Goal: Task Accomplishment & Management: Manage account settings

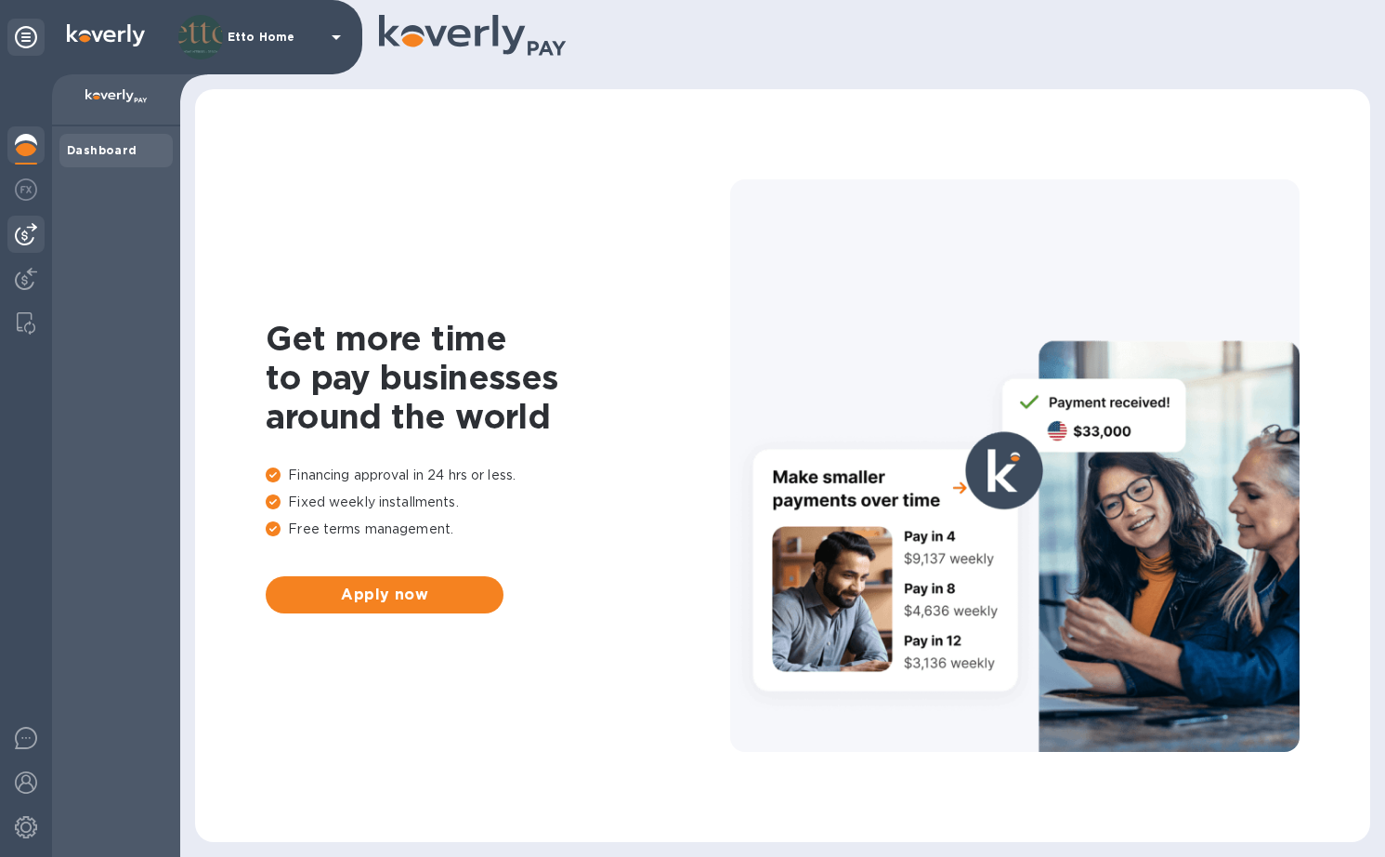
click at [29, 247] on div at bounding box center [25, 234] width 37 height 37
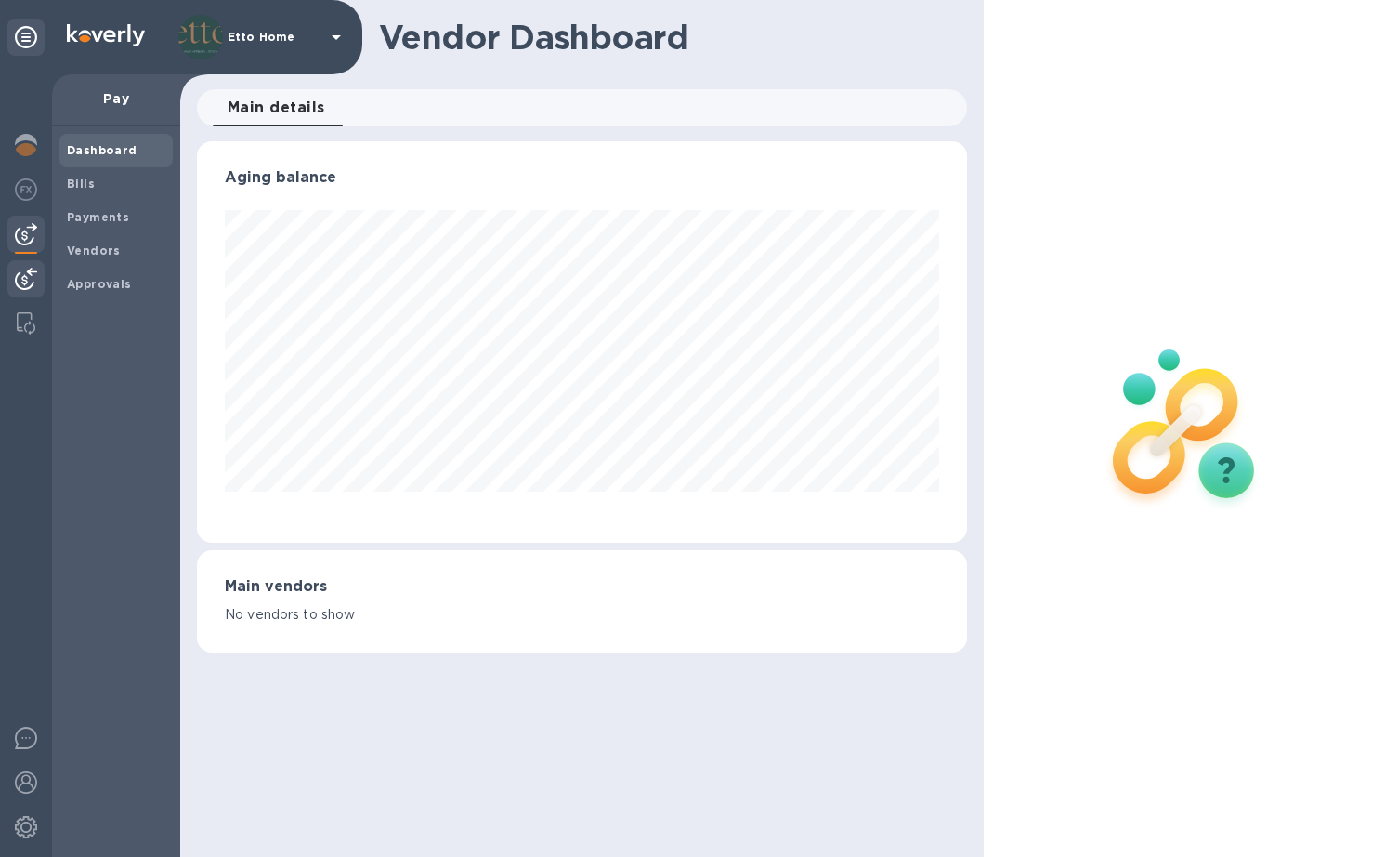
scroll to position [401, 769]
click at [24, 271] on img at bounding box center [26, 279] width 22 height 22
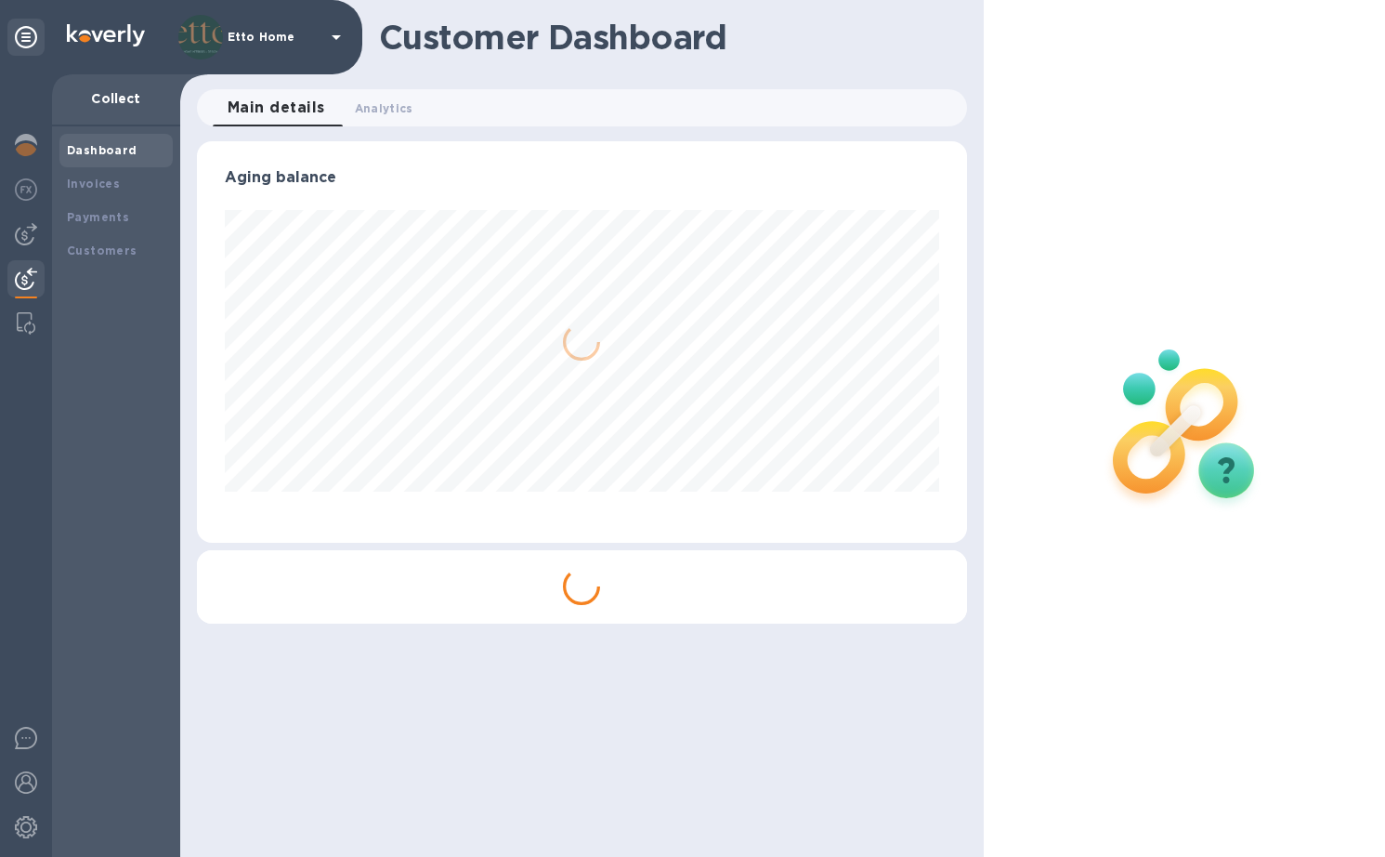
scroll to position [401, 769]
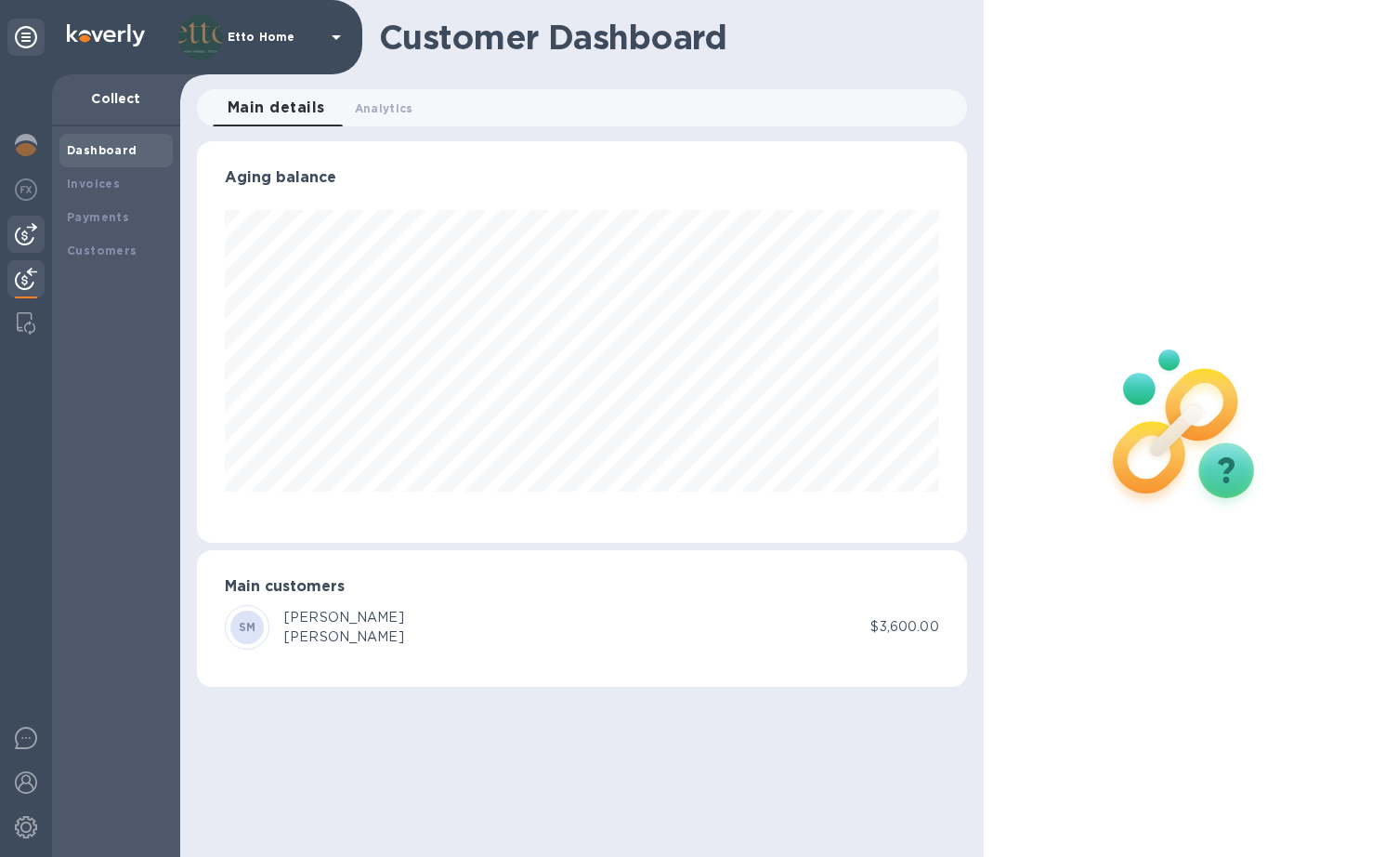
click at [27, 234] on img at bounding box center [26, 234] width 22 height 22
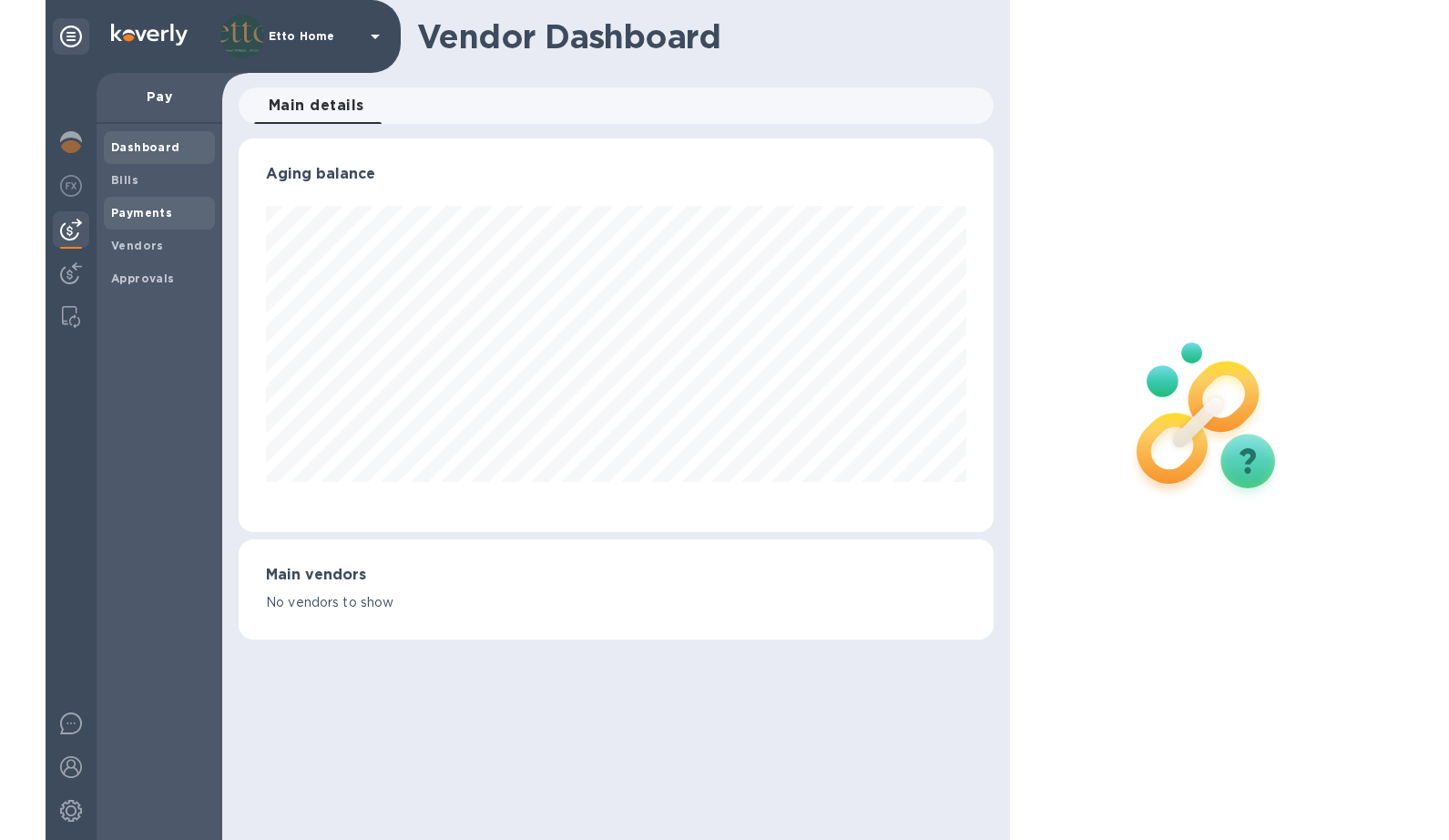
scroll to position [393, 754]
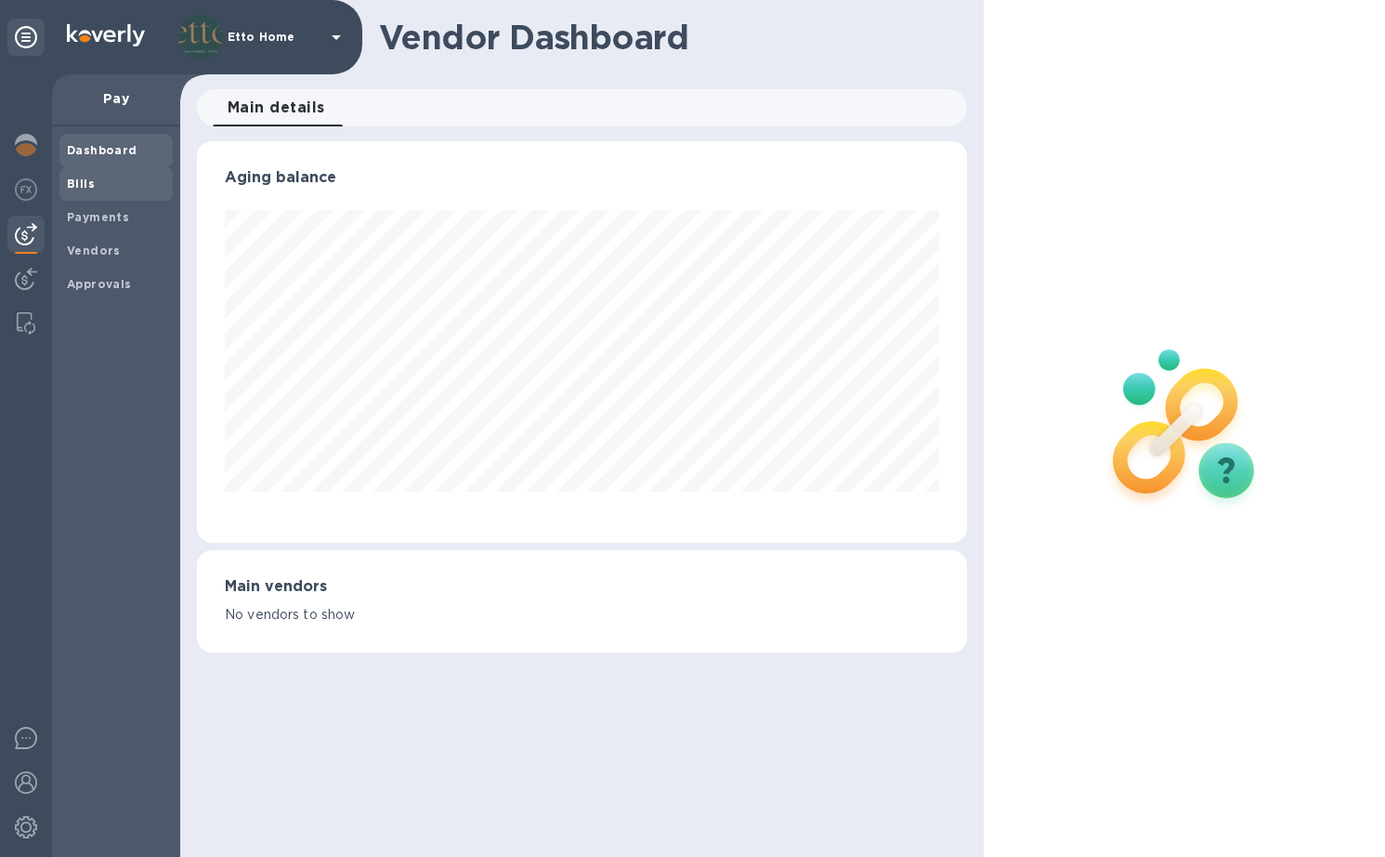
click at [97, 179] on span "Bills" at bounding box center [116, 184] width 98 height 19
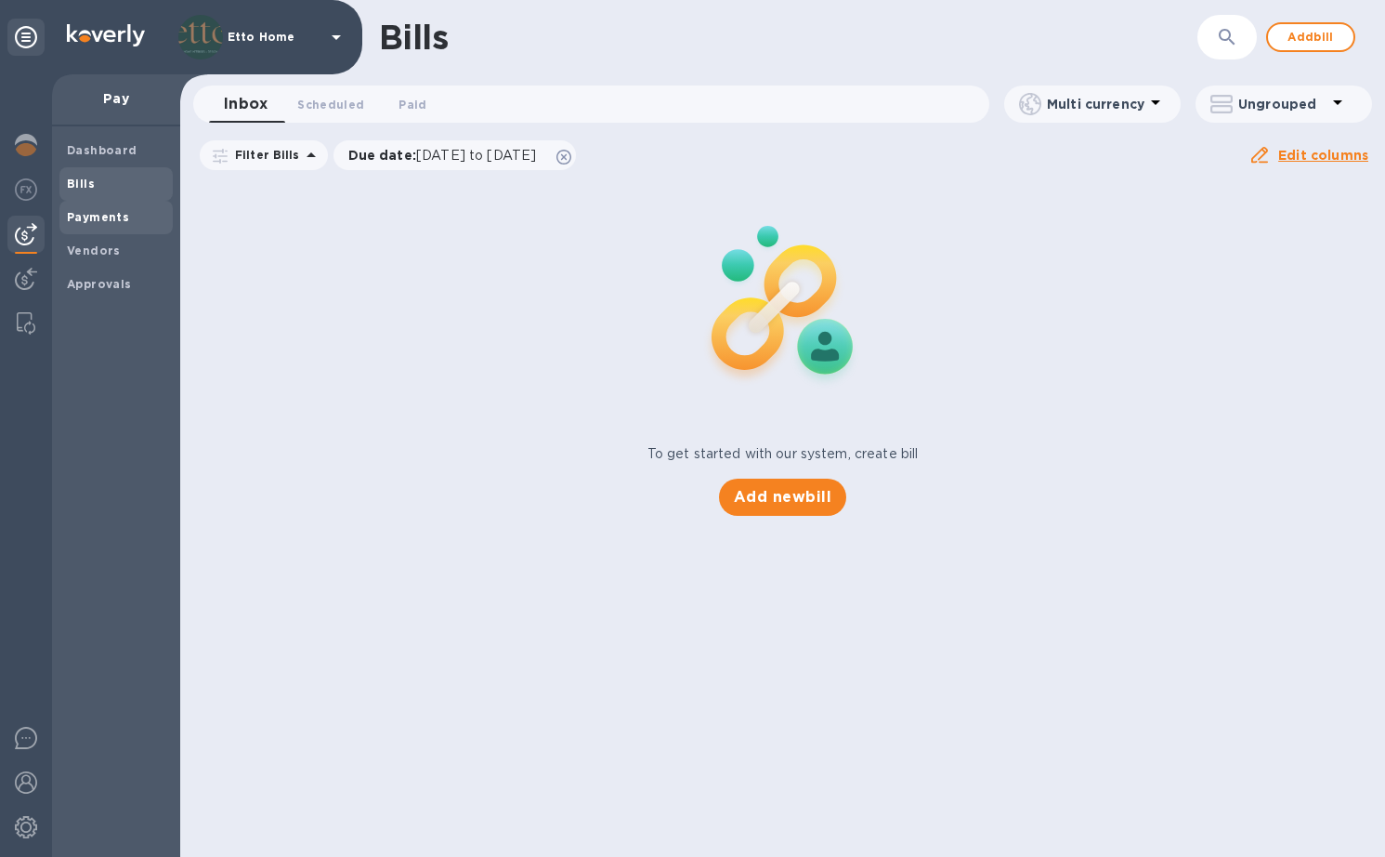
click at [97, 212] on b "Payments" at bounding box center [98, 217] width 62 height 14
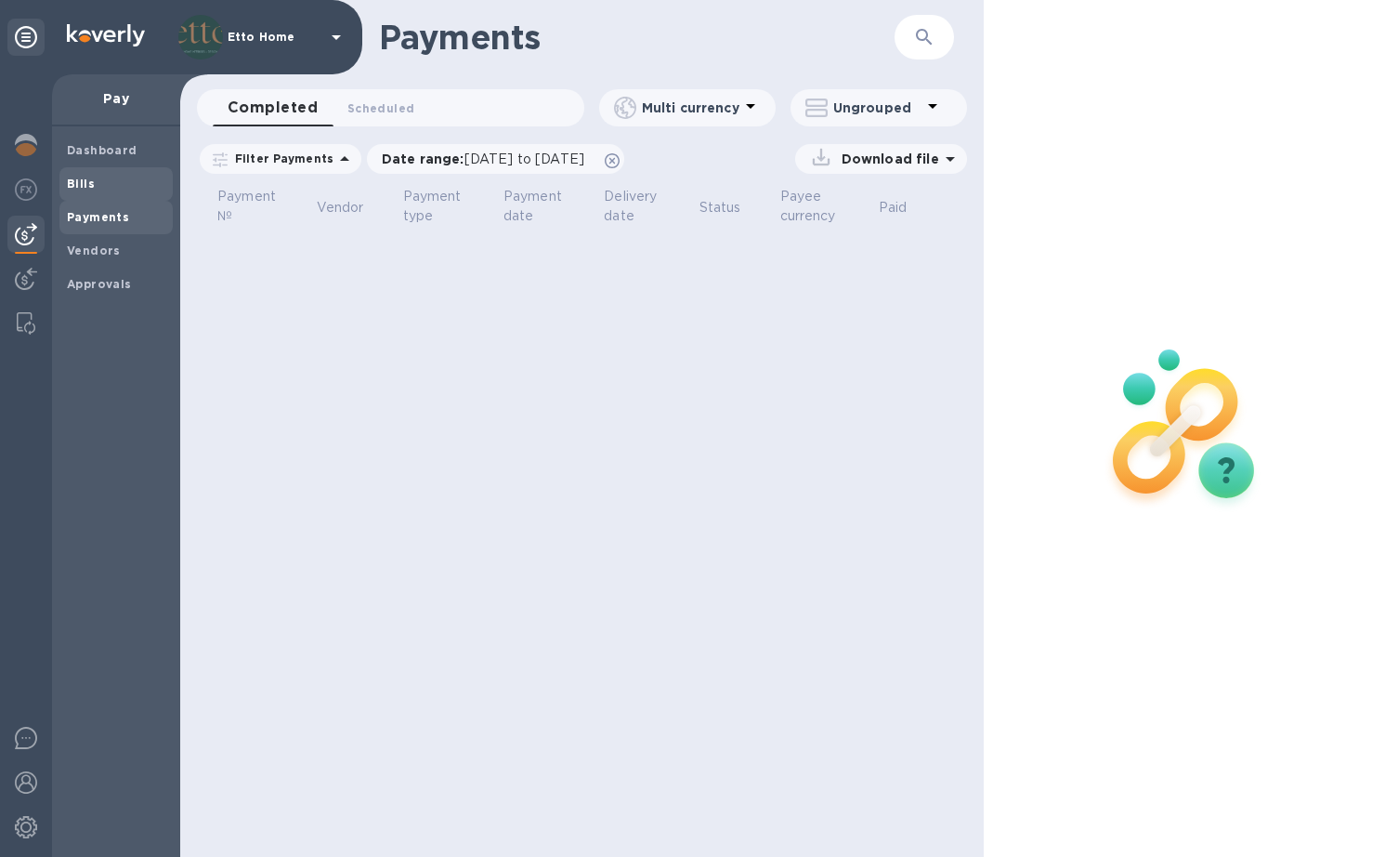
click at [90, 181] on b "Bills" at bounding box center [81, 184] width 28 height 14
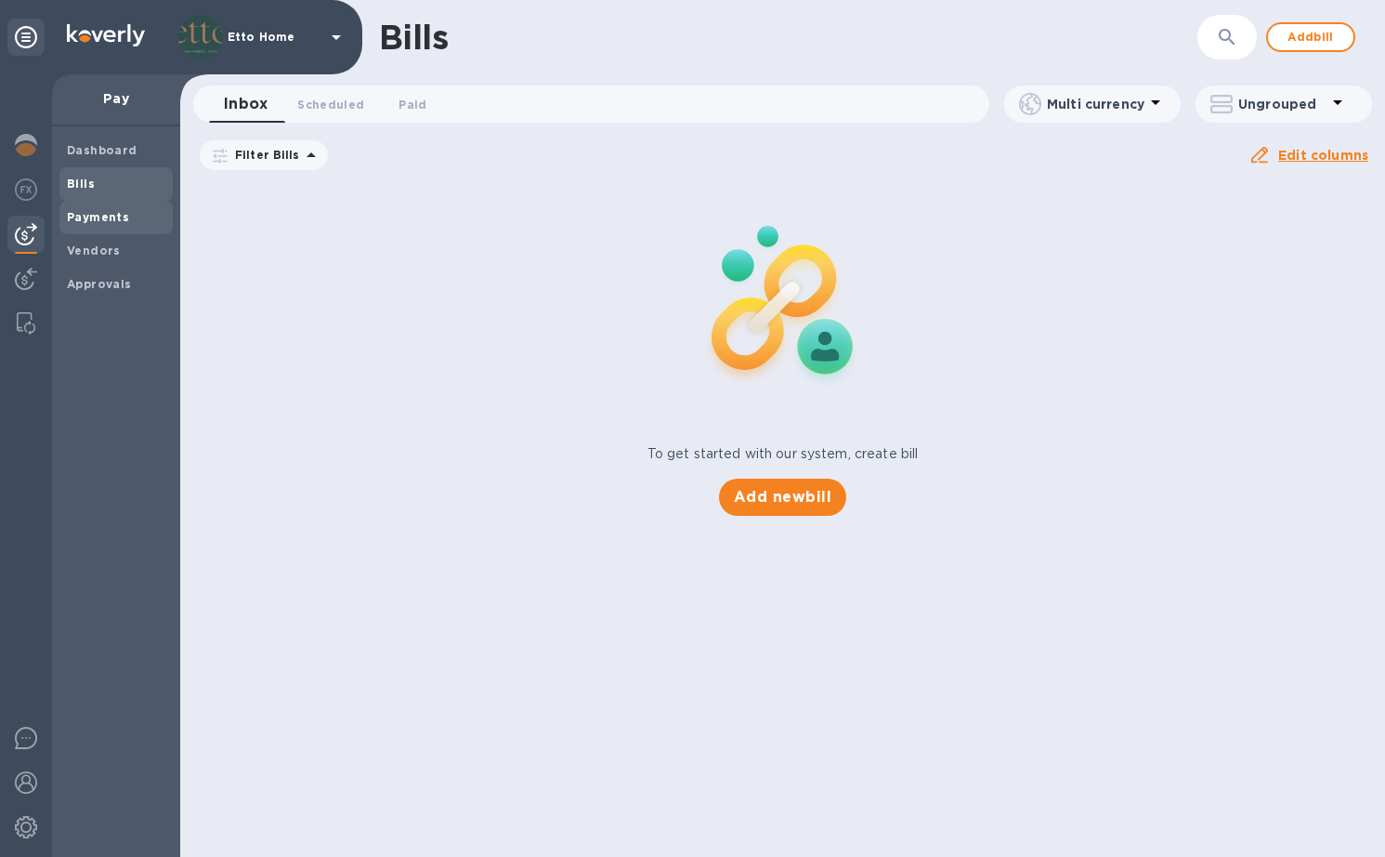
click at [110, 210] on b "Payments" at bounding box center [98, 217] width 62 height 14
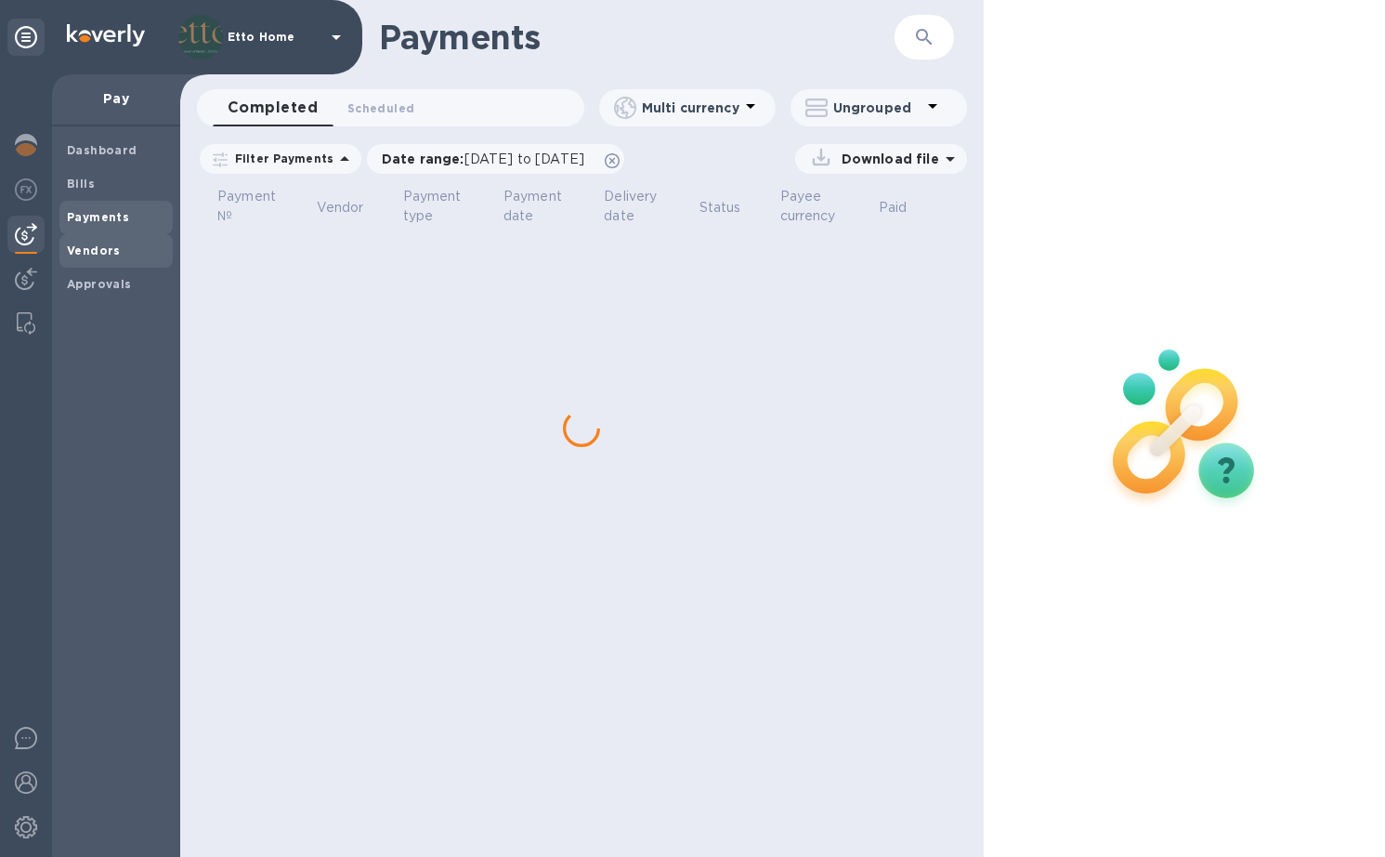
click at [104, 247] on b "Vendors" at bounding box center [94, 250] width 54 height 14
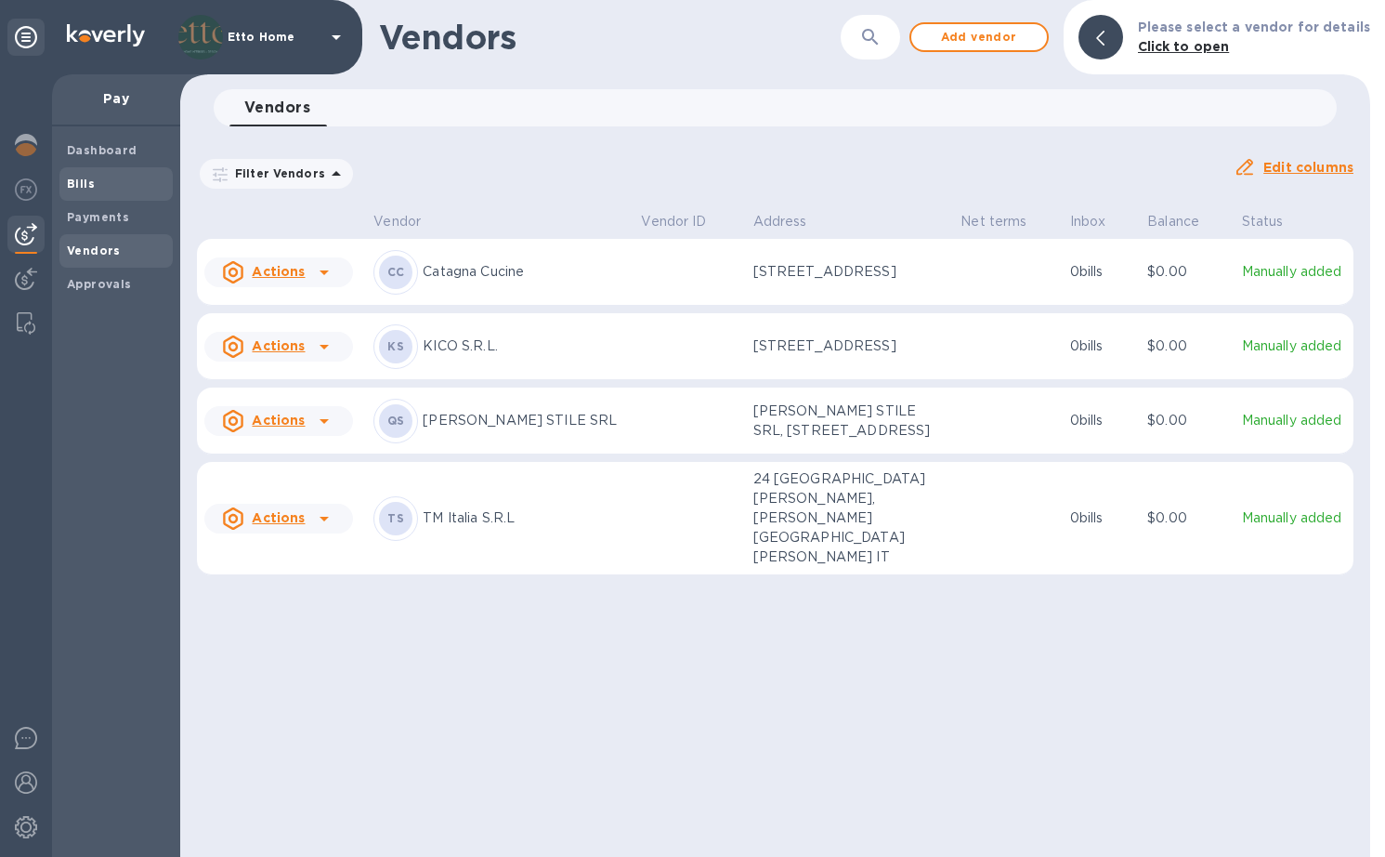
click at [97, 193] on div "Bills" at bounding box center [115, 183] width 113 height 33
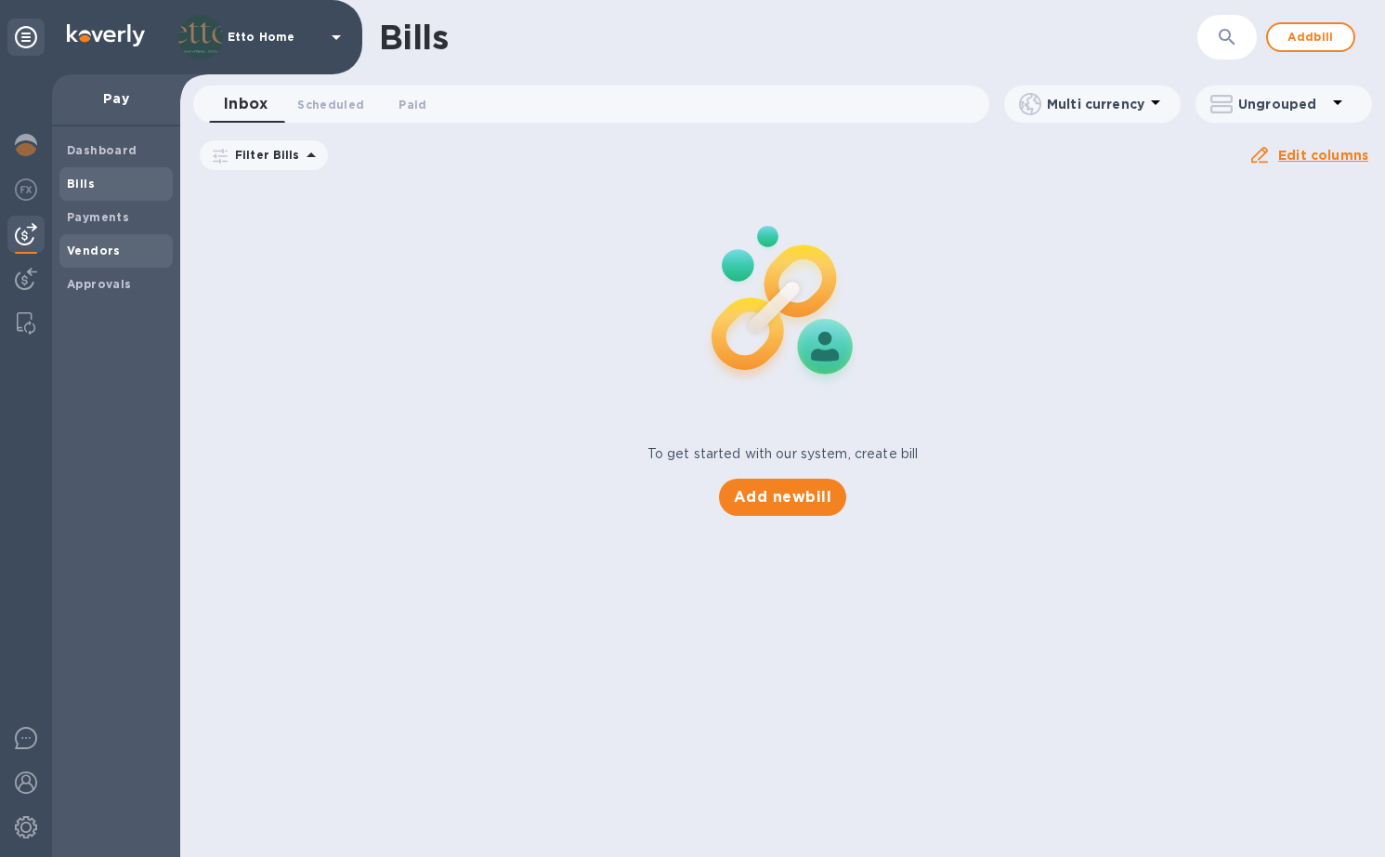
click at [110, 253] on b "Vendors" at bounding box center [94, 250] width 54 height 14
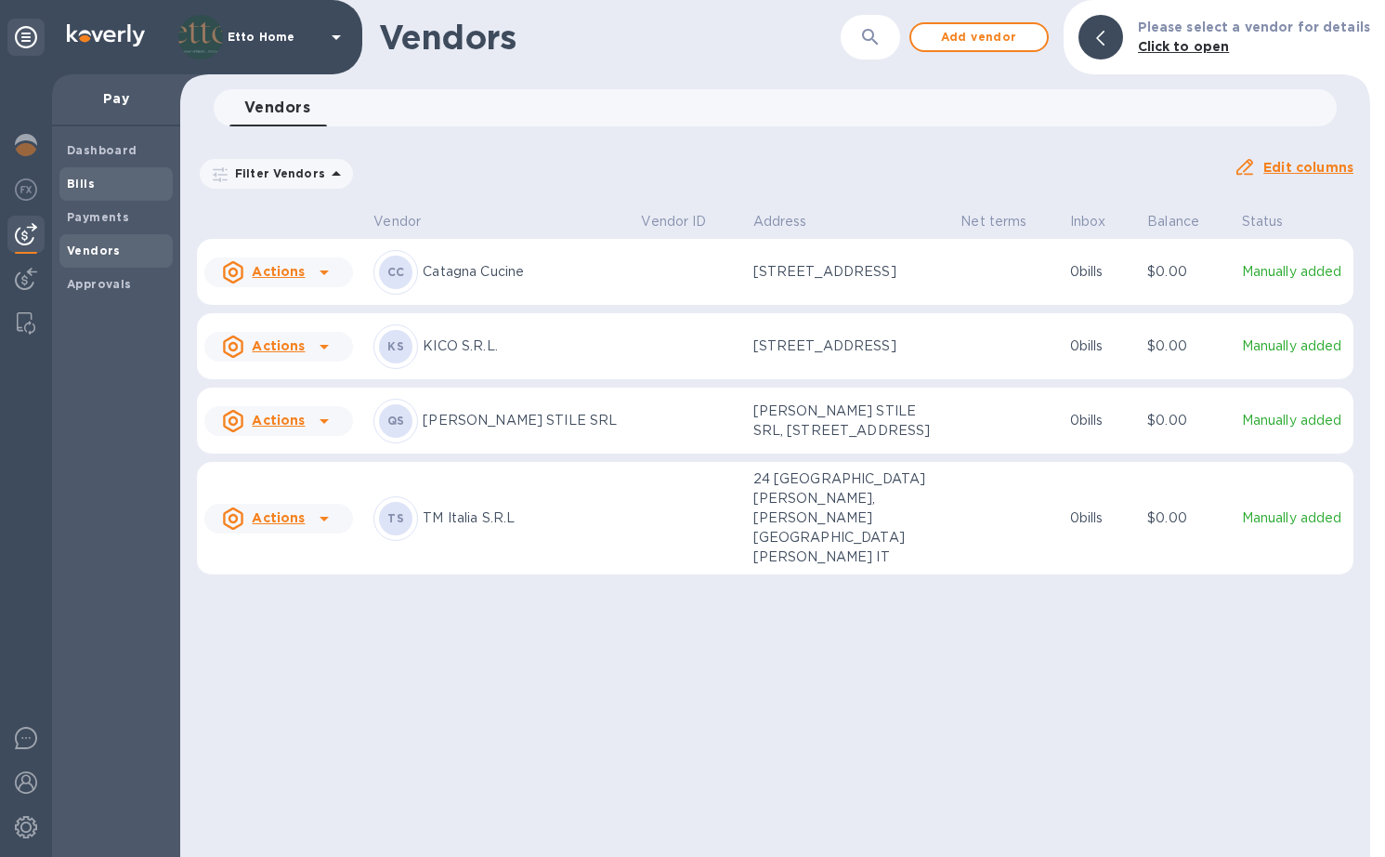
click at [106, 193] on div "Bills" at bounding box center [115, 183] width 113 height 33
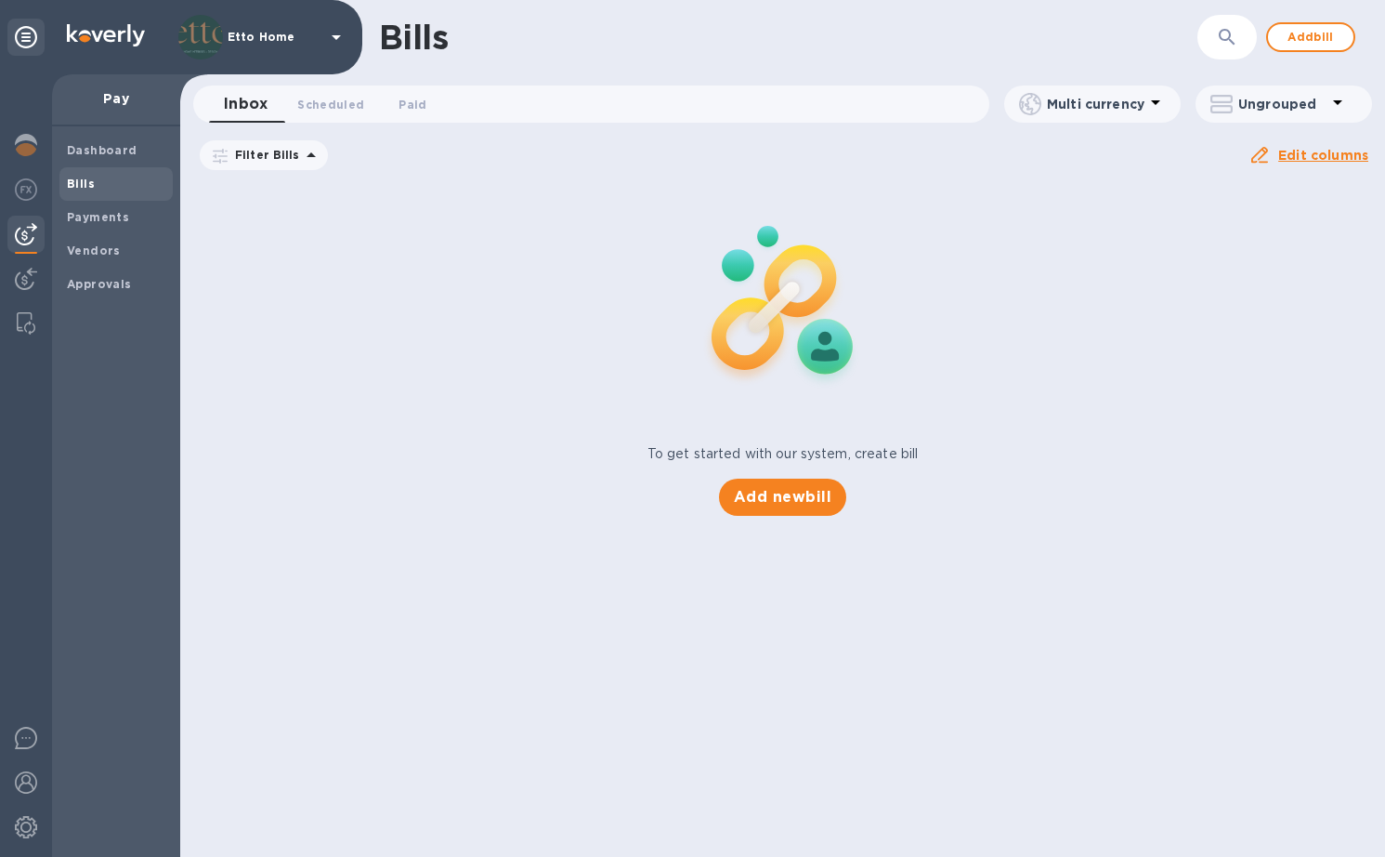
click at [389, 338] on div "To get started with our system, create bill Add new bill" at bounding box center [783, 348] width 1220 height 350
click at [106, 287] on span "Approvals" at bounding box center [99, 284] width 65 height 19
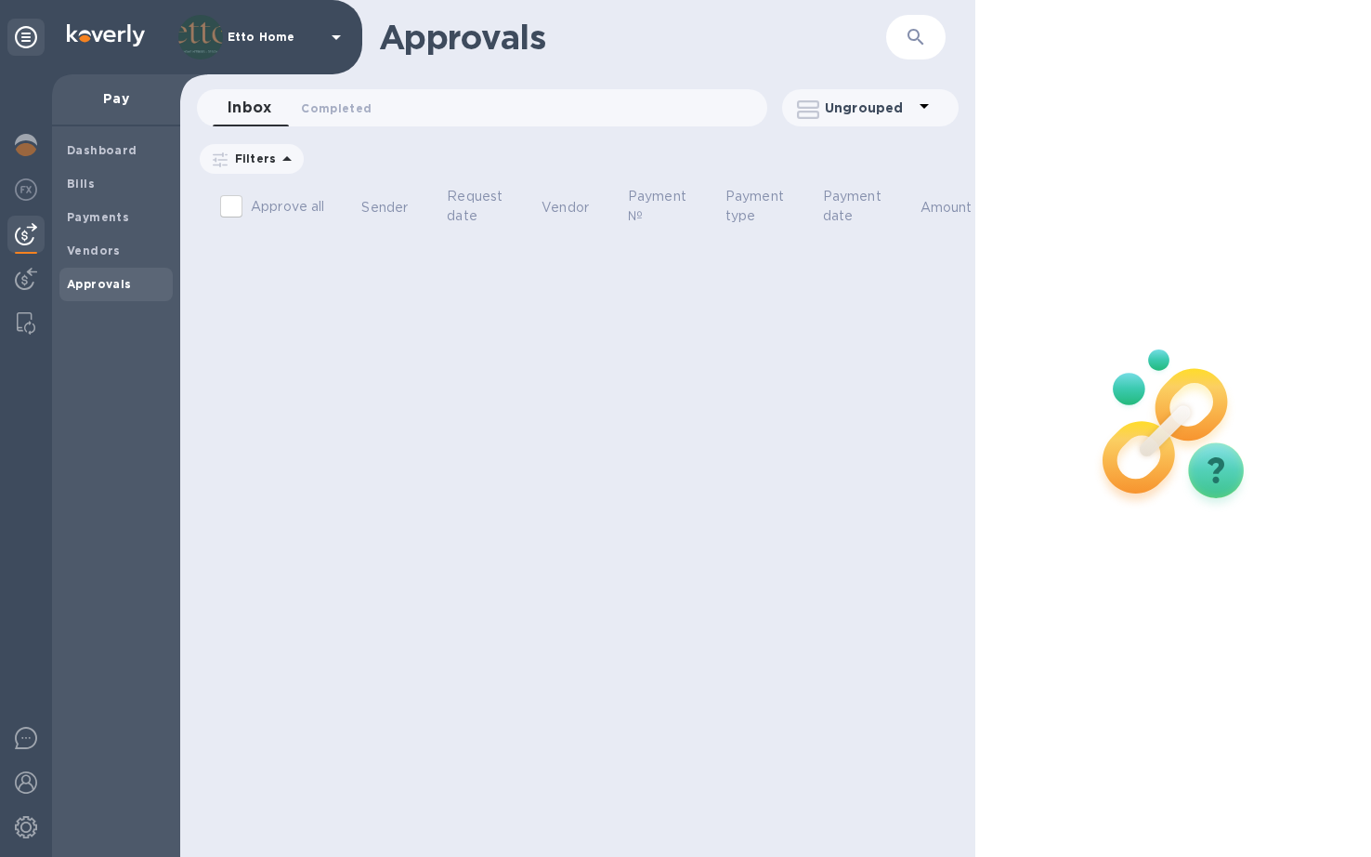
click at [394, 118] on div "Inbox 0 Completed 0" at bounding box center [490, 107] width 555 height 37
click at [295, 154] on div "Filters" at bounding box center [252, 159] width 104 height 30
click at [285, 160] on icon at bounding box center [286, 158] width 9 height 5
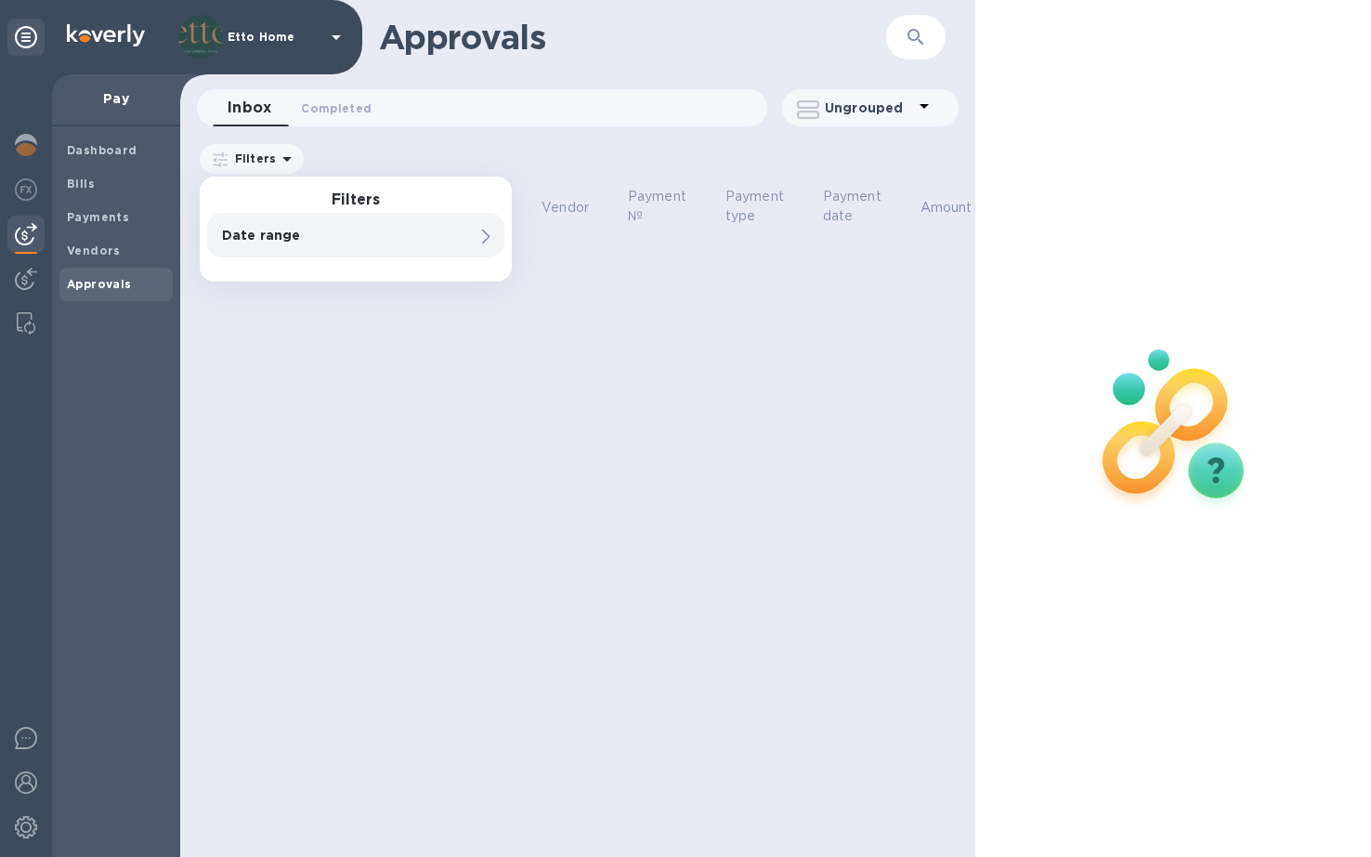
click at [517, 136] on div "Approvals ​ Inbox 0 Completed 0 Ungrouped Filters Filters Date range 0 Approve …" at bounding box center [577, 428] width 795 height 857
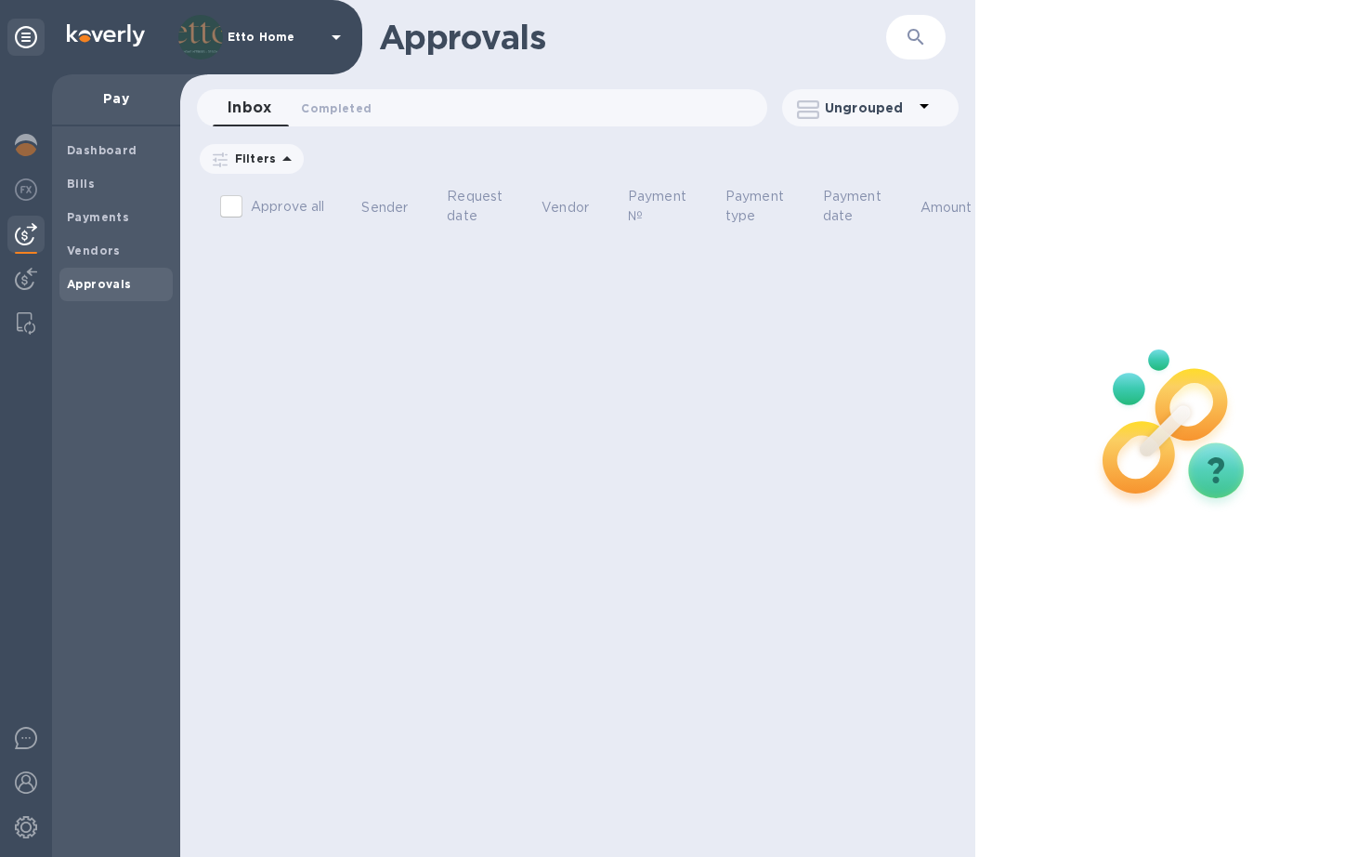
click at [513, 109] on div "Inbox 0 Completed 0" at bounding box center [490, 107] width 555 height 37
click at [360, 94] on button "Completed 0" at bounding box center [336, 107] width 100 height 37
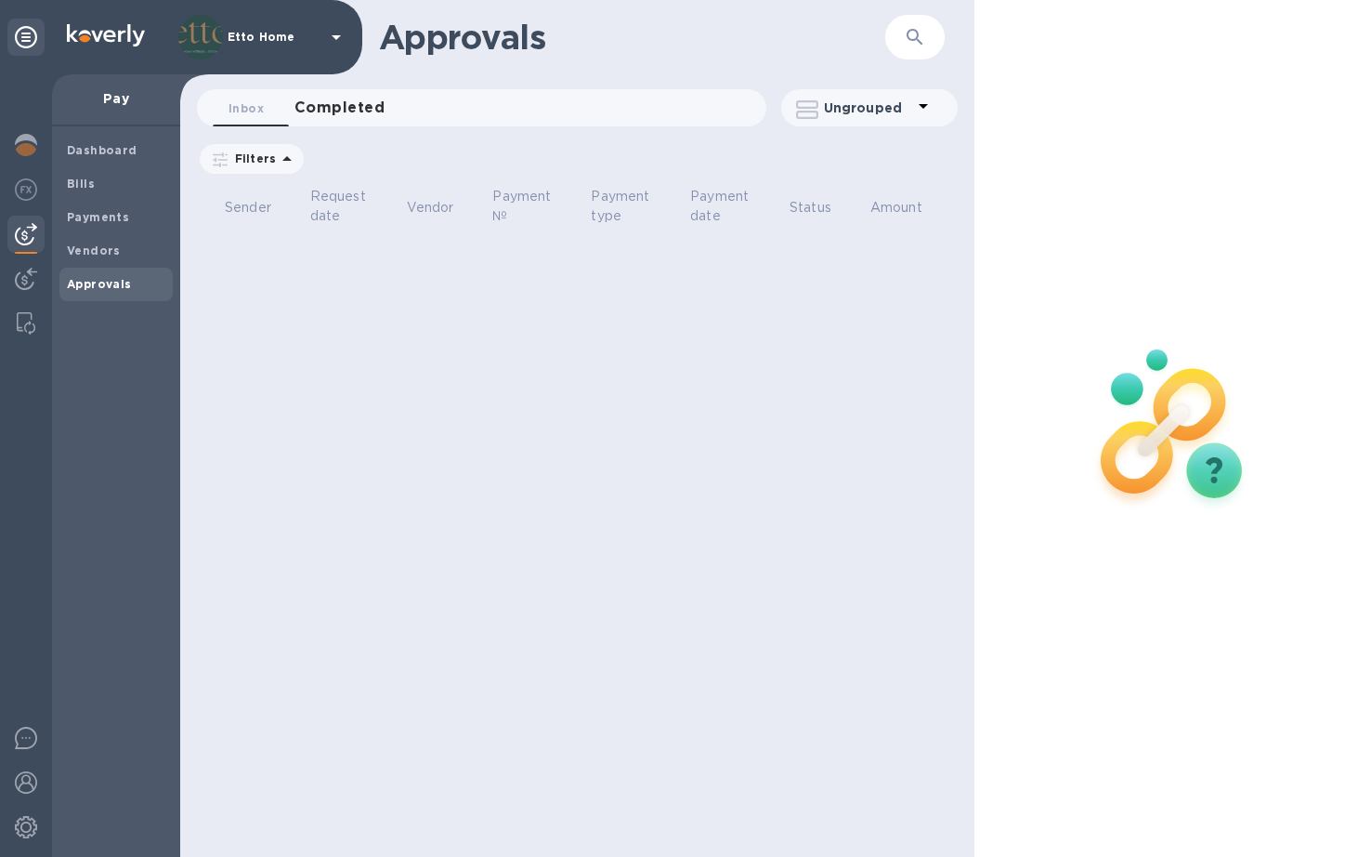
click at [335, 115] on span "Completed 0" at bounding box center [339, 108] width 90 height 26
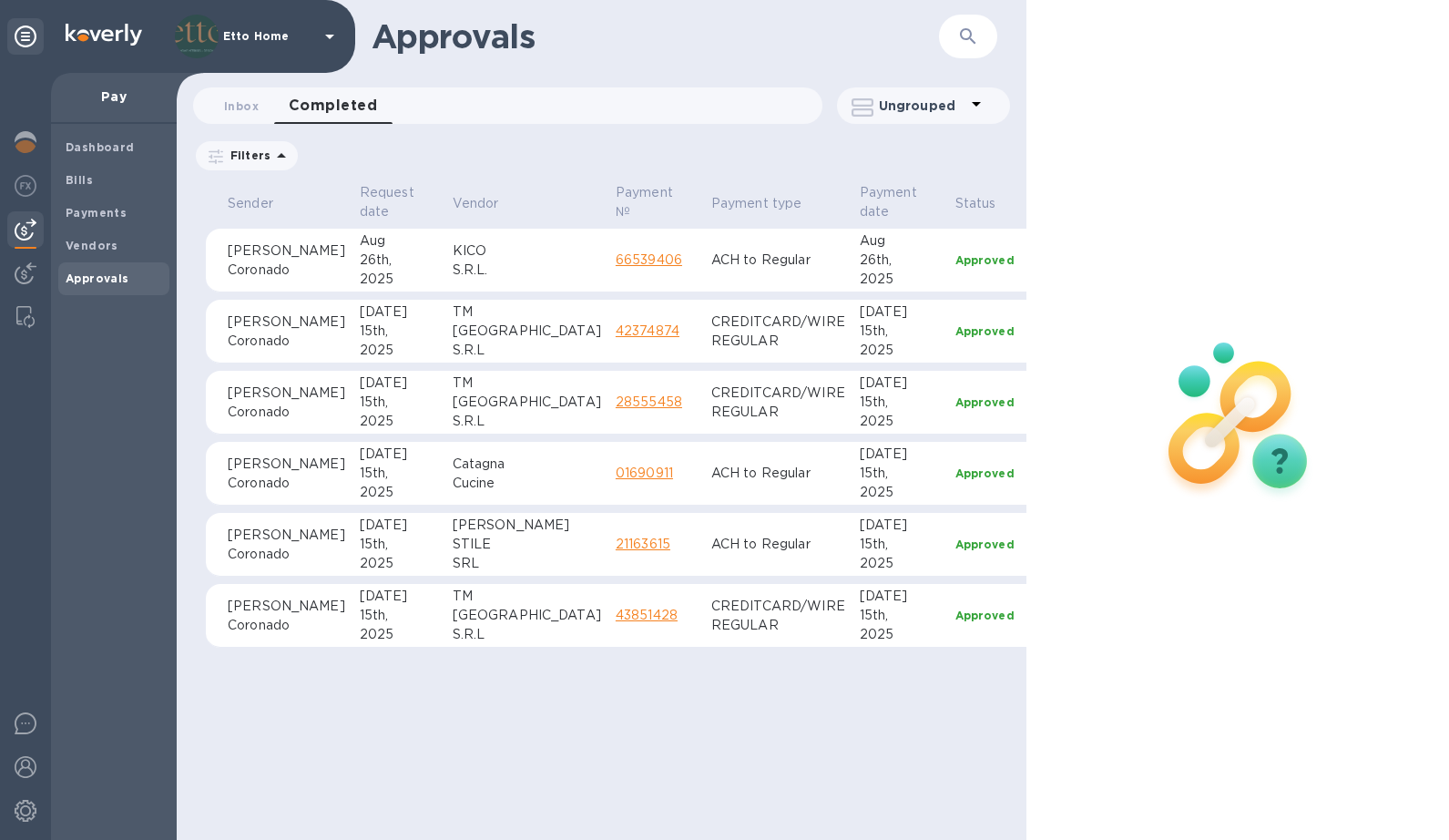
click at [860, 275] on div "2025" at bounding box center [900, 279] width 81 height 20
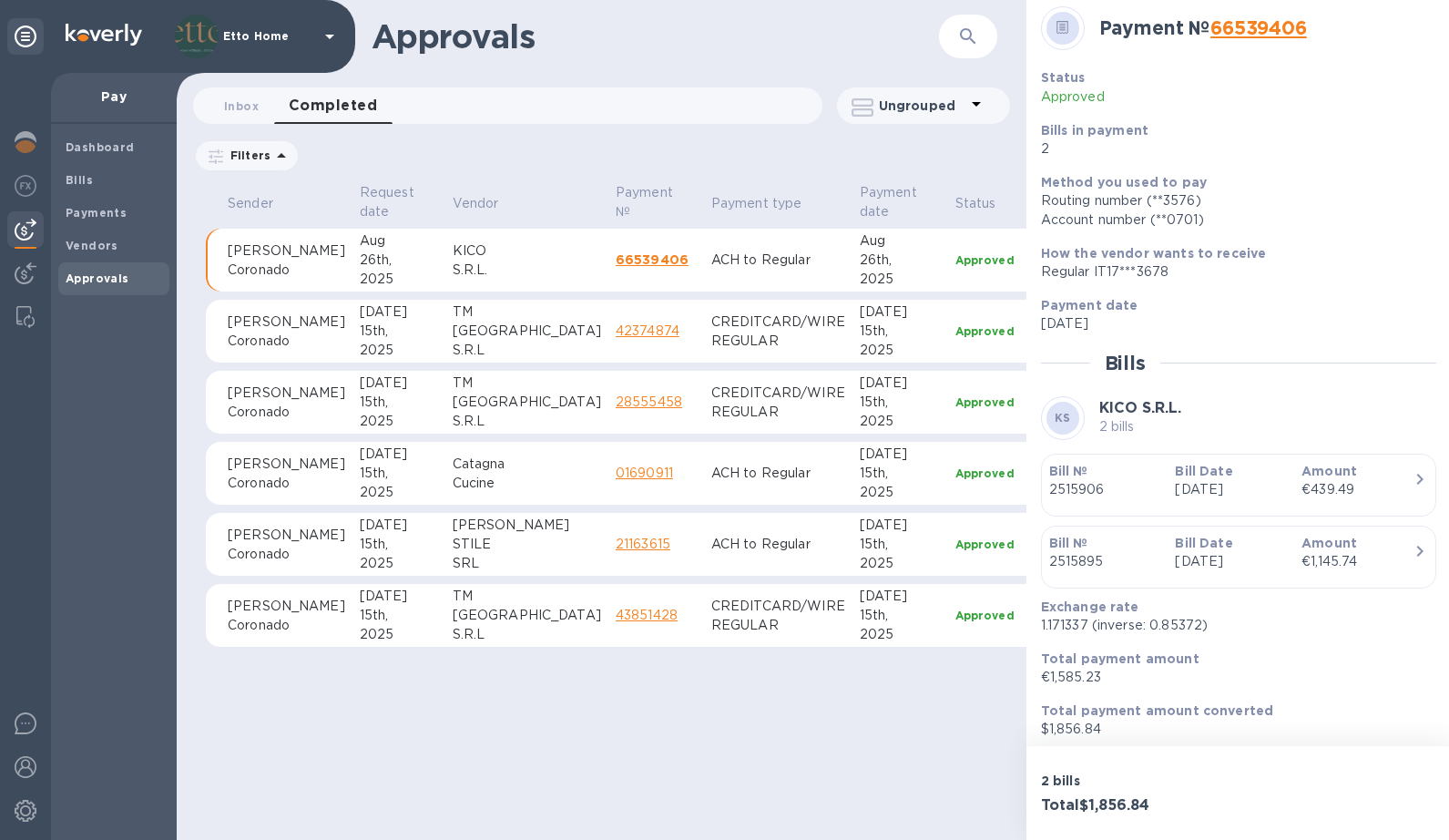
scroll to position [5, 0]
click at [860, 346] on div "2025" at bounding box center [900, 350] width 81 height 20
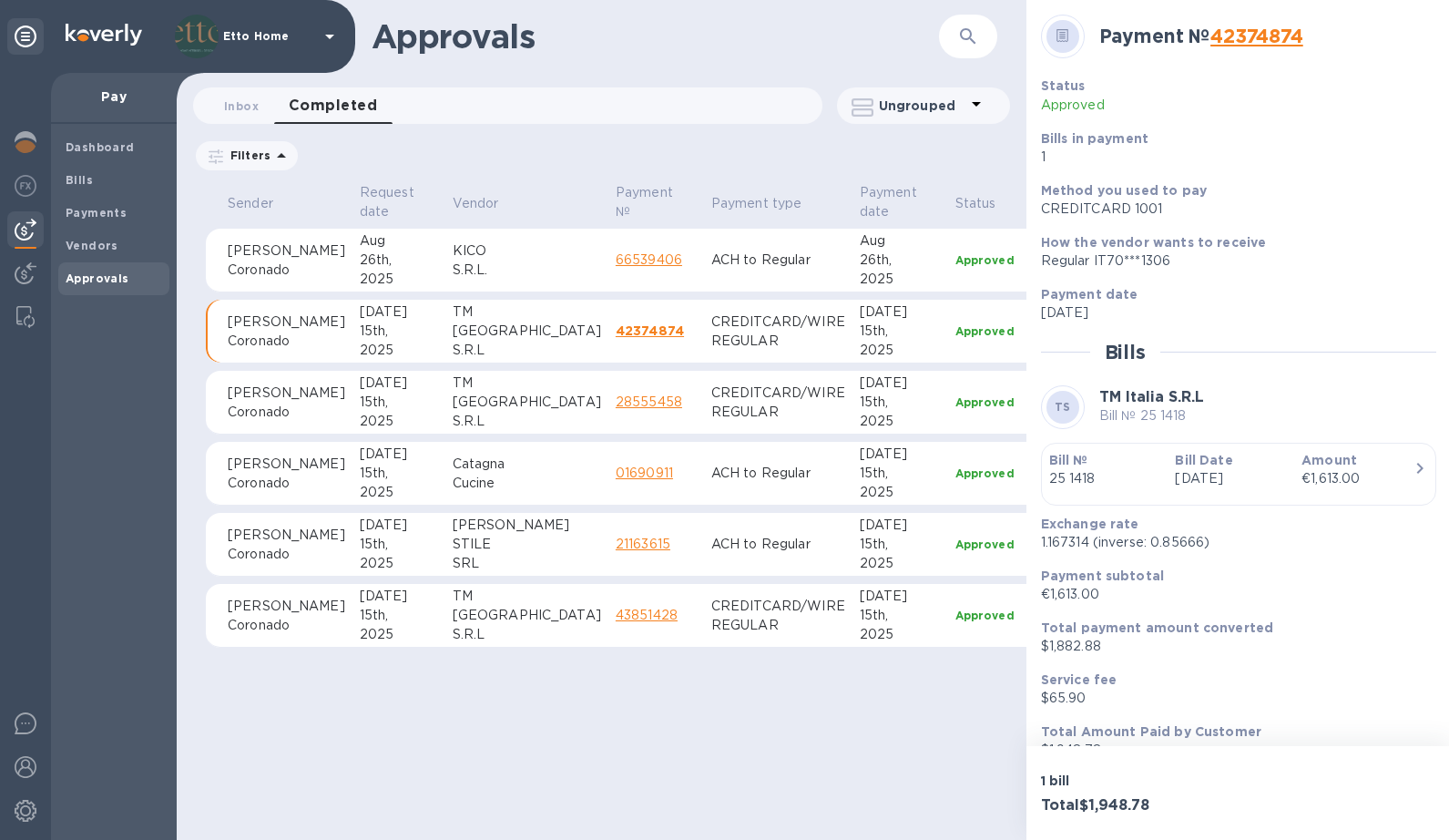
click at [853, 270] on td "[DATE]" at bounding box center [901, 260] width 96 height 64
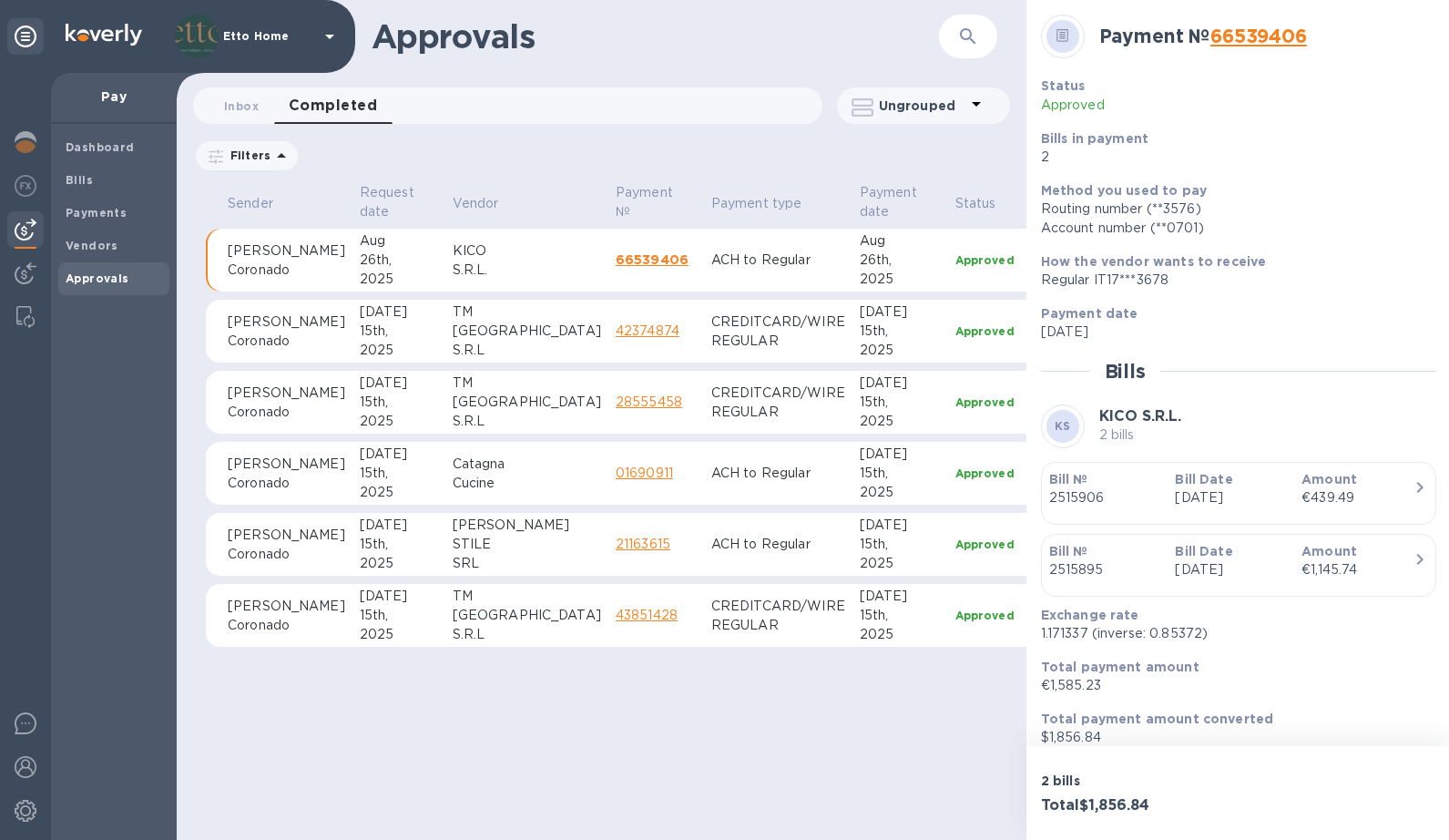
click at [279, 162] on icon at bounding box center [281, 156] width 22 height 22
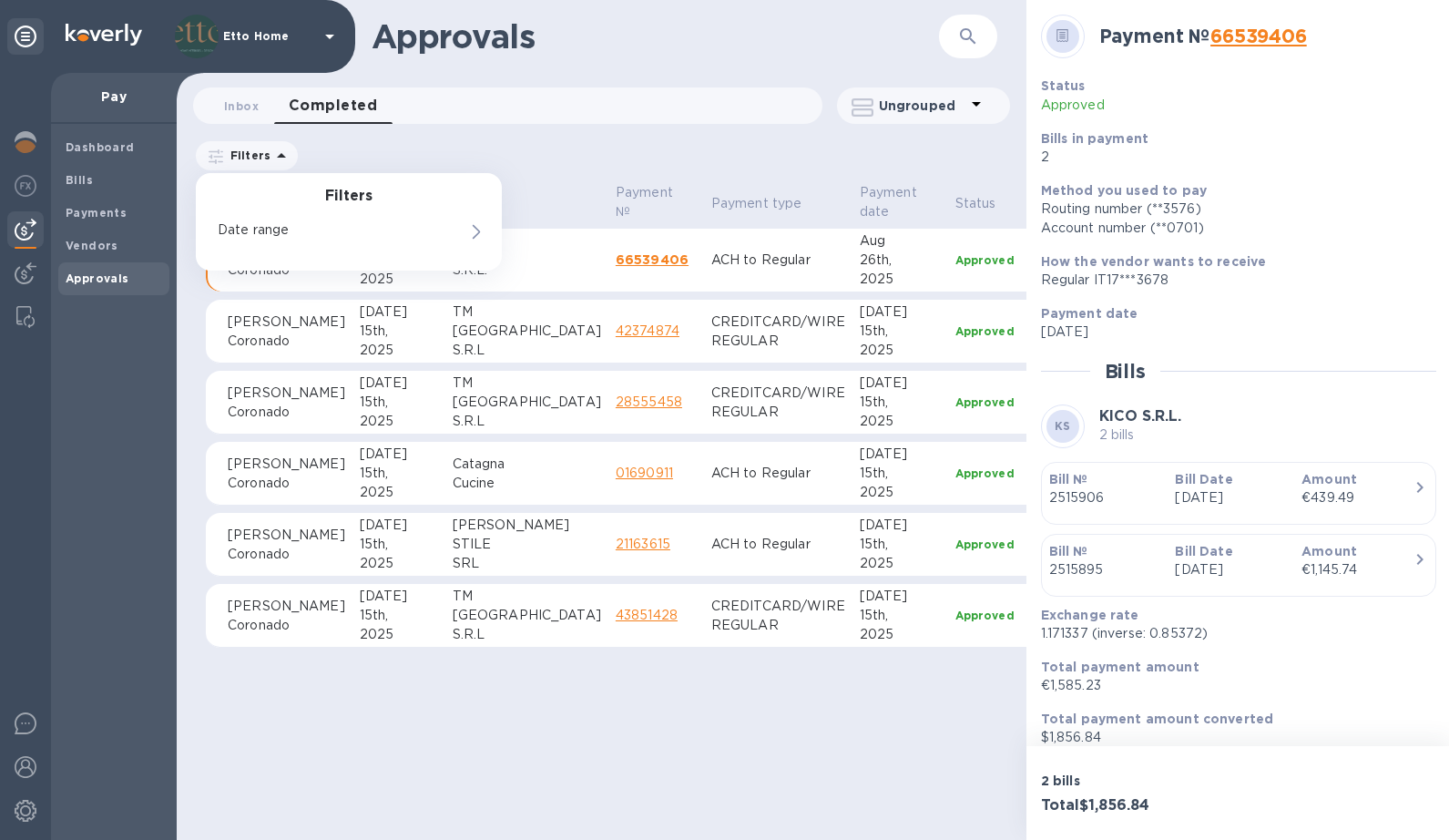
click at [280, 157] on icon at bounding box center [281, 156] width 22 height 22
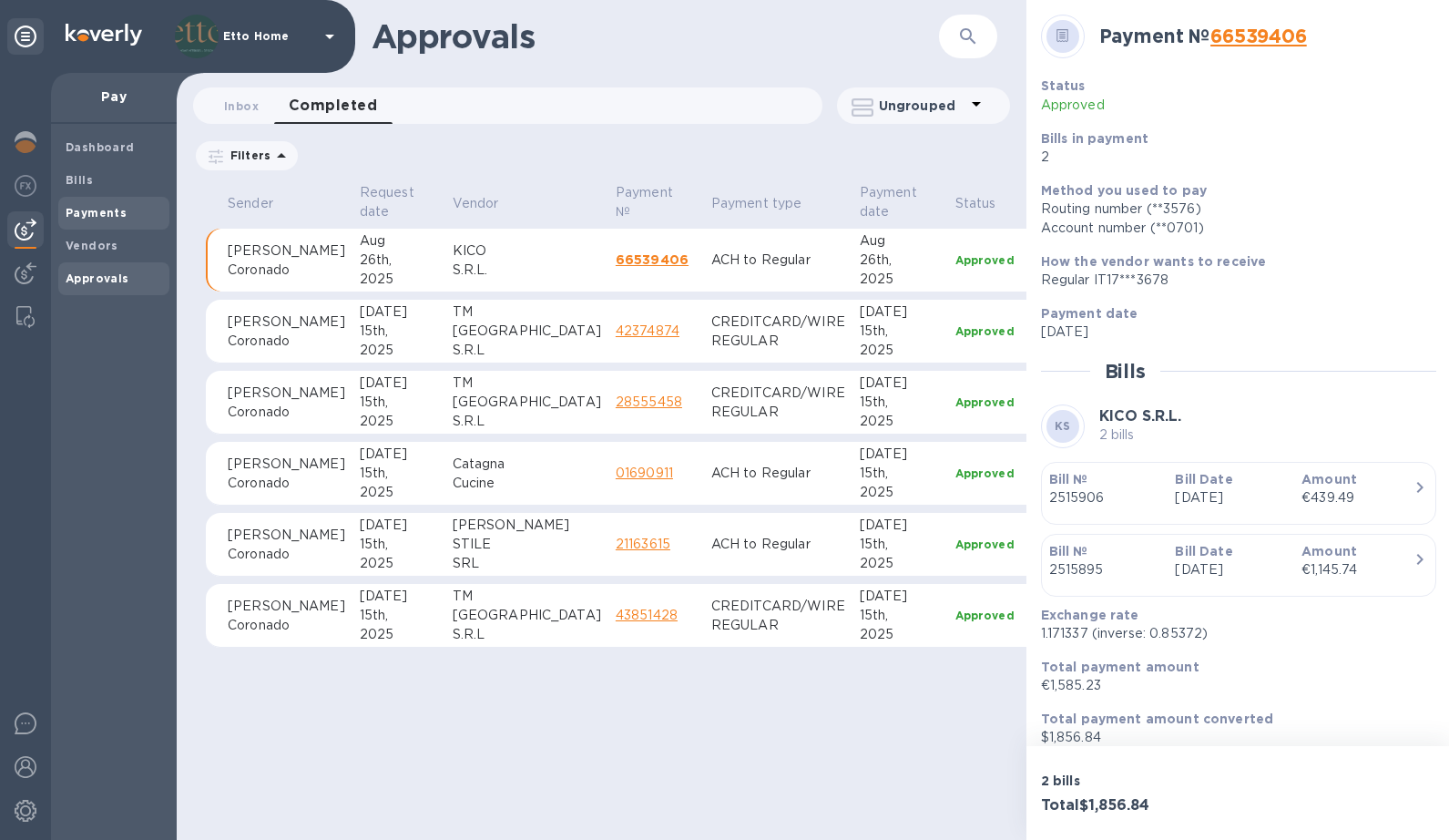
click at [111, 221] on div "Payments" at bounding box center [113, 213] width 111 height 32
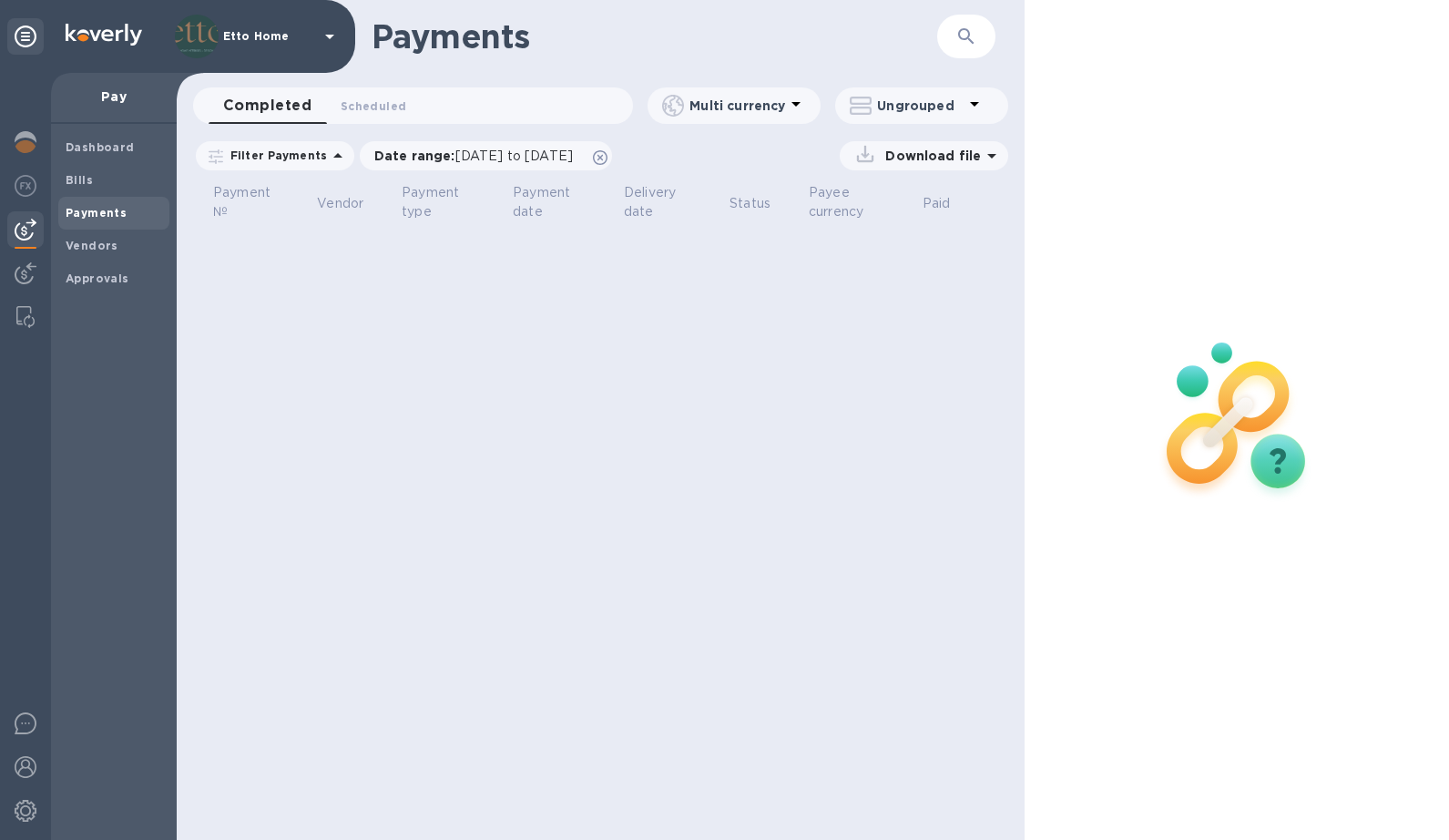
click at [315, 150] on p "Filter Payments" at bounding box center [275, 155] width 104 height 16
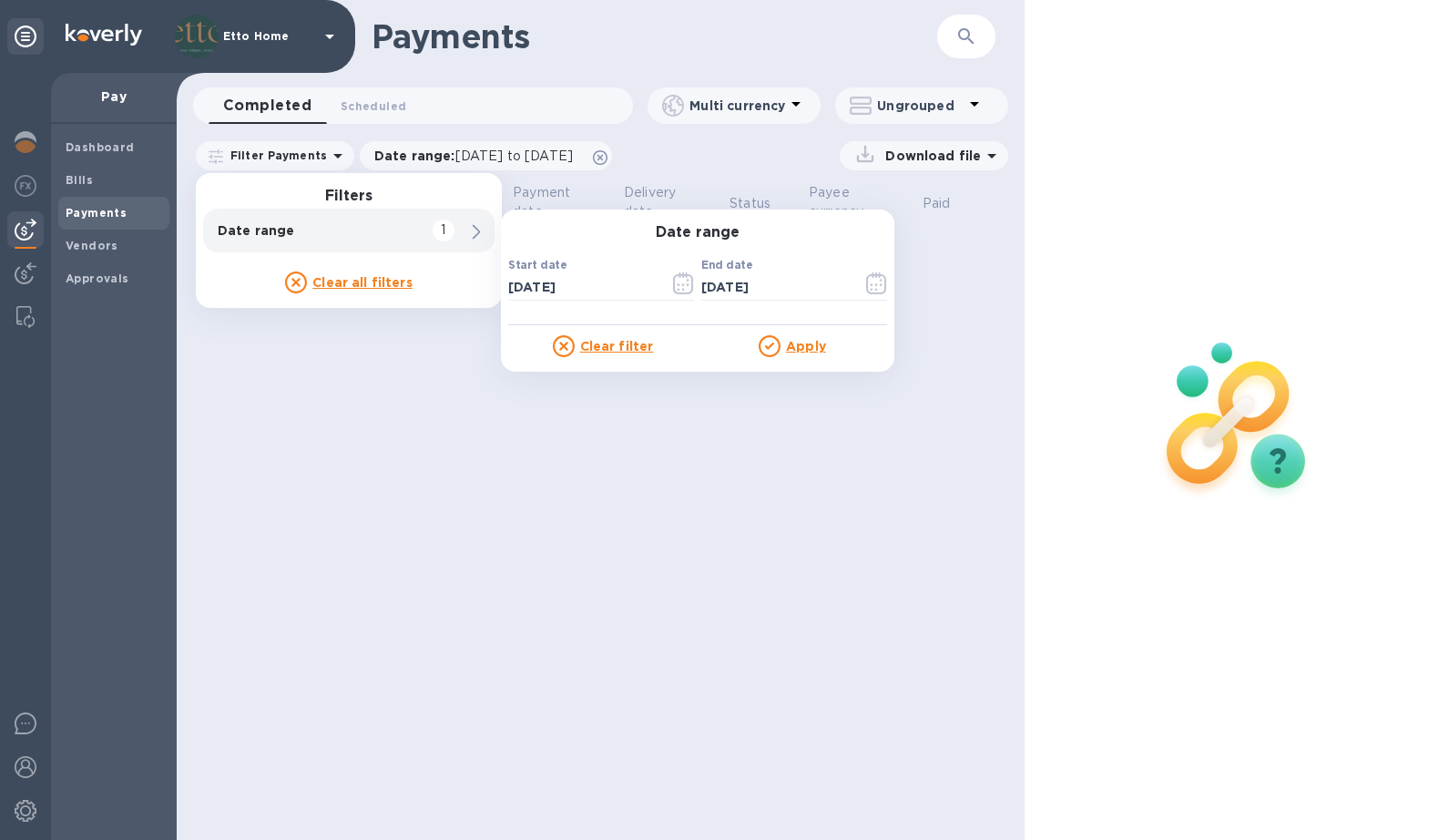
click at [337, 279] on u "Clear all filters" at bounding box center [363, 282] width 100 height 15
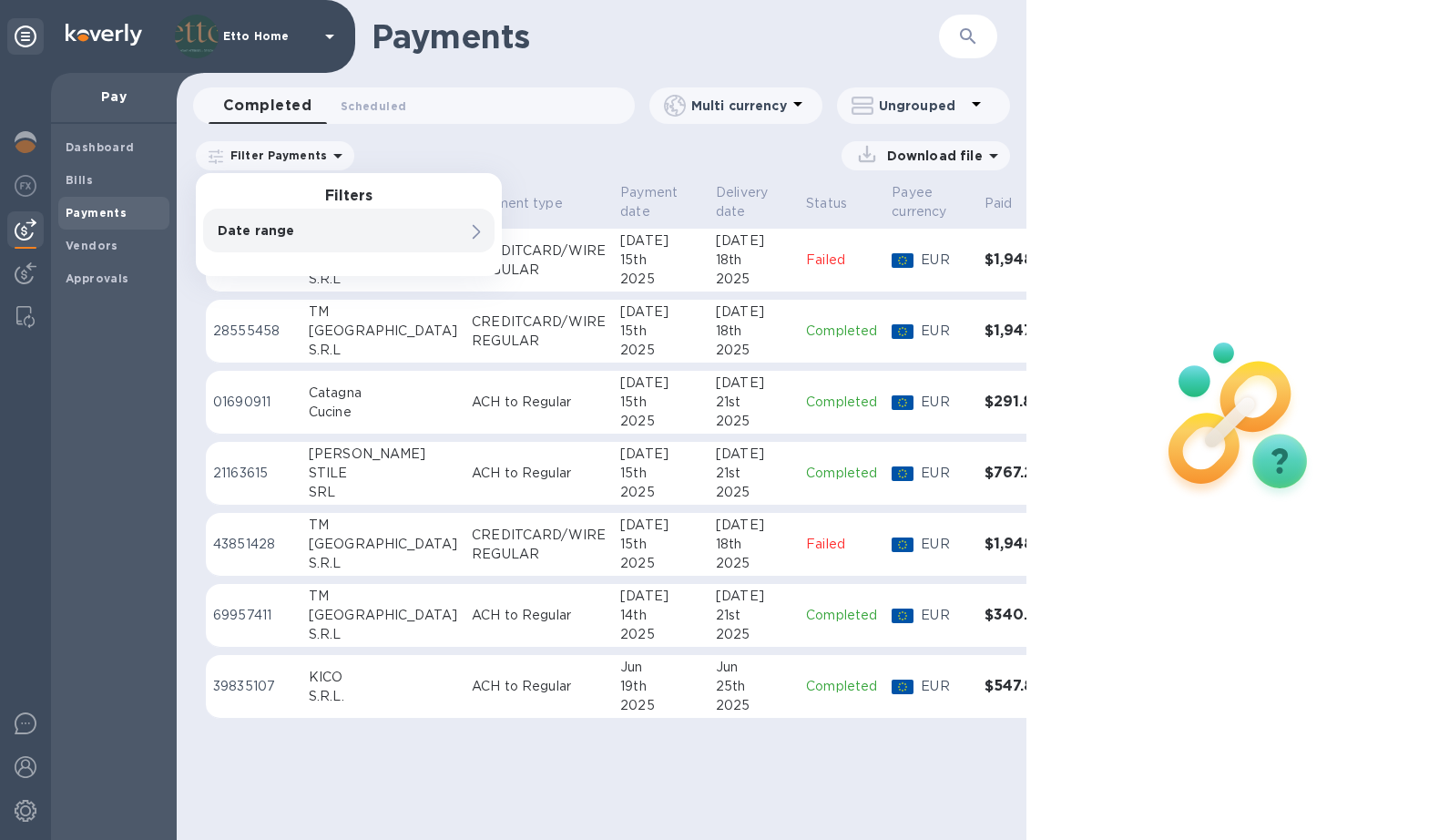
click at [639, 334] on div "Payments ​ Completed 0 Scheduled 0 Multi currency Ungrouped Filter Payments Fil…" at bounding box center [601, 420] width 850 height 840
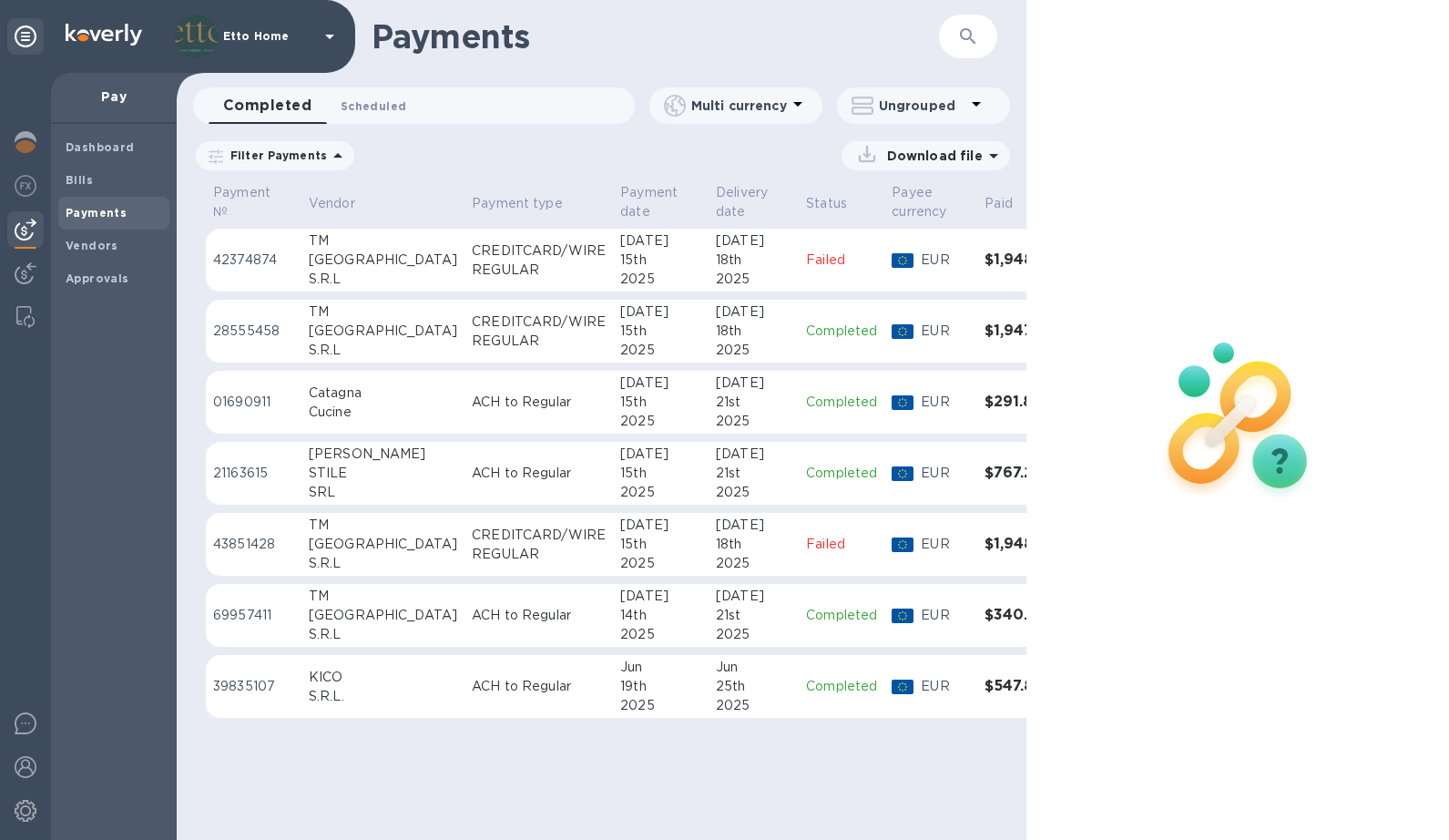
click at [380, 109] on span "Scheduled 0" at bounding box center [373, 106] width 66 height 20
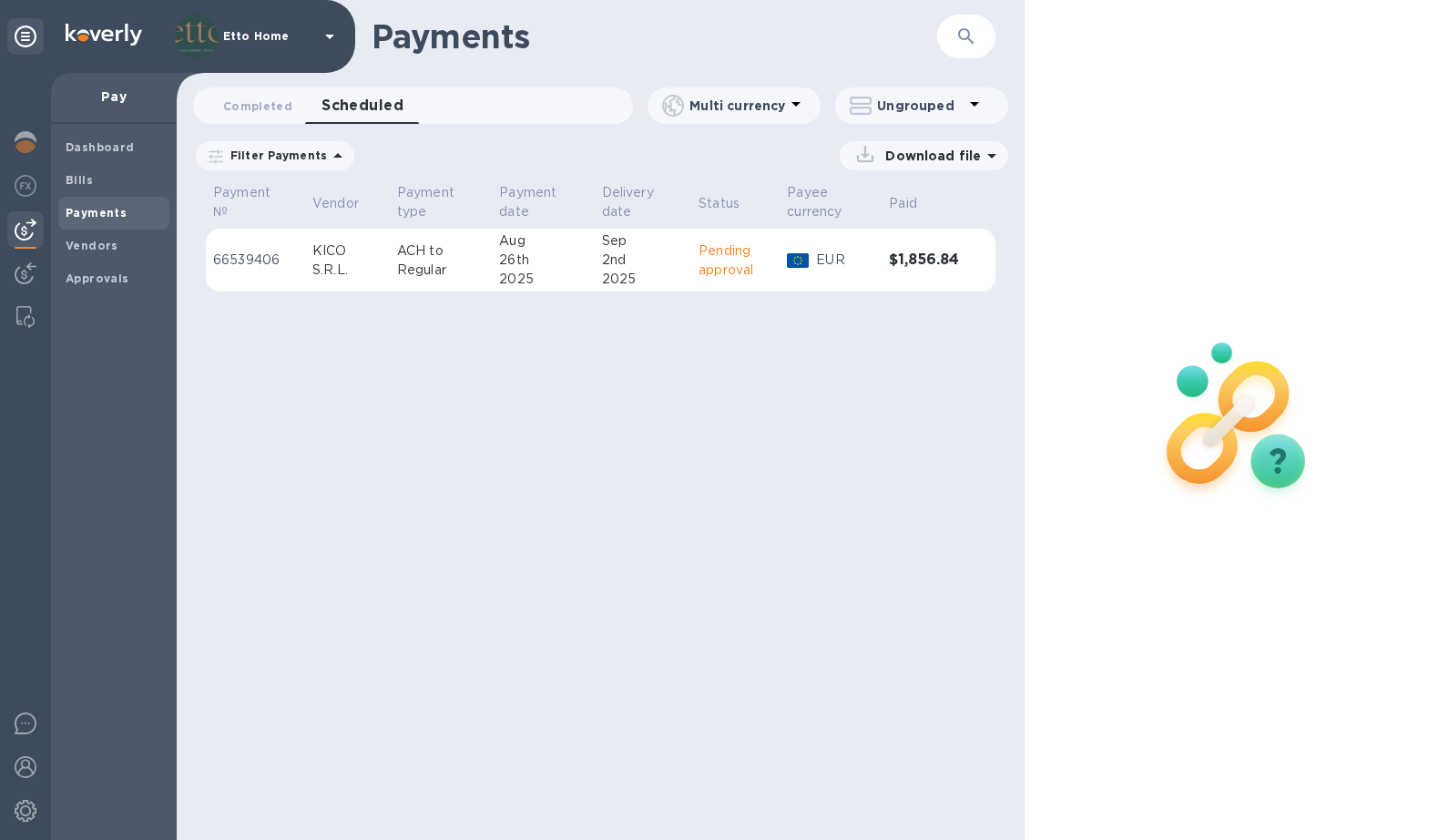
click at [661, 263] on div "2nd" at bounding box center [643, 260] width 83 height 20
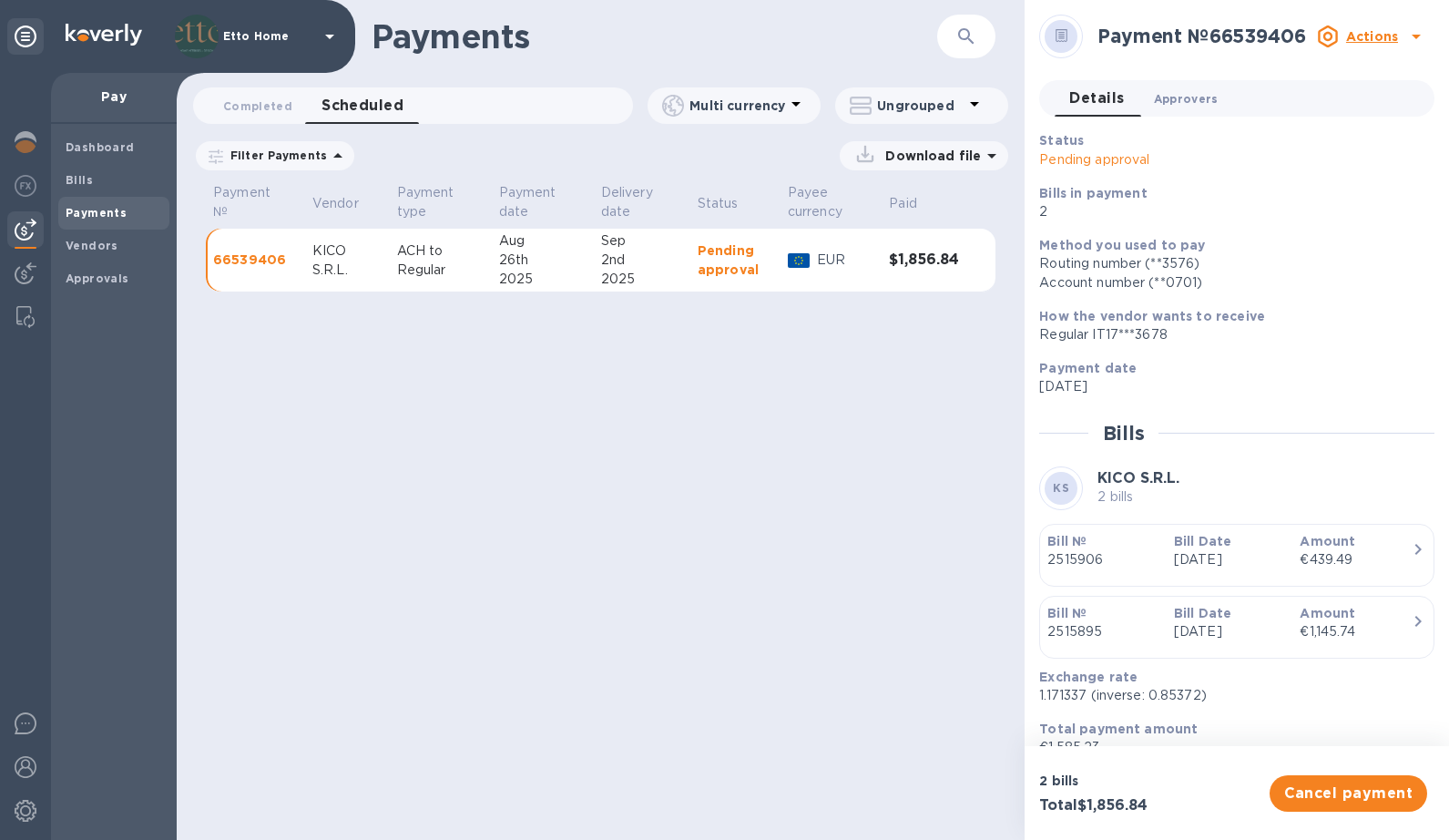
click at [1174, 103] on span "Approvers 0" at bounding box center [1186, 99] width 65 height 20
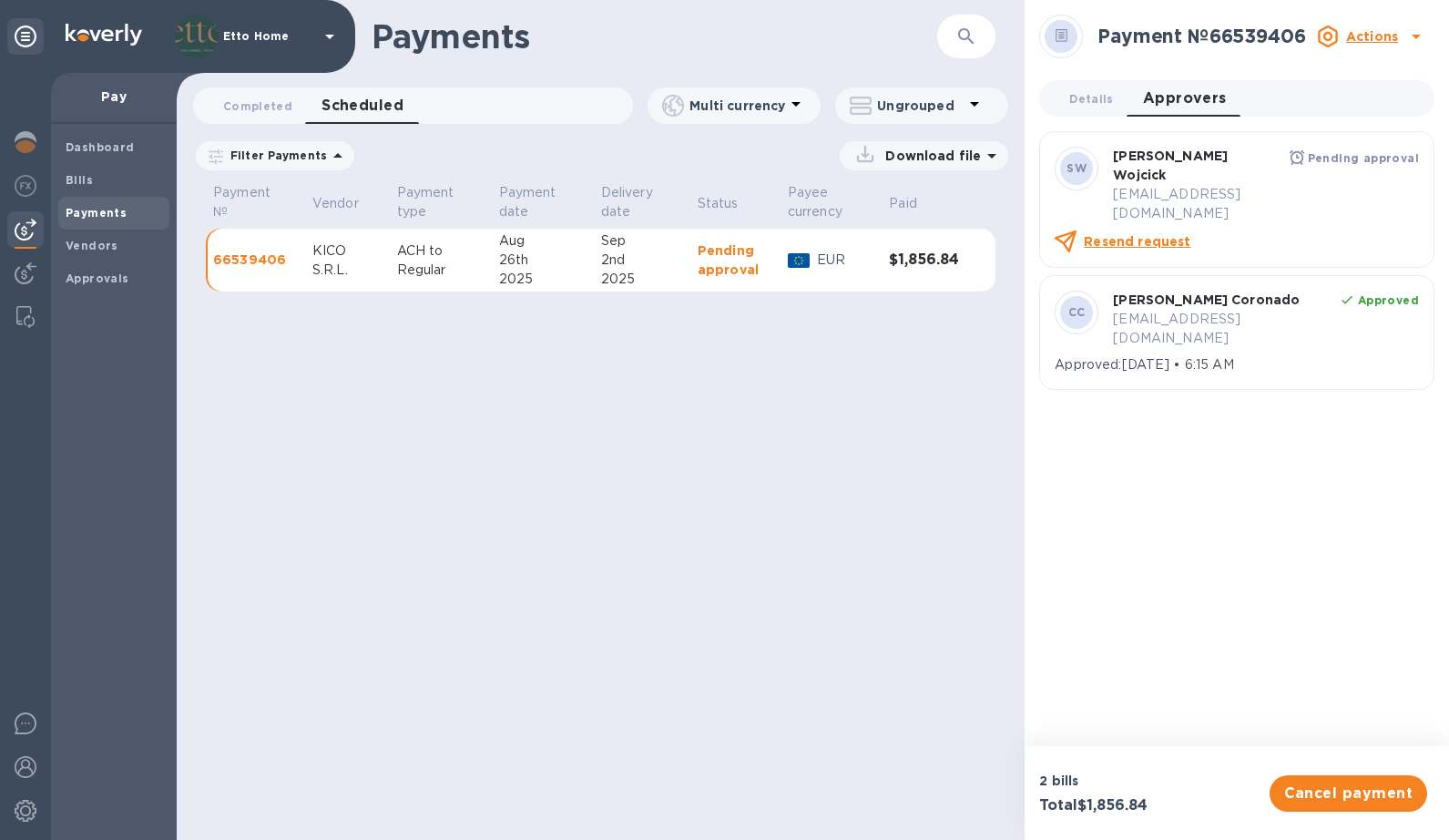
click at [1357, 168] on div "Pending approval" at bounding box center [1363, 158] width 111 height 20
click at [1357, 44] on icon at bounding box center [1416, 36] width 22 height 22
click at [1309, 418] on div at bounding box center [724, 420] width 1449 height 840
click at [330, 38] on icon at bounding box center [329, 36] width 9 height 5
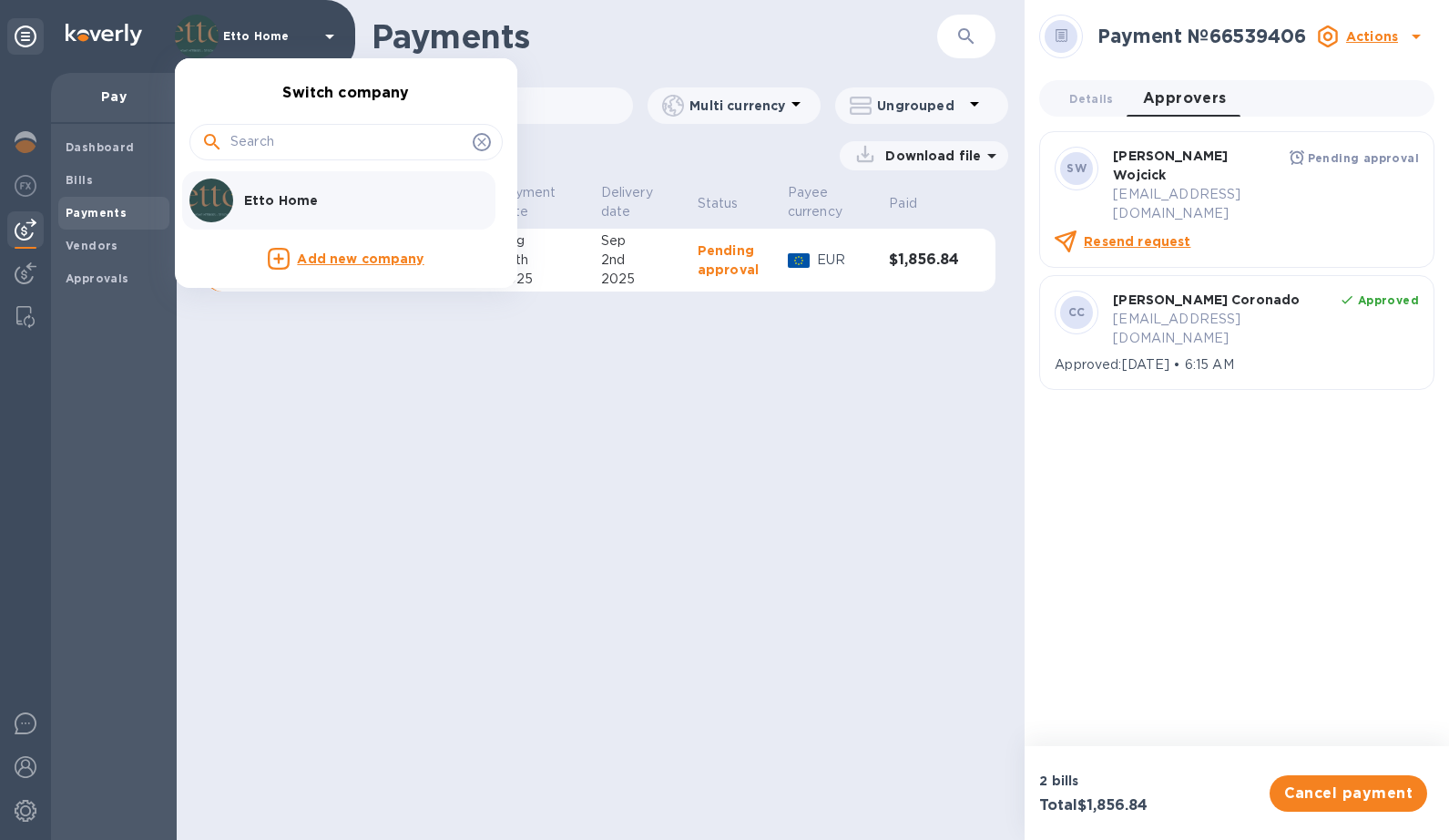
click at [329, 41] on div at bounding box center [724, 420] width 1449 height 840
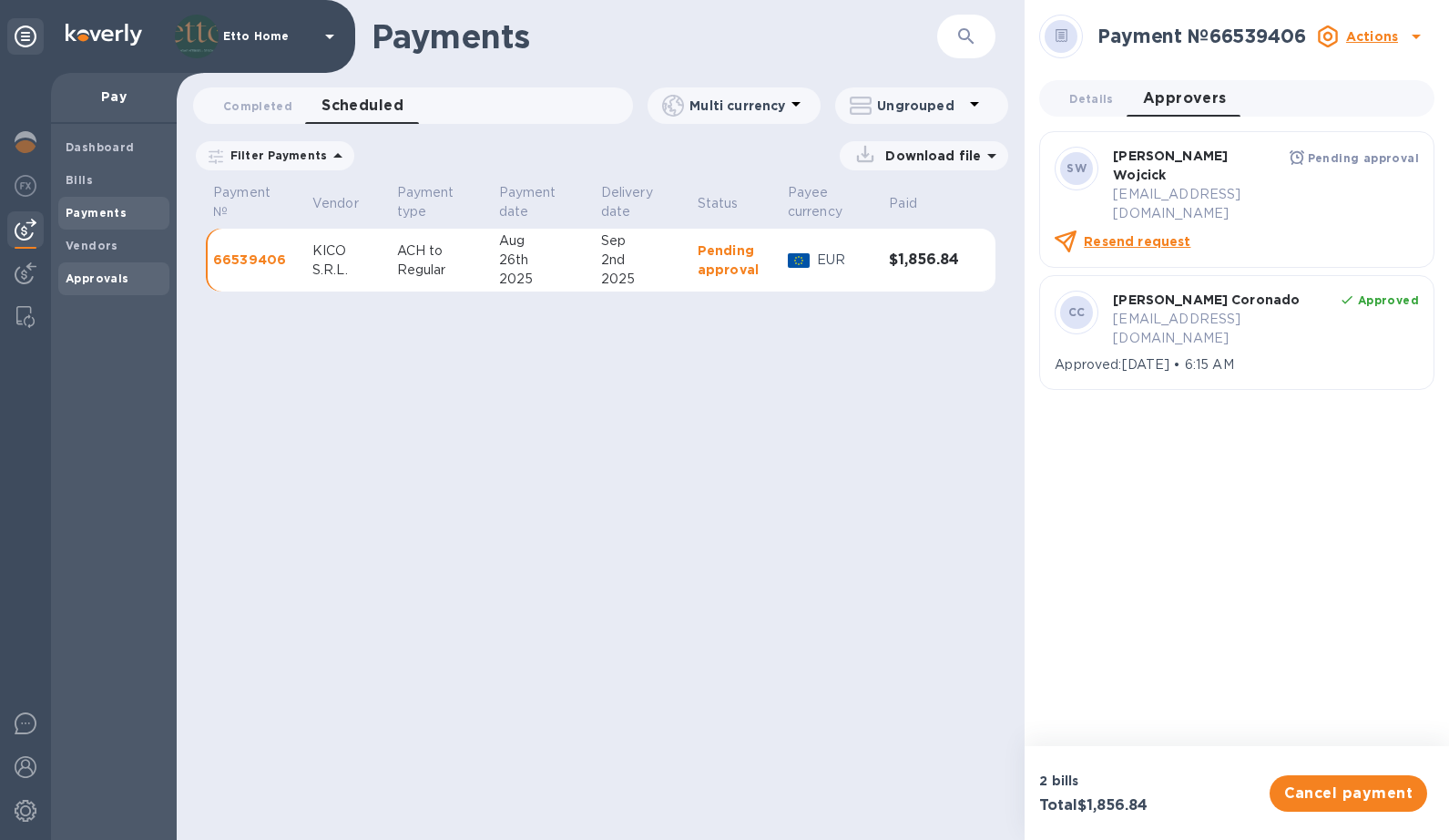
click at [90, 275] on b "Approvals" at bounding box center [97, 278] width 64 height 14
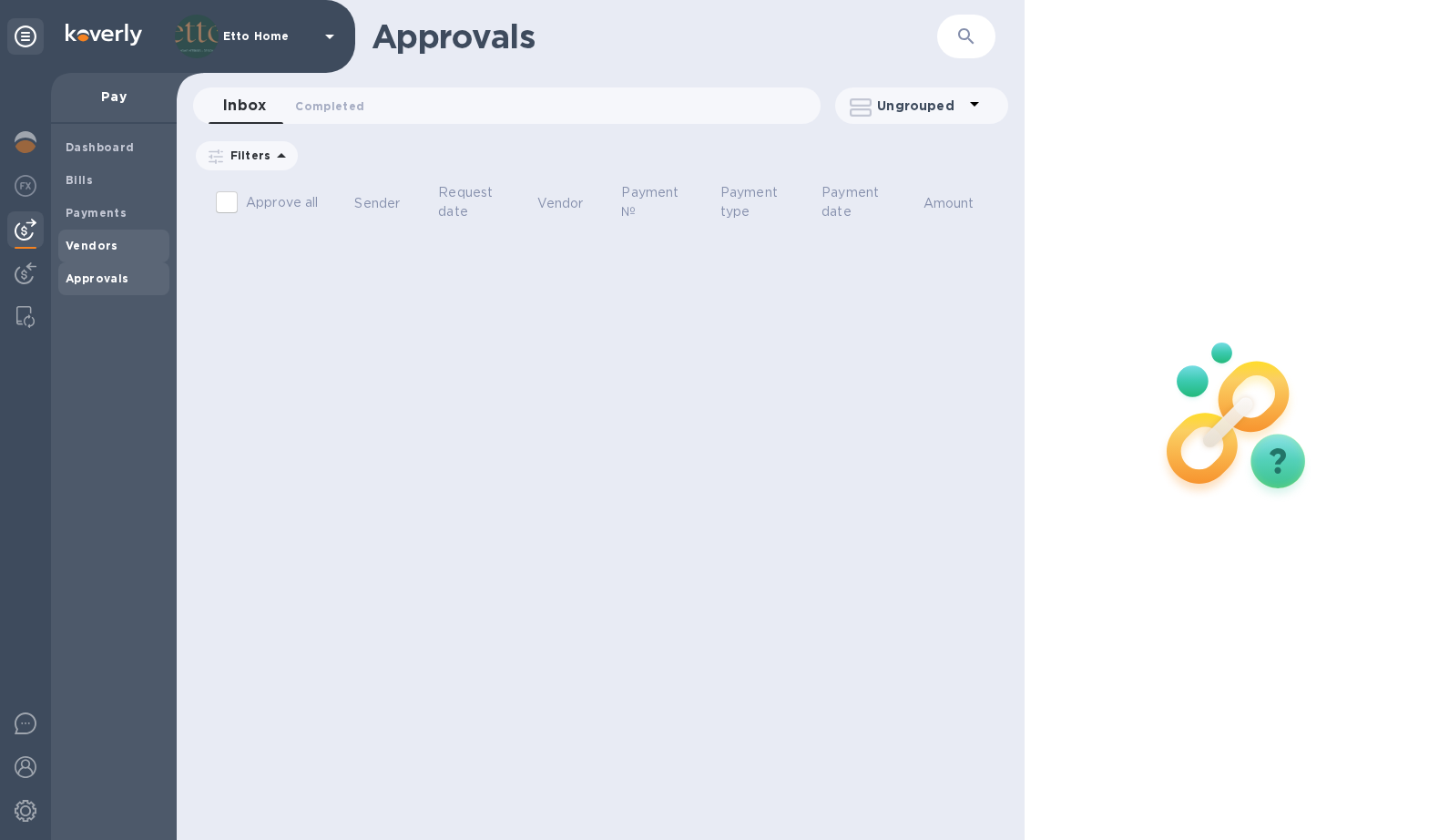
click at [100, 248] on b "Vendors" at bounding box center [92, 245] width 53 height 14
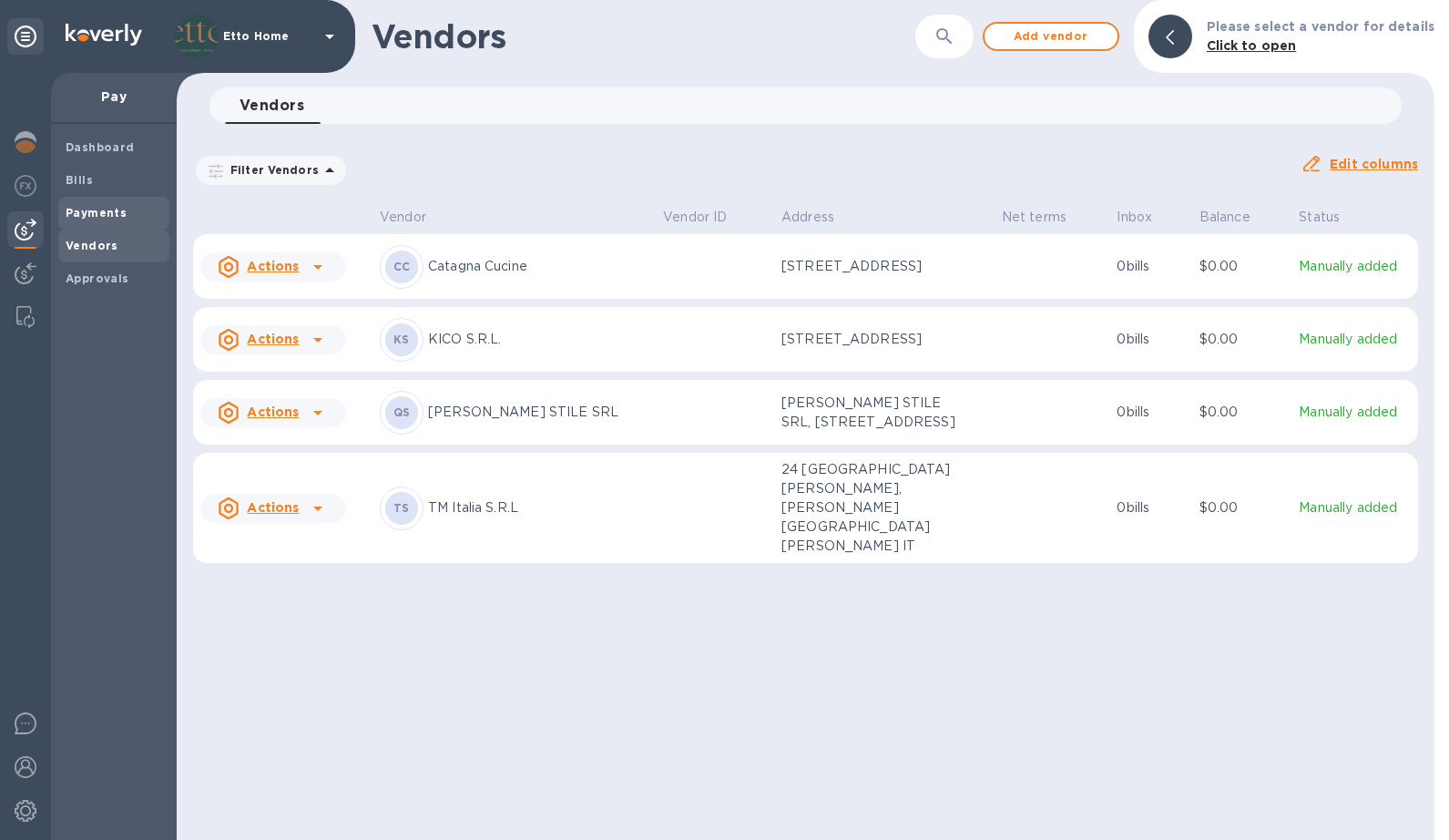
click at [106, 214] on b "Payments" at bounding box center [96, 213] width 61 height 14
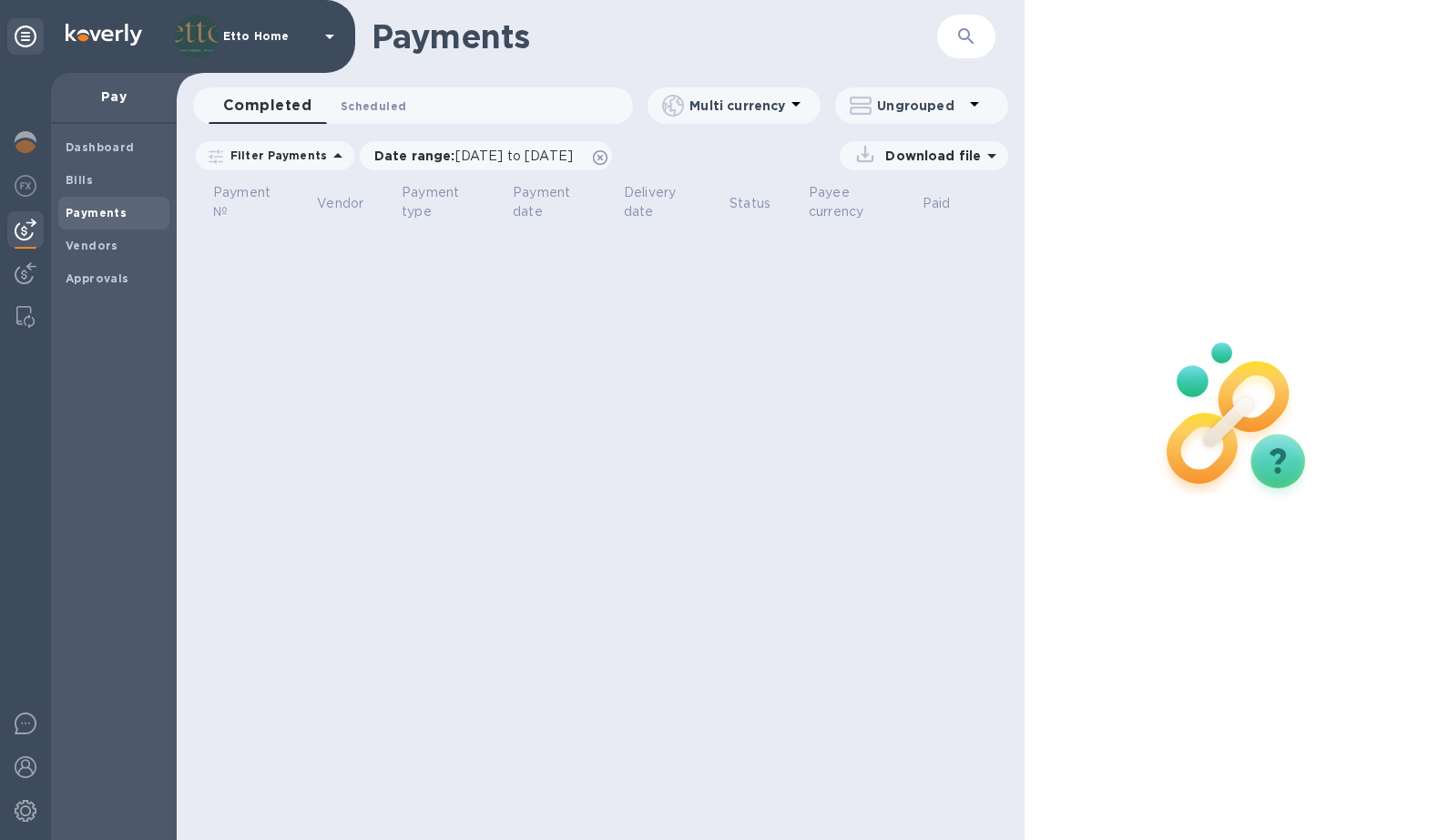
click at [366, 109] on span "Scheduled 0" at bounding box center [373, 106] width 66 height 20
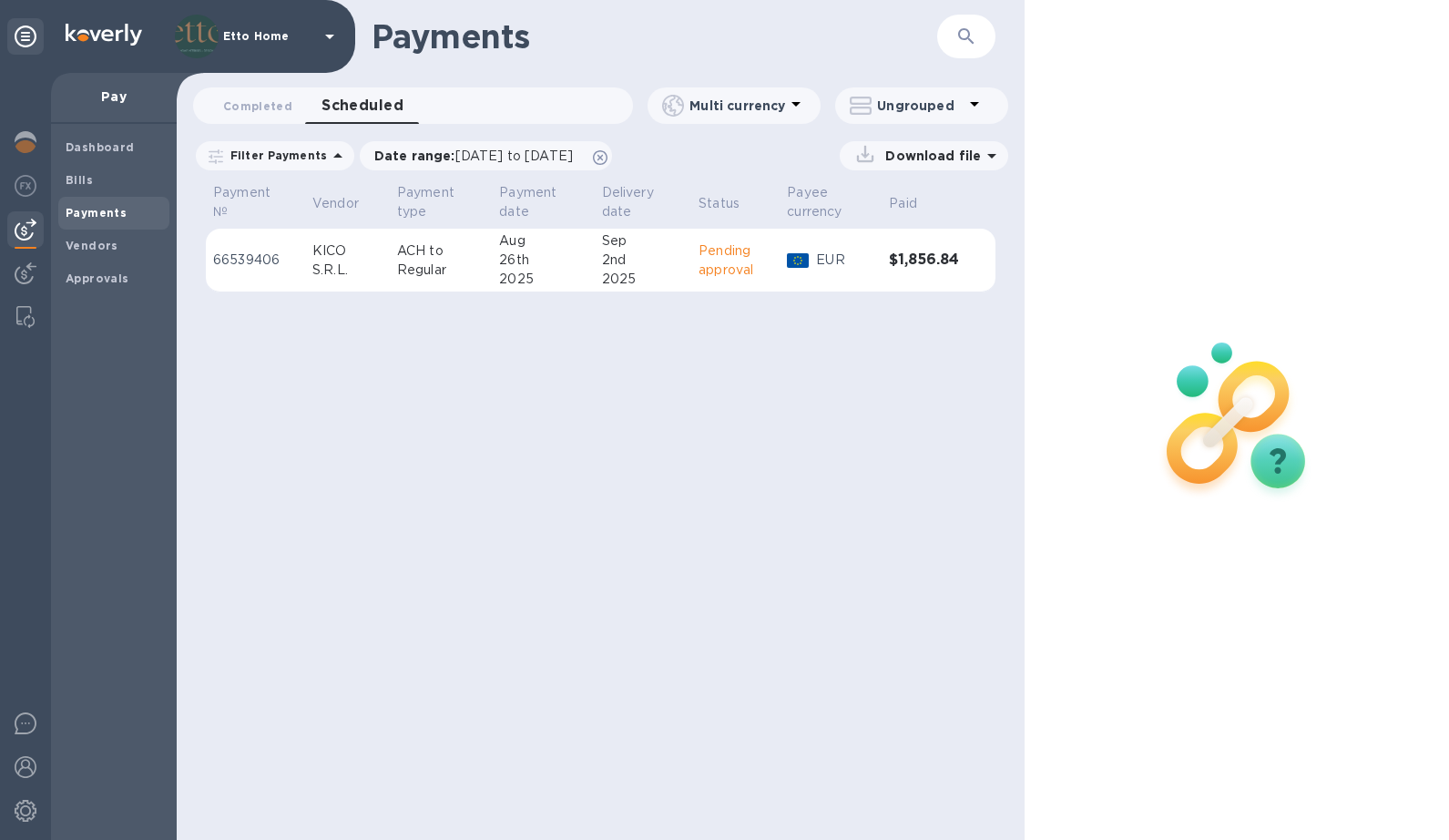
click at [700, 245] on p "Pending approval" at bounding box center [735, 260] width 74 height 38
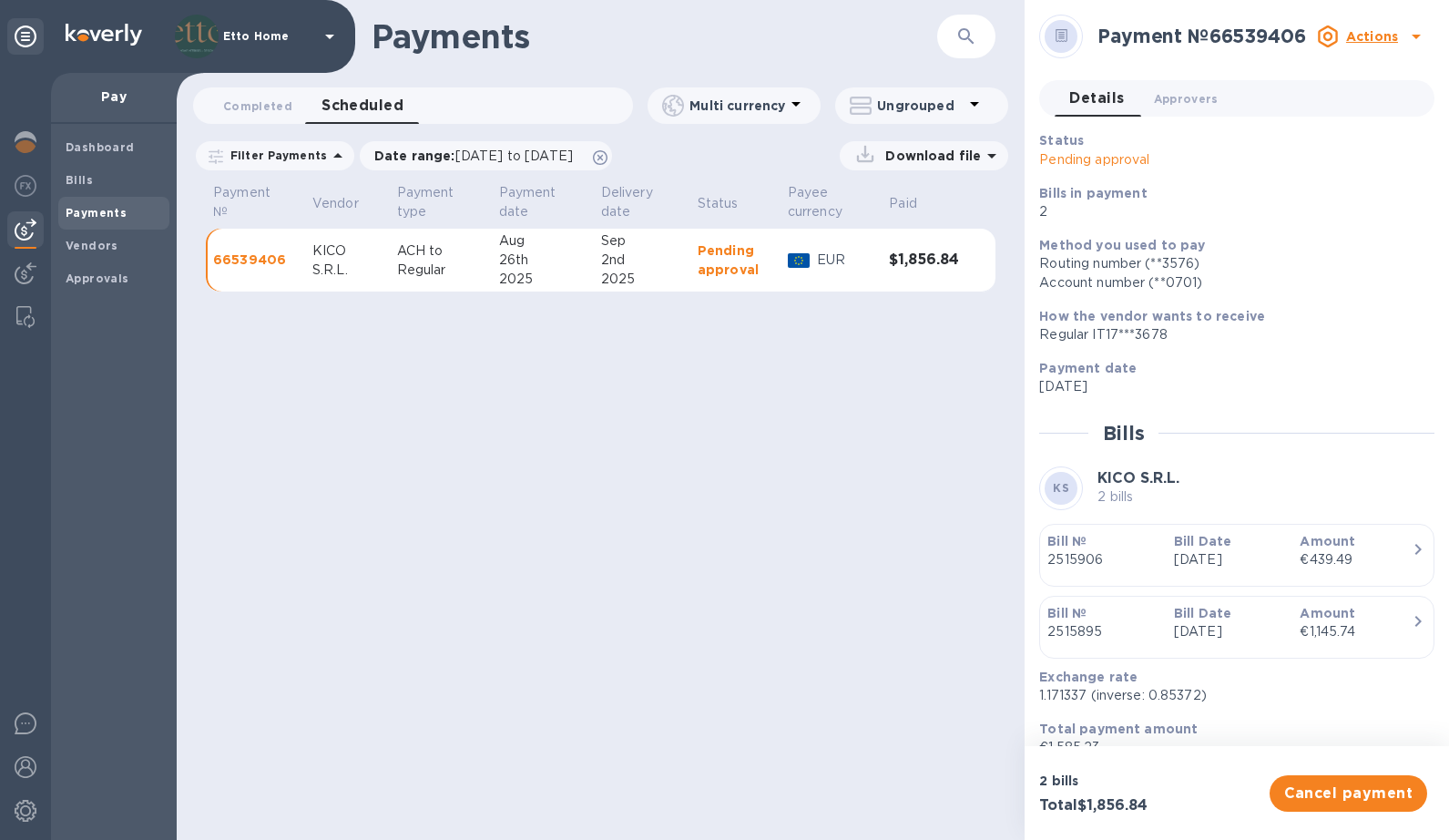
scroll to position [79, 0]
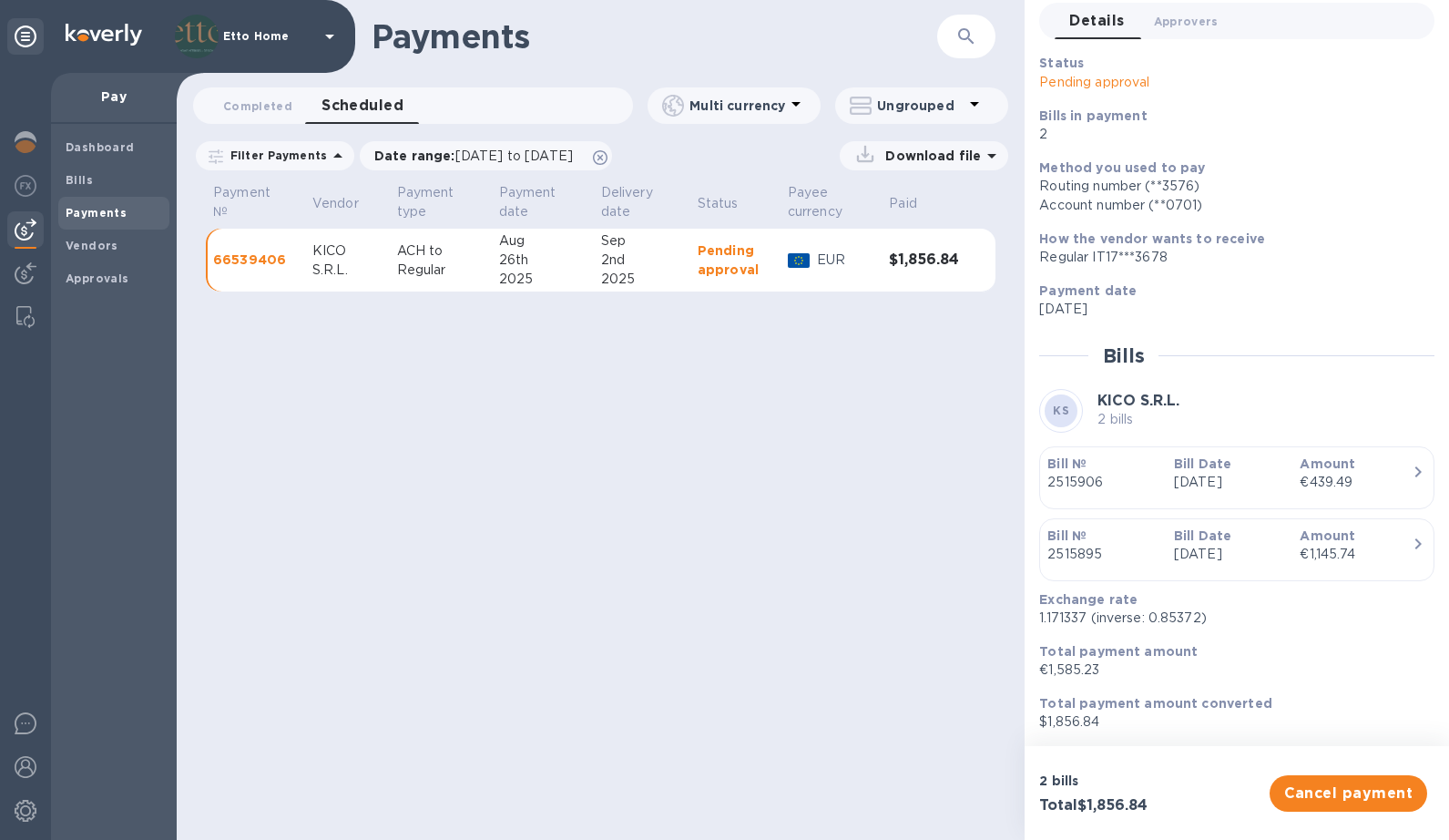
click at [406, 522] on div "Payments ​ Completed 0 Scheduled 0 Multi currency Ungrouped Filter Payments Dat…" at bounding box center [600, 420] width 848 height 840
click at [20, 819] on img at bounding box center [25, 811] width 22 height 22
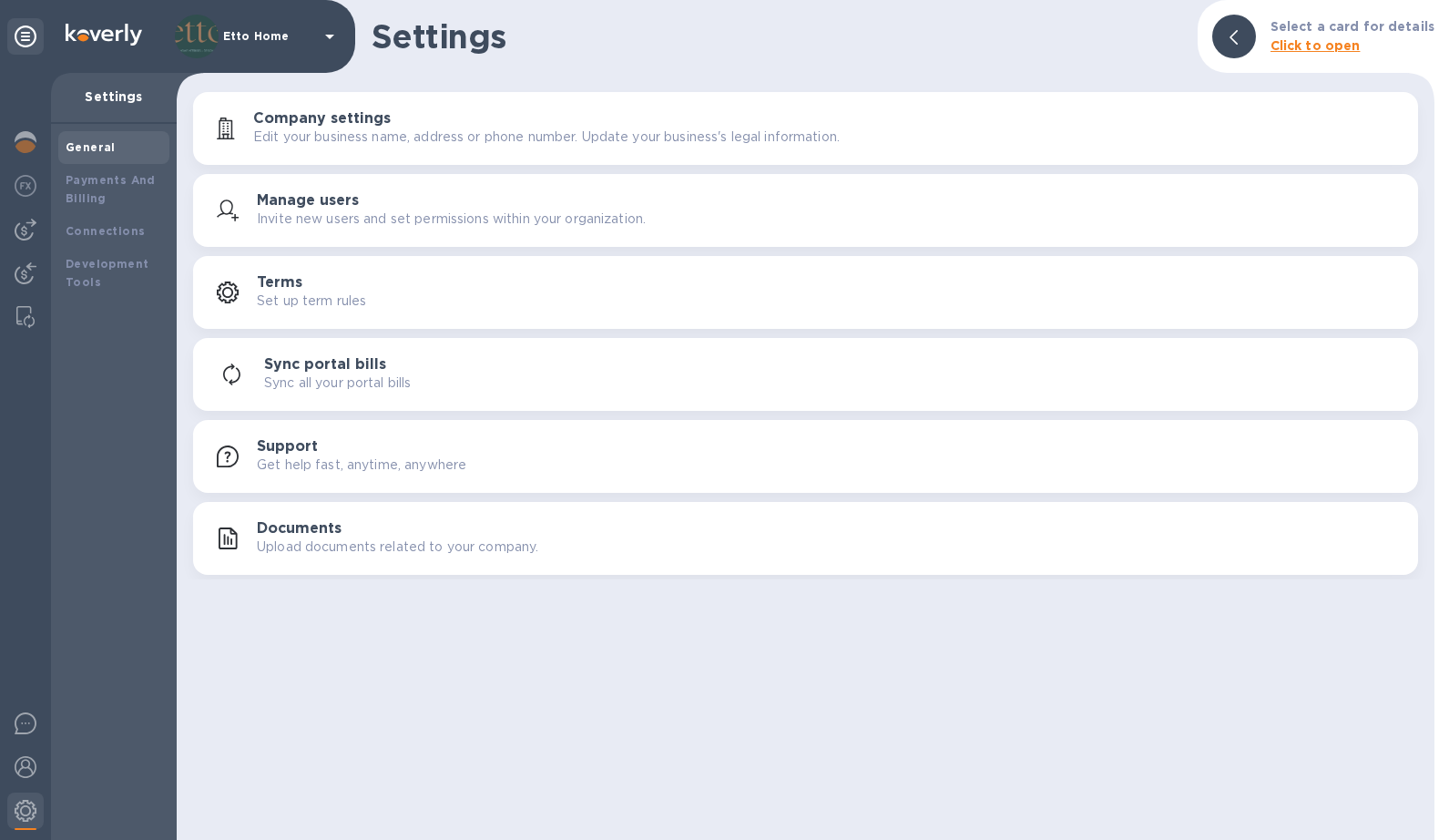
click at [366, 212] on p "Invite new users and set permissions within your organization." at bounding box center [451, 220] width 389 height 20
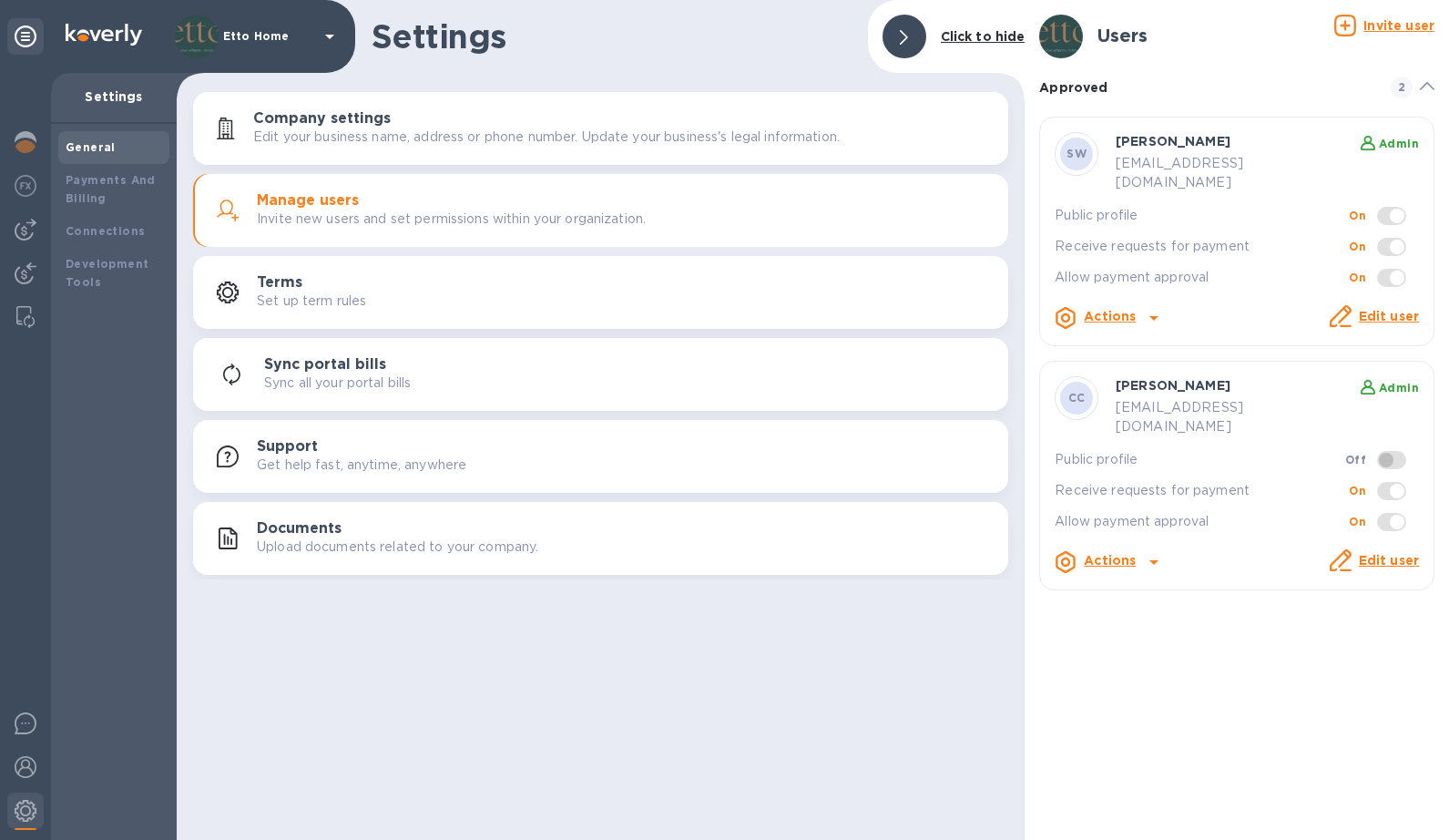
click at [1160, 551] on icon at bounding box center [1154, 562] width 22 height 22
click at [1308, 652] on div at bounding box center [724, 420] width 1449 height 840
click at [444, 277] on div "Terms Set up term rules" at bounding box center [625, 292] width 737 height 36
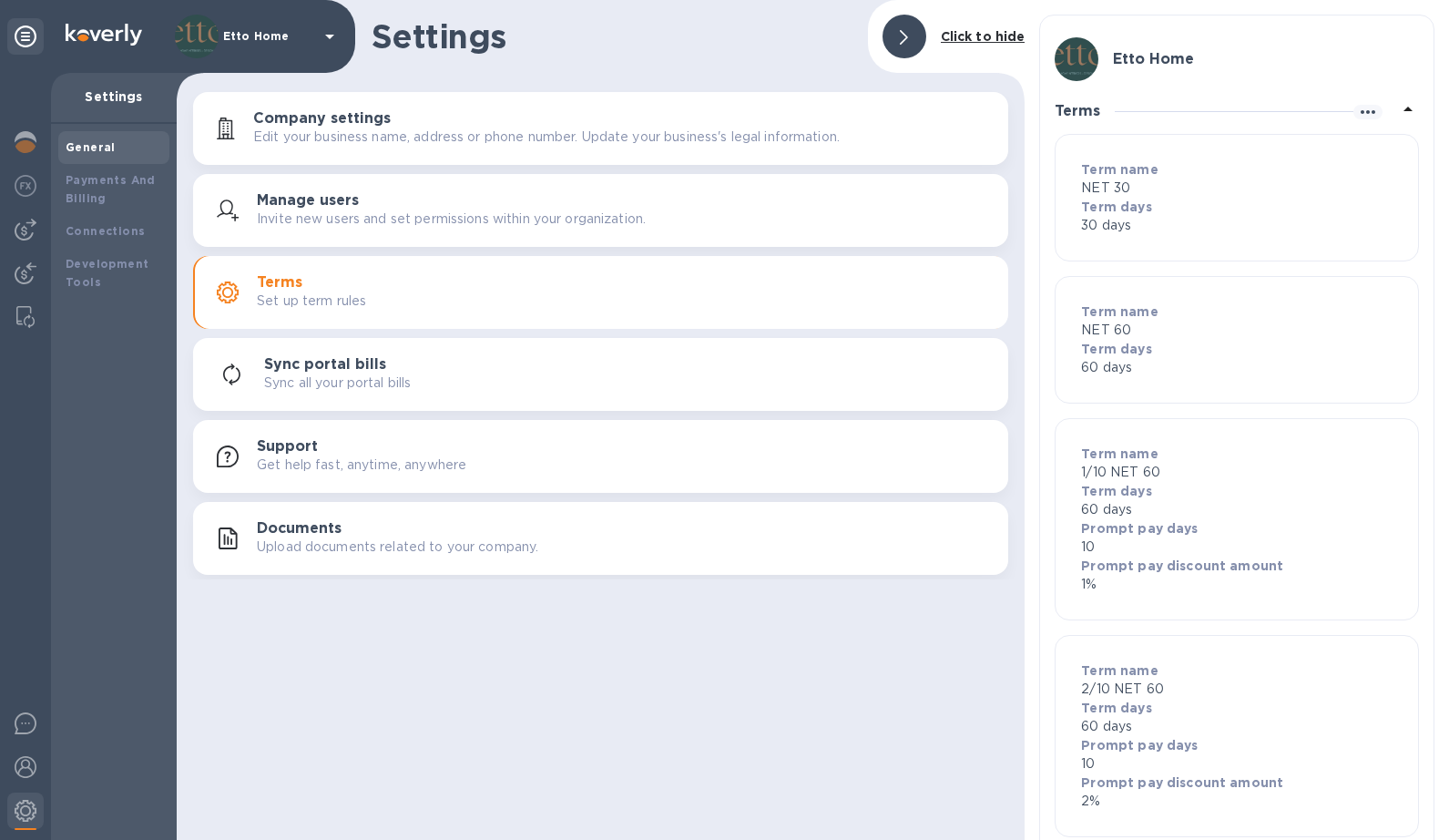
click at [428, 366] on div "Sync portal bills Sync all your portal bills" at bounding box center [628, 373] width 729 height 36
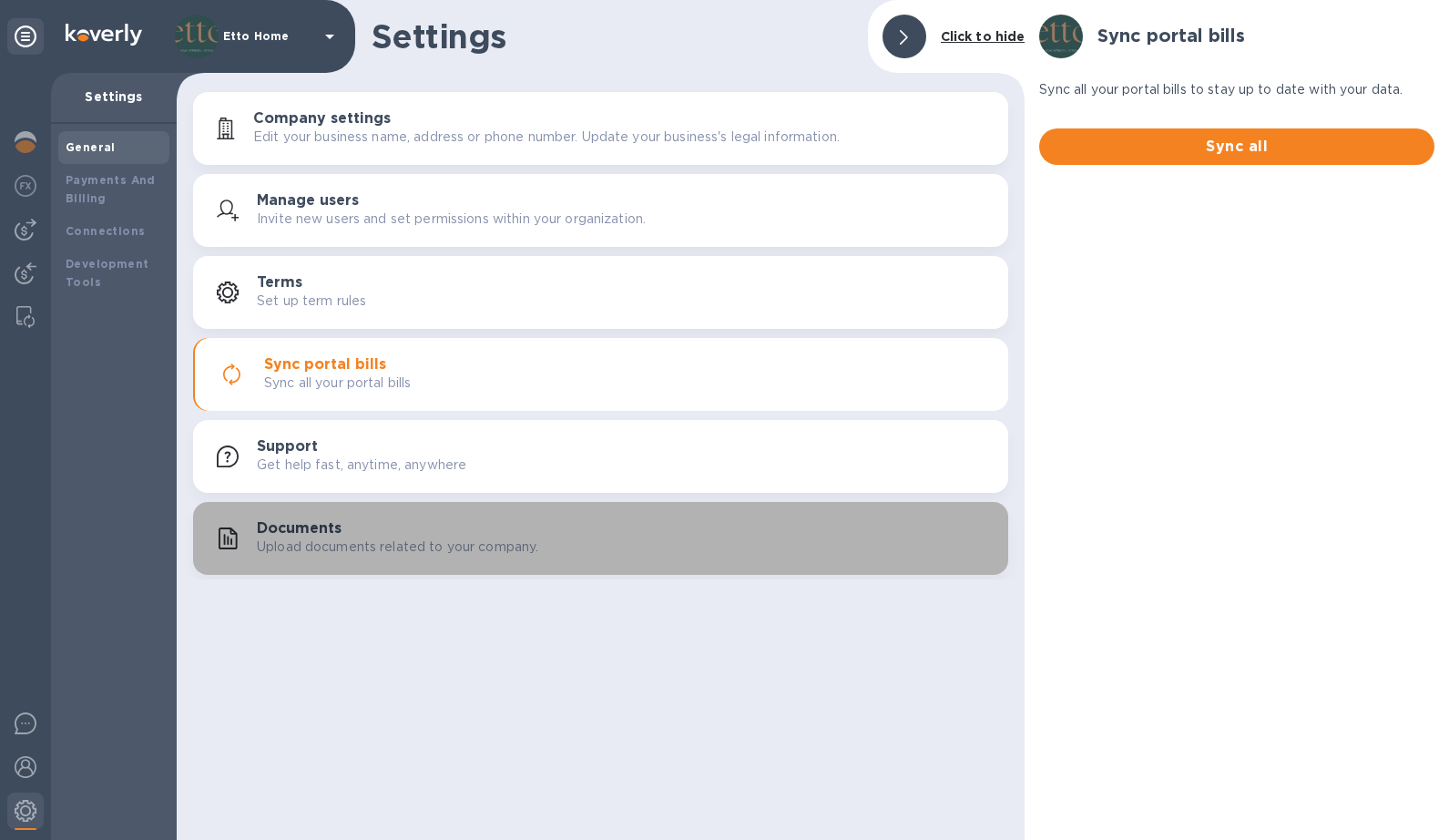
click at [411, 535] on div "Documents Upload documents related to your company." at bounding box center [625, 537] width 737 height 36
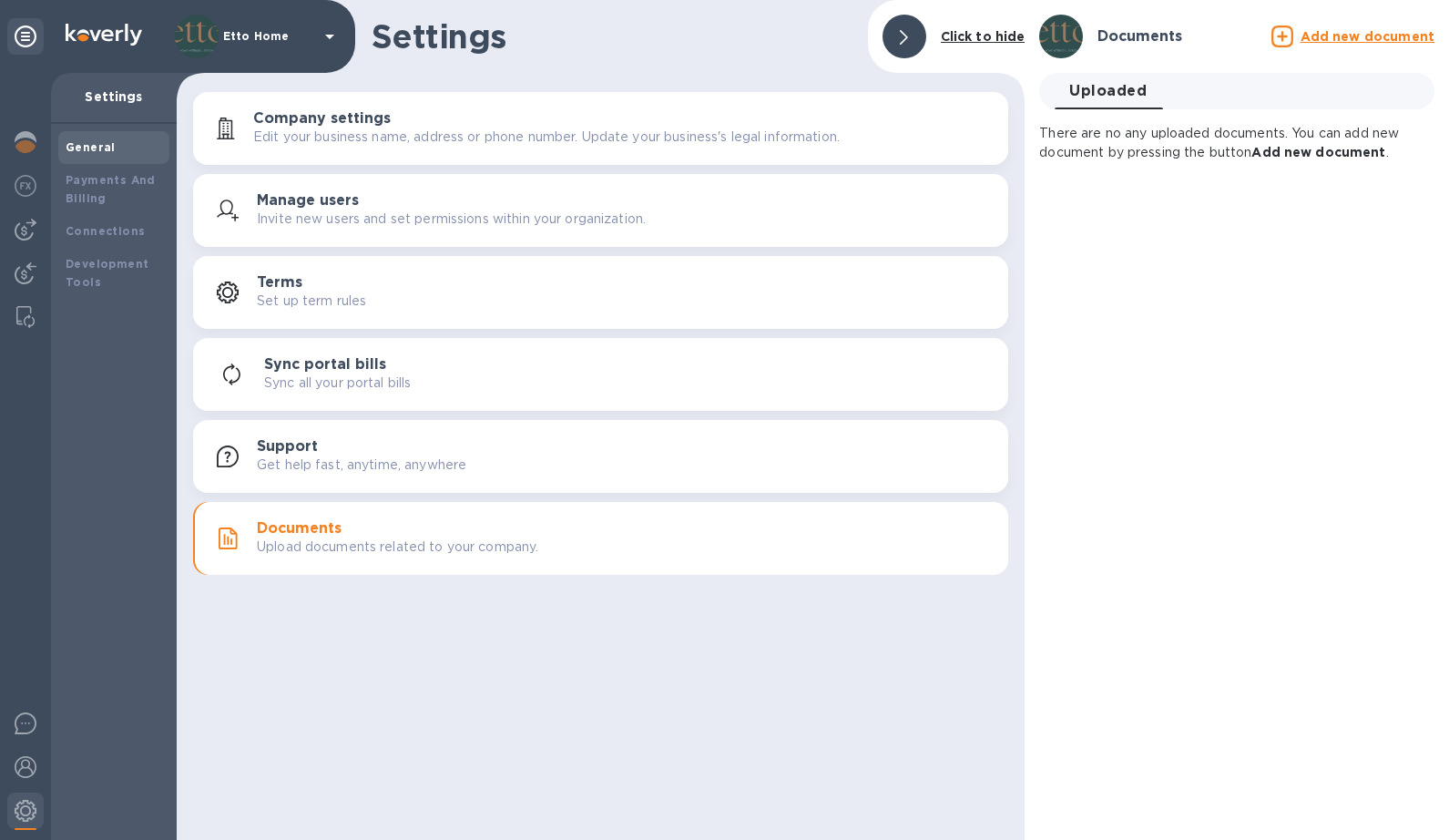
click at [378, 224] on p "Invite new users and set permissions within your organization." at bounding box center [451, 220] width 389 height 20
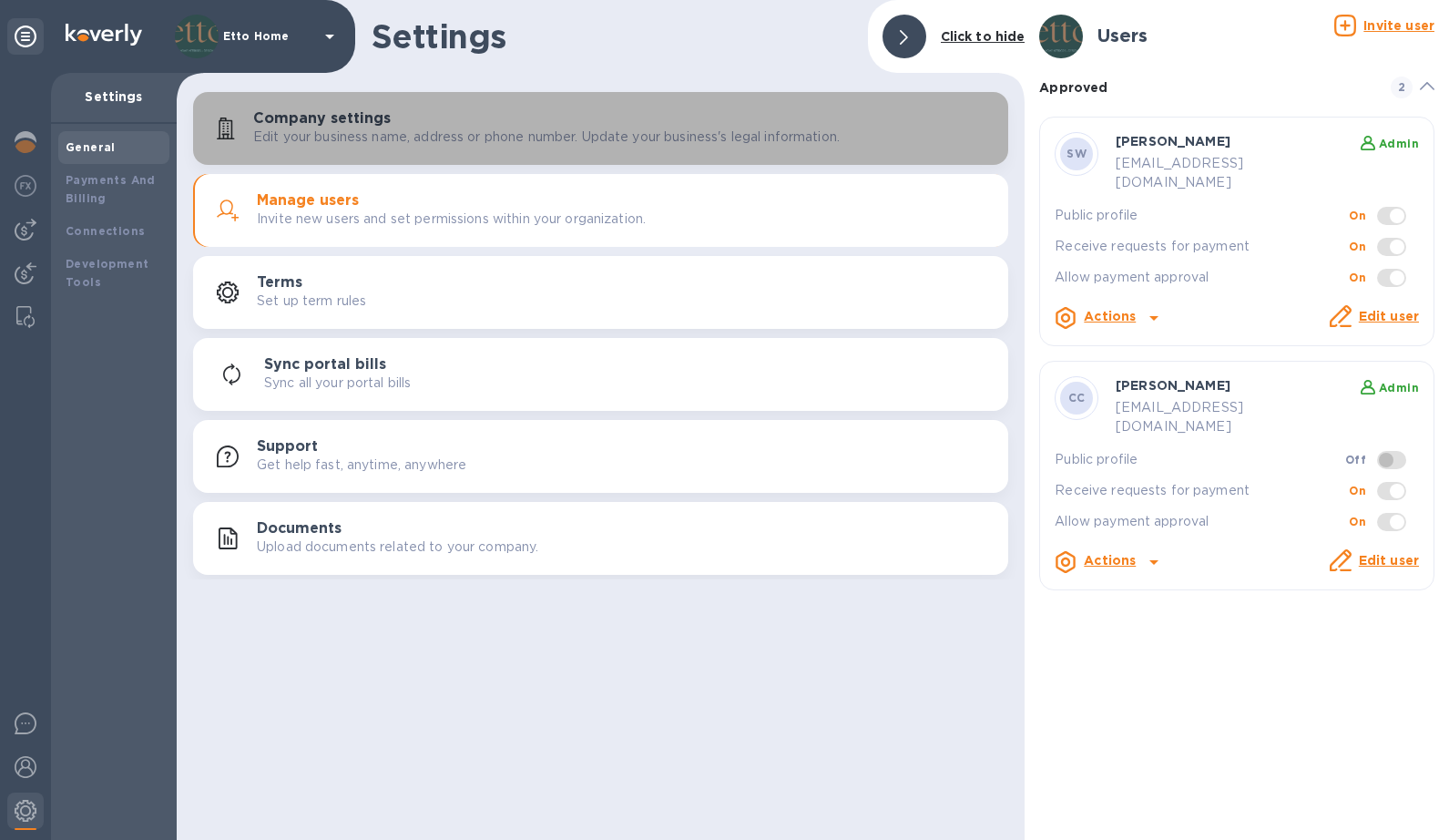
click at [495, 140] on p "Edit your business name, address or phone number. Update your business's legal …" at bounding box center [546, 137] width 586 height 20
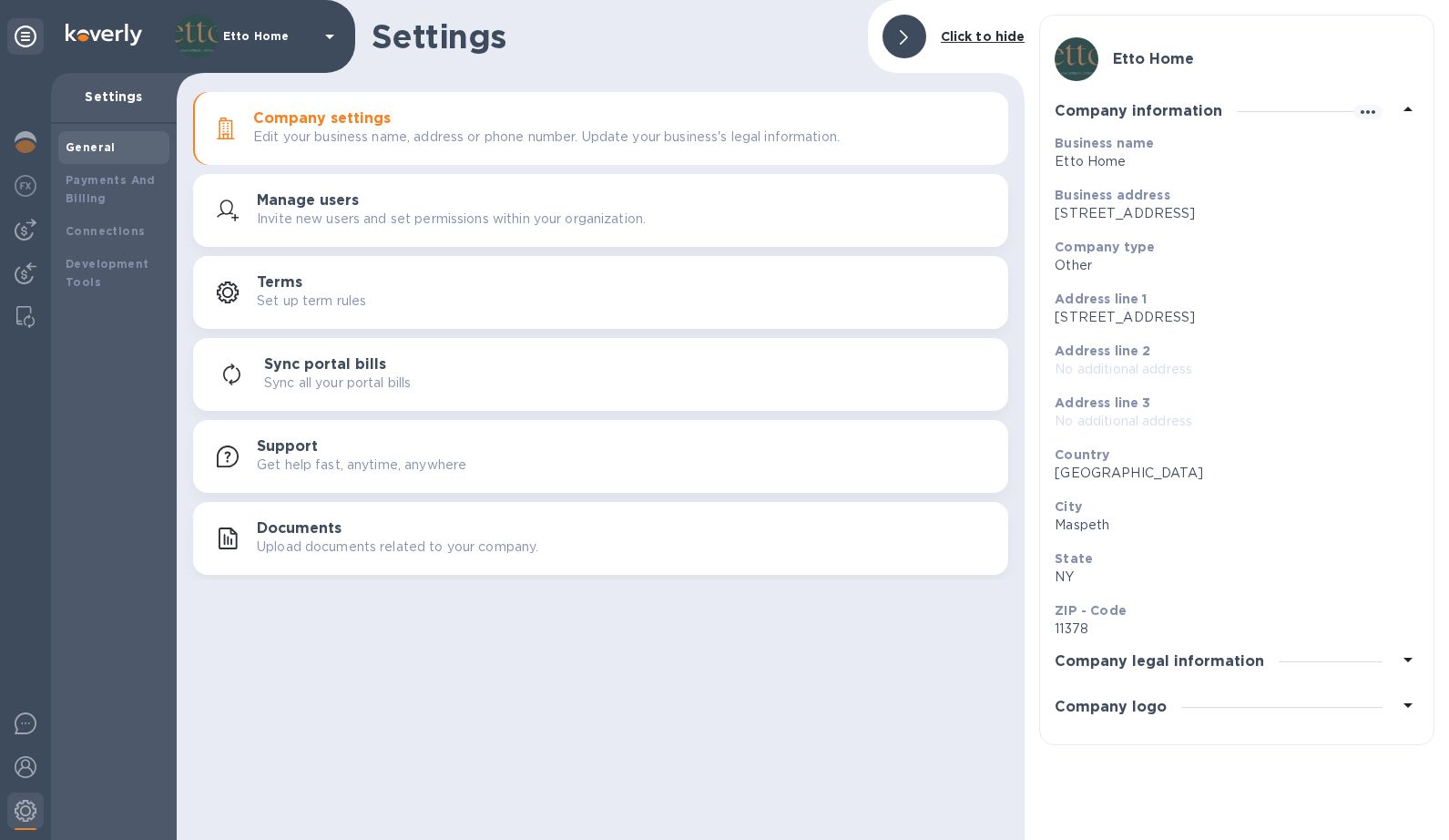
click at [371, 227] on p "Invite new users and set permissions within your organization." at bounding box center [451, 220] width 389 height 20
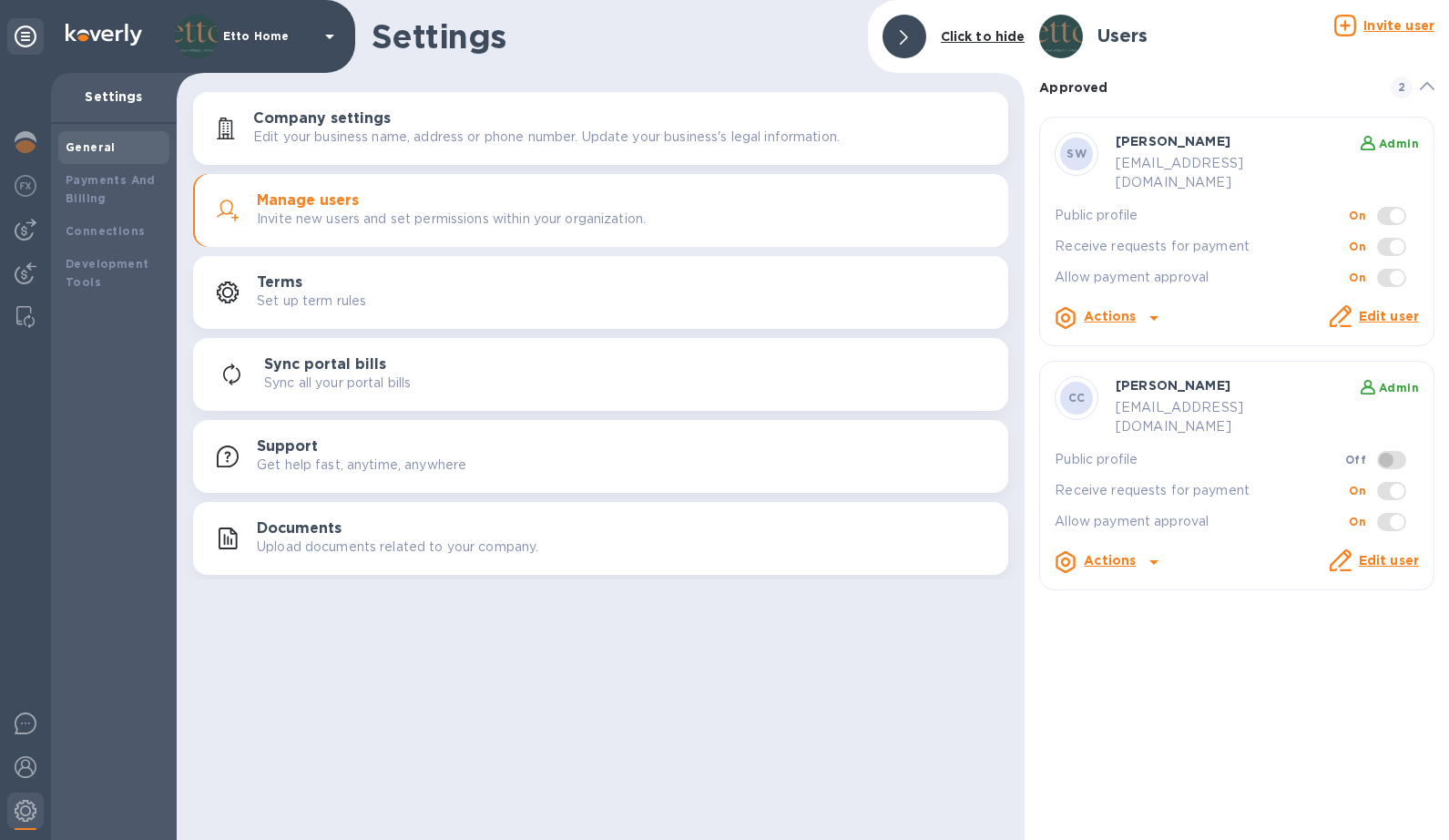
click at [1357, 207] on span at bounding box center [1392, 216] width 29 height 19
click at [1357, 271] on b "On" at bounding box center [1358, 277] width 18 height 14
click at [1357, 269] on span at bounding box center [1392, 277] width 29 height 19
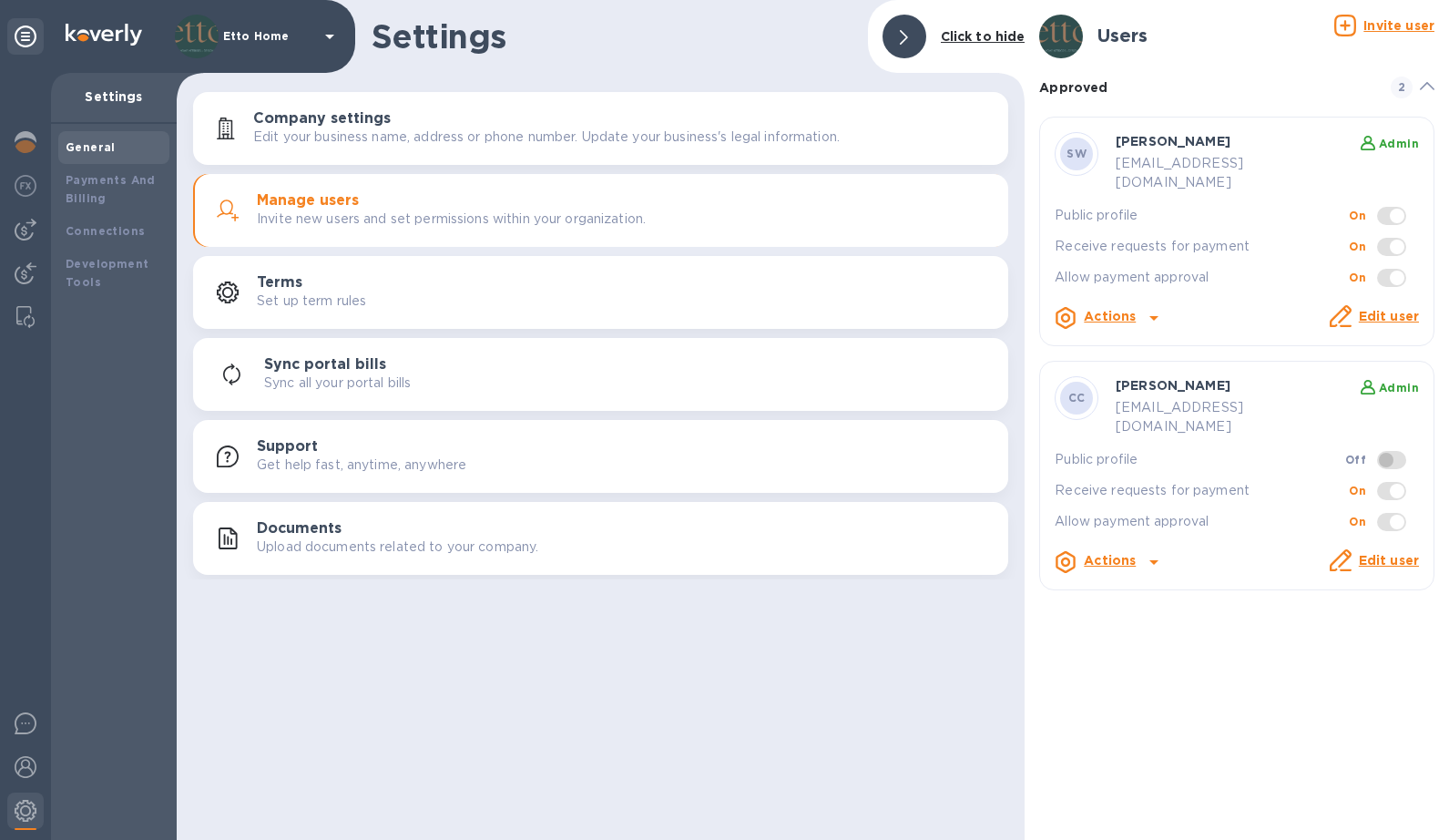
click at [1357, 309] on link "Edit user" at bounding box center [1388, 316] width 60 height 15
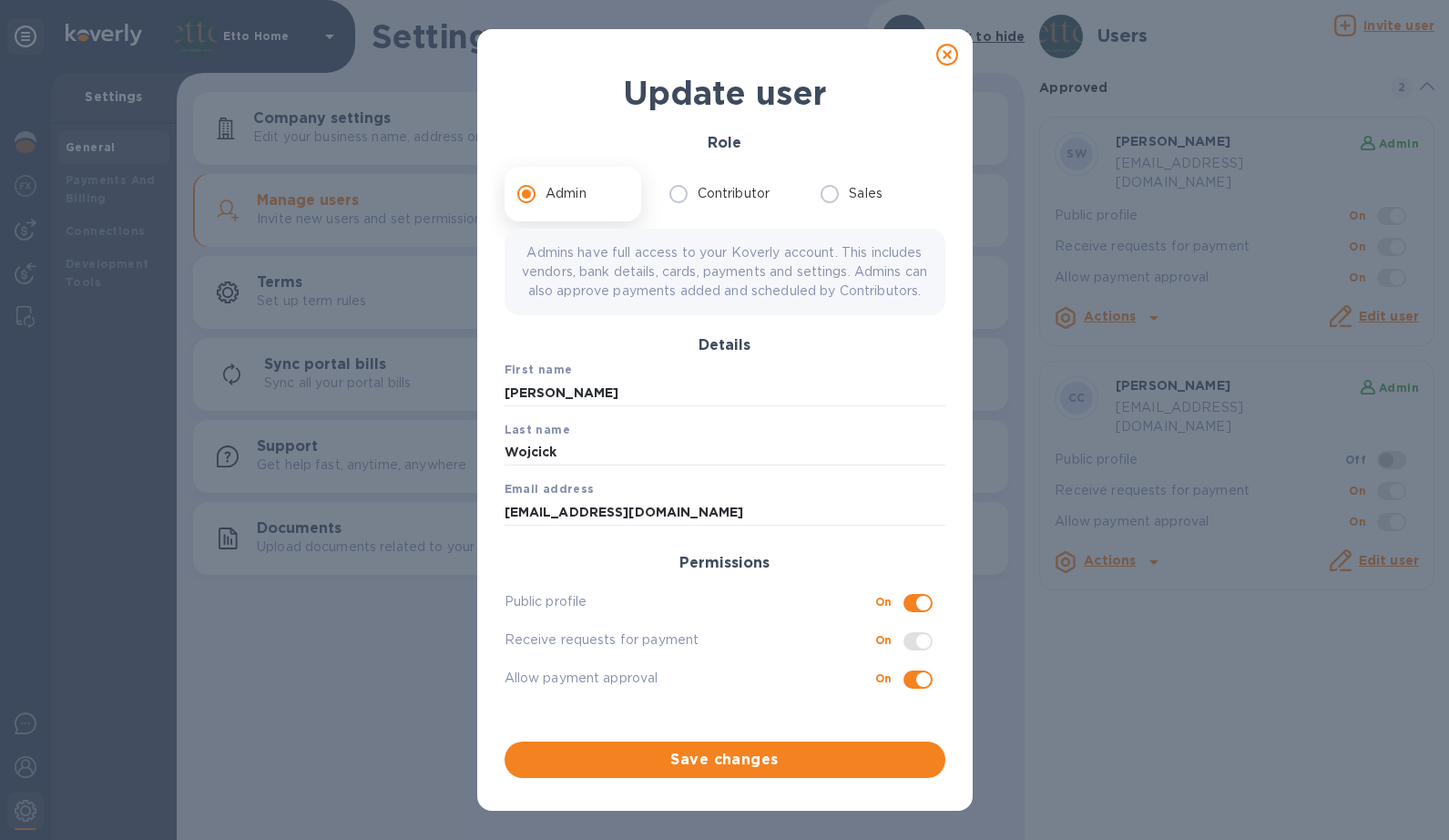
click at [930, 618] on input "checkbox" at bounding box center [924, 603] width 93 height 31
checkbox input "false"
click at [916, 695] on input "checkbox" at bounding box center [924, 679] width 93 height 31
checkbox input "false"
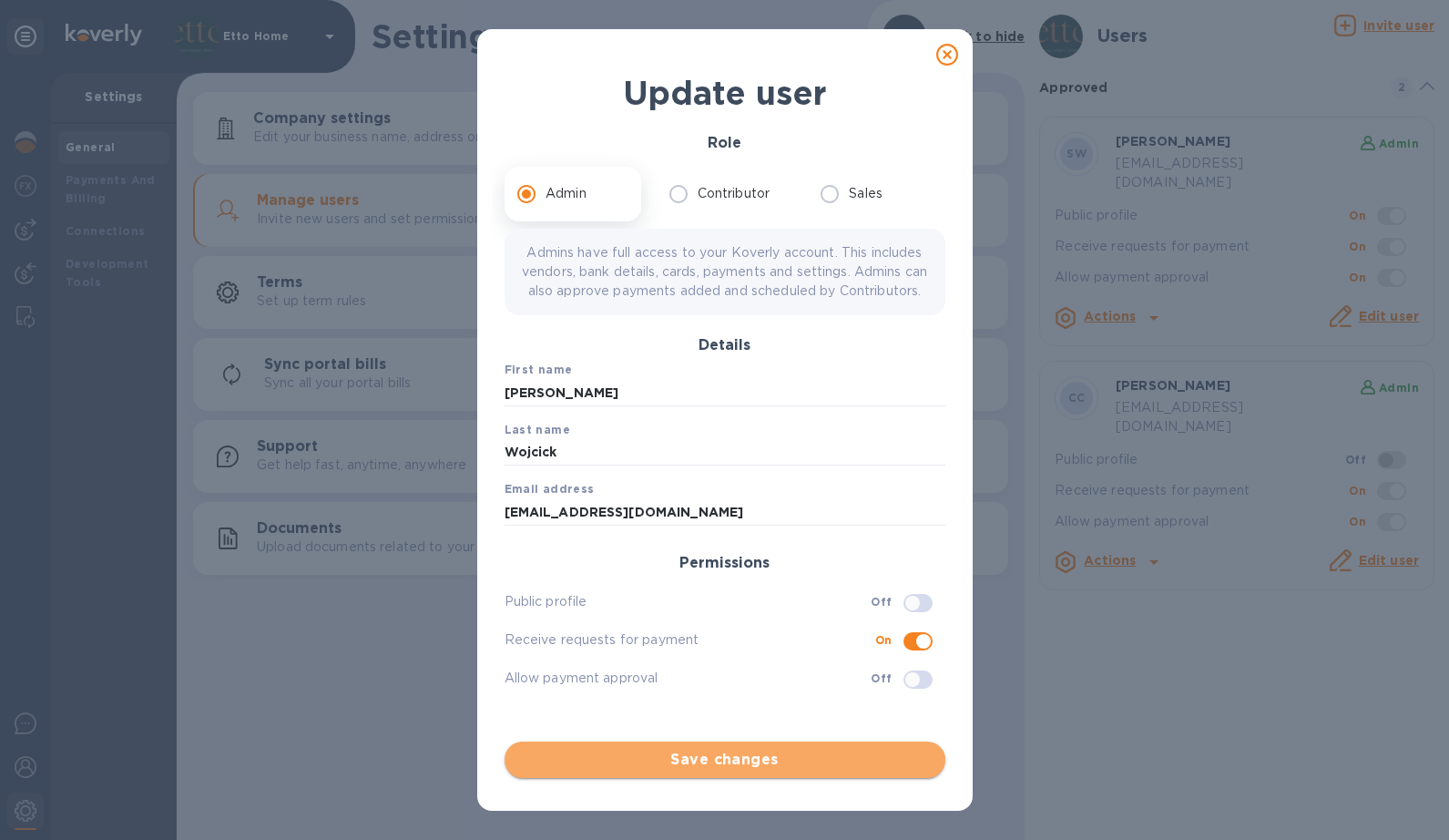
click at [854, 756] on span "Save changes" at bounding box center [725, 760] width 412 height 22
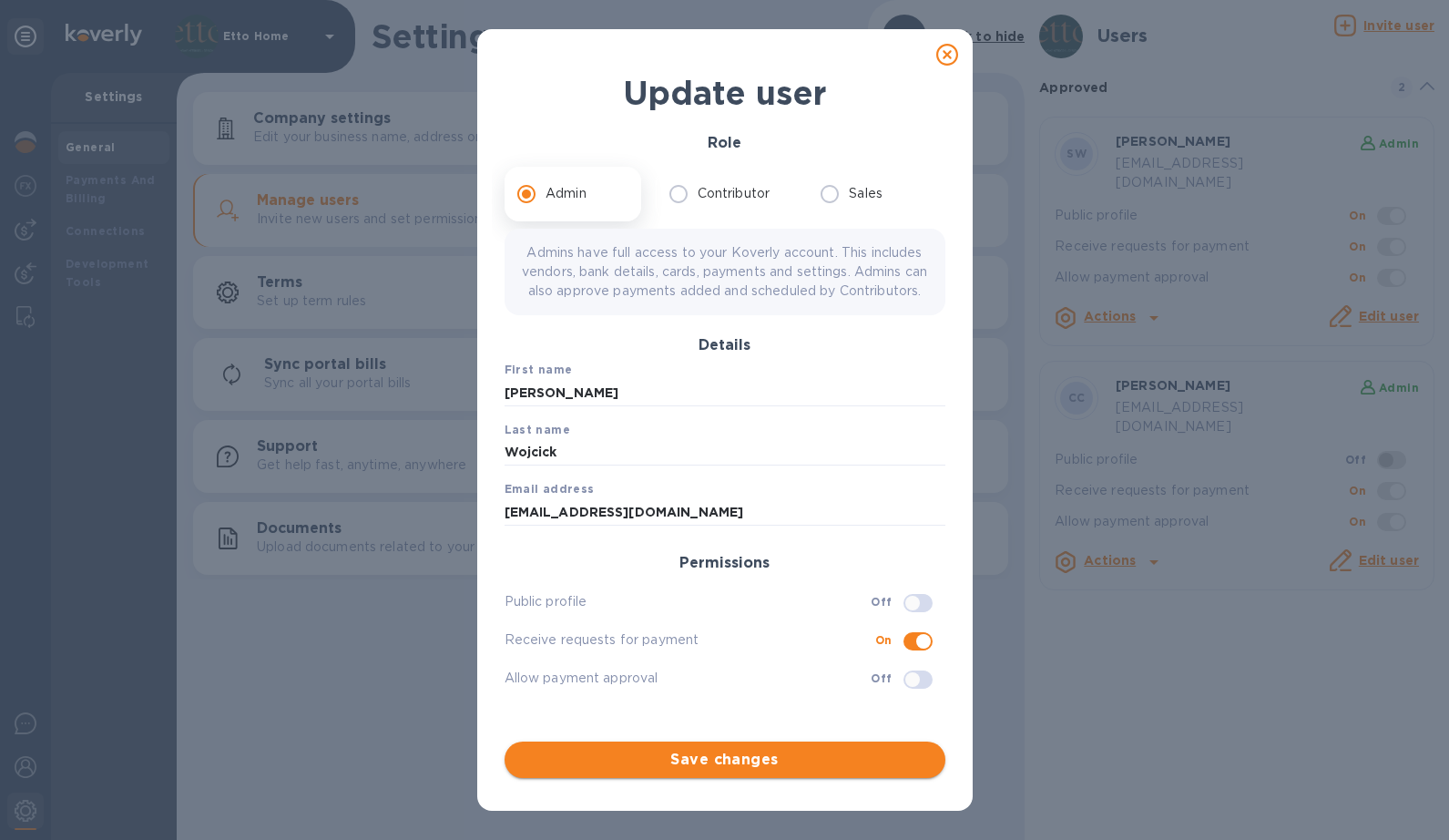
checkbox input "false"
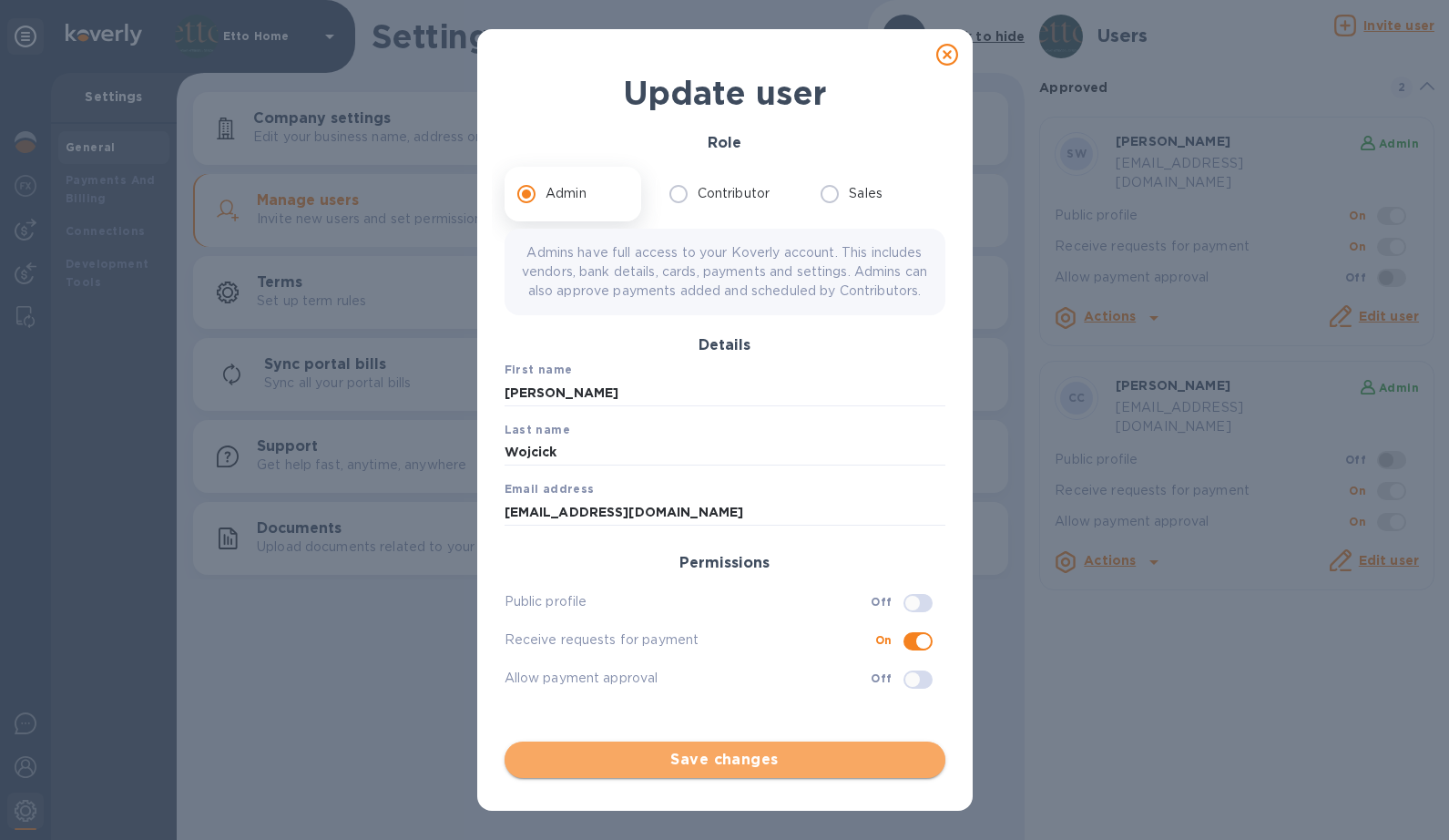
click at [854, 756] on span "Save changes" at bounding box center [725, 760] width 412 height 22
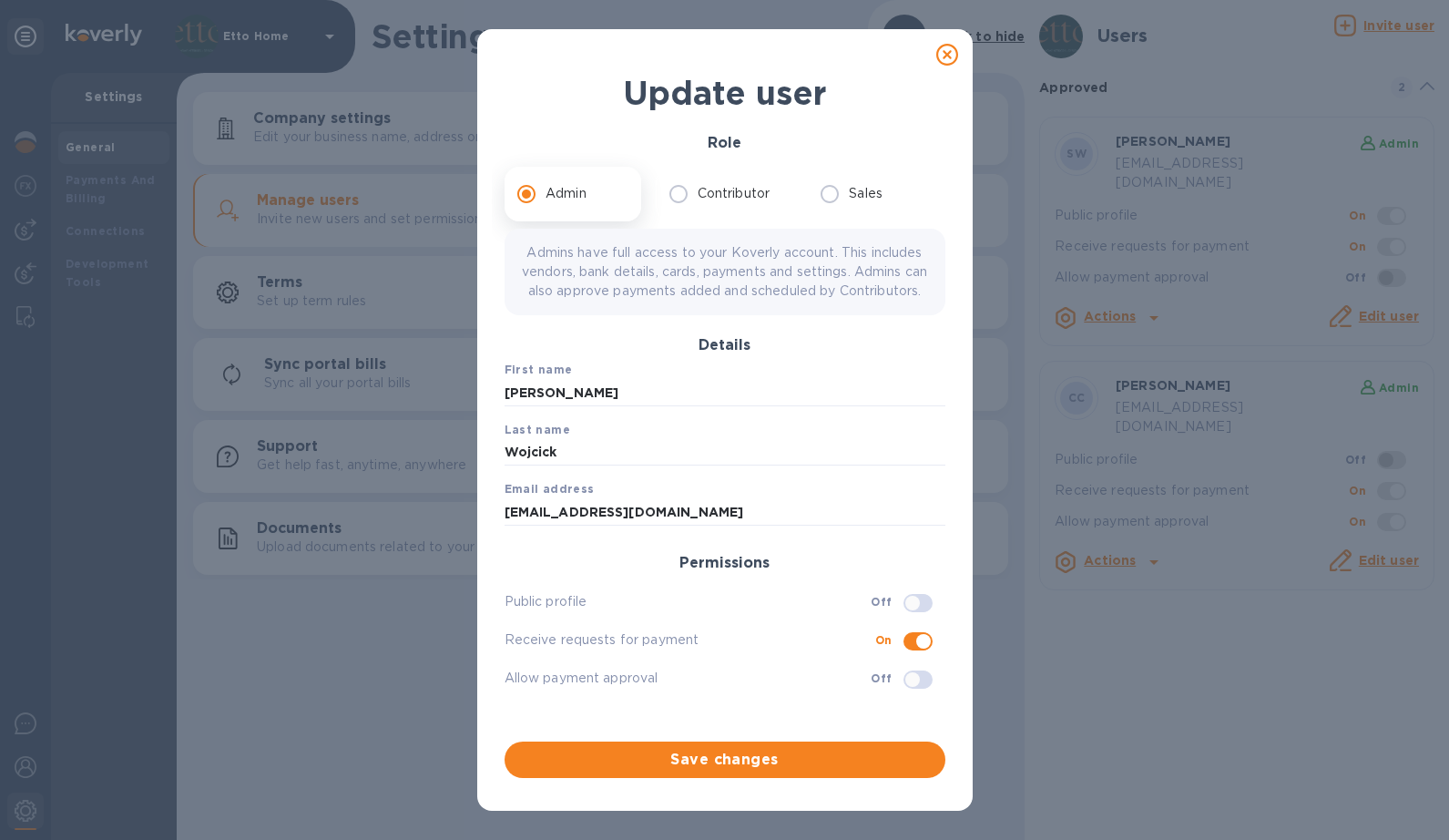
click at [1121, 715] on div "Update user Role Admin Contributor Sales Admins have full access to your Koverl…" at bounding box center [724, 420] width 1449 height 840
click at [950, 65] on icon at bounding box center [947, 55] width 22 height 22
checkbox input "false"
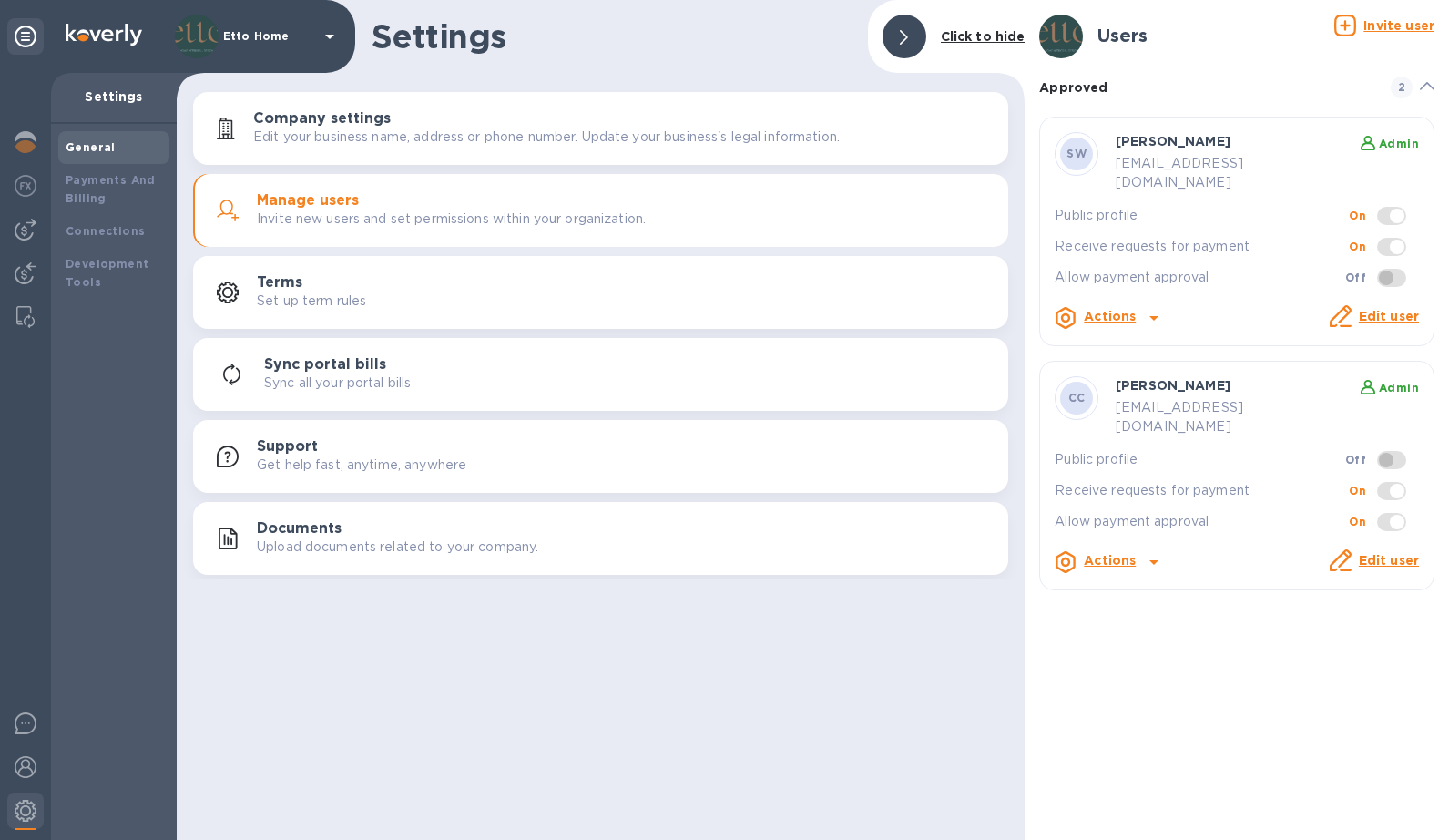
click at [1200, 586] on div "Users Invite user Approved 2 SW [PERSON_NAME] Admin [EMAIL_ADDRESS][DOMAIN_NAME…" at bounding box center [1236, 420] width 425 height 840
click at [29, 226] on img at bounding box center [25, 229] width 22 height 22
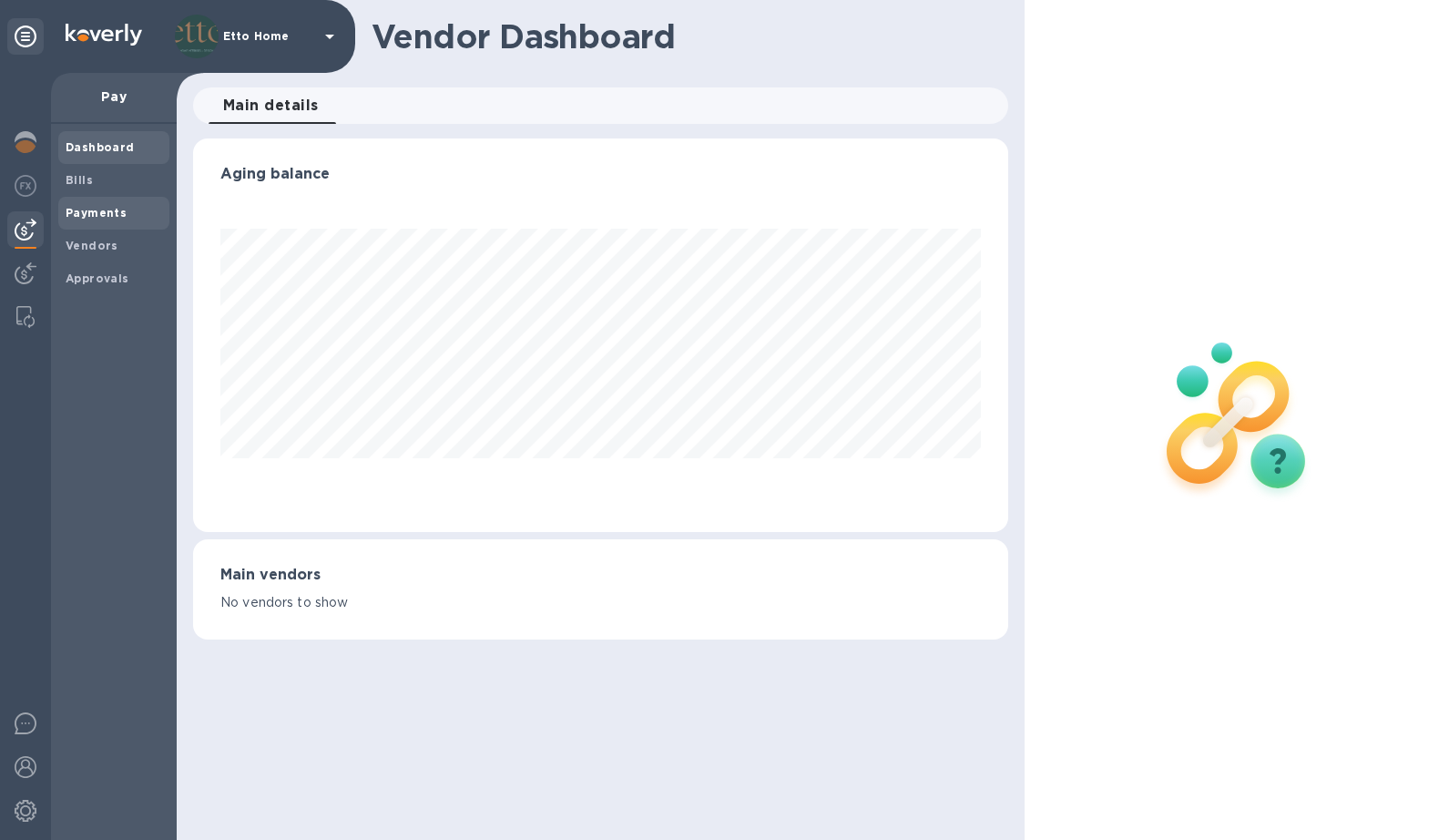
scroll to position [393, 816]
click at [122, 219] on span "Payments" at bounding box center [96, 213] width 61 height 19
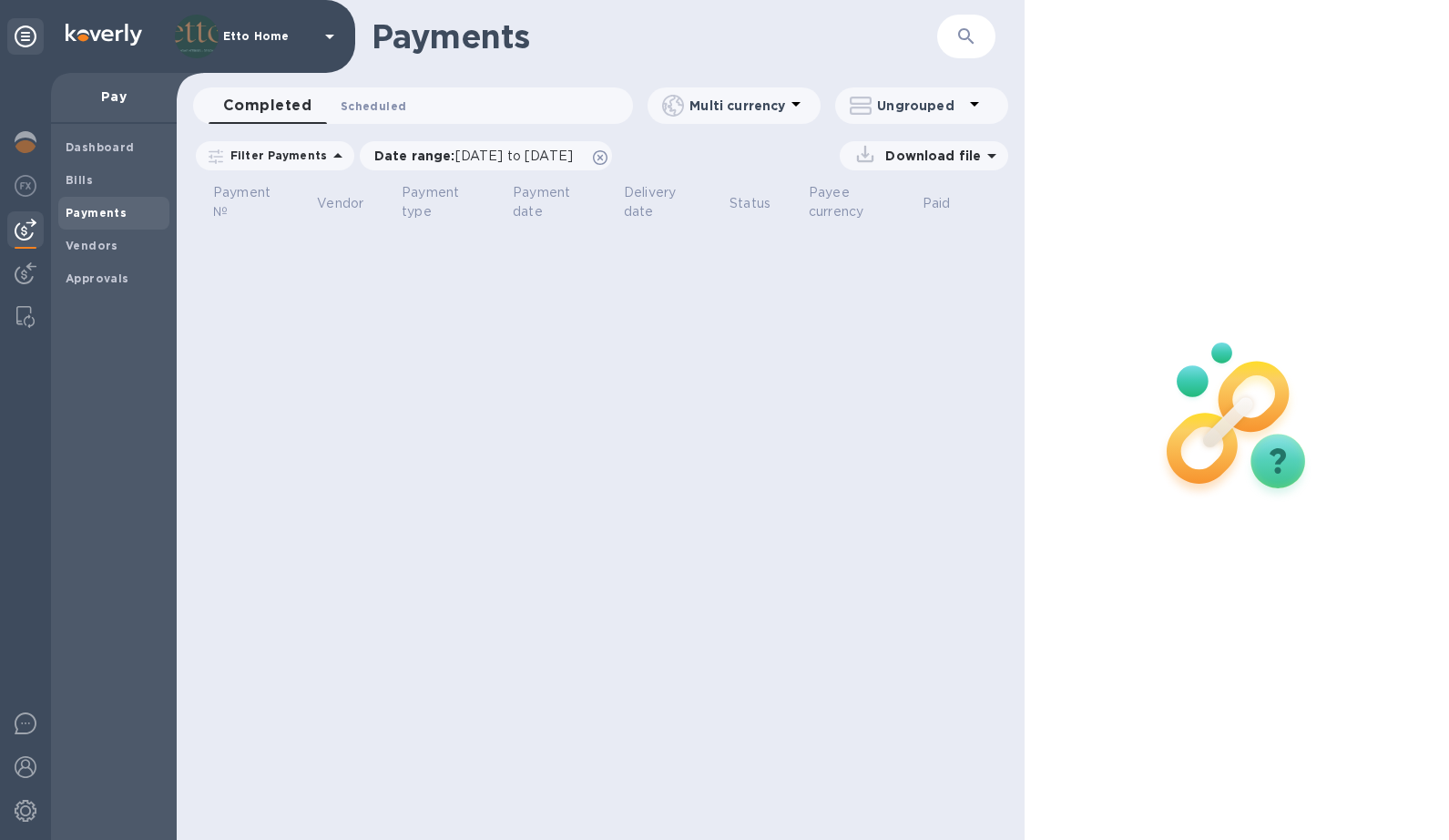
click at [380, 116] on button "Scheduled 0" at bounding box center [374, 105] width 95 height 36
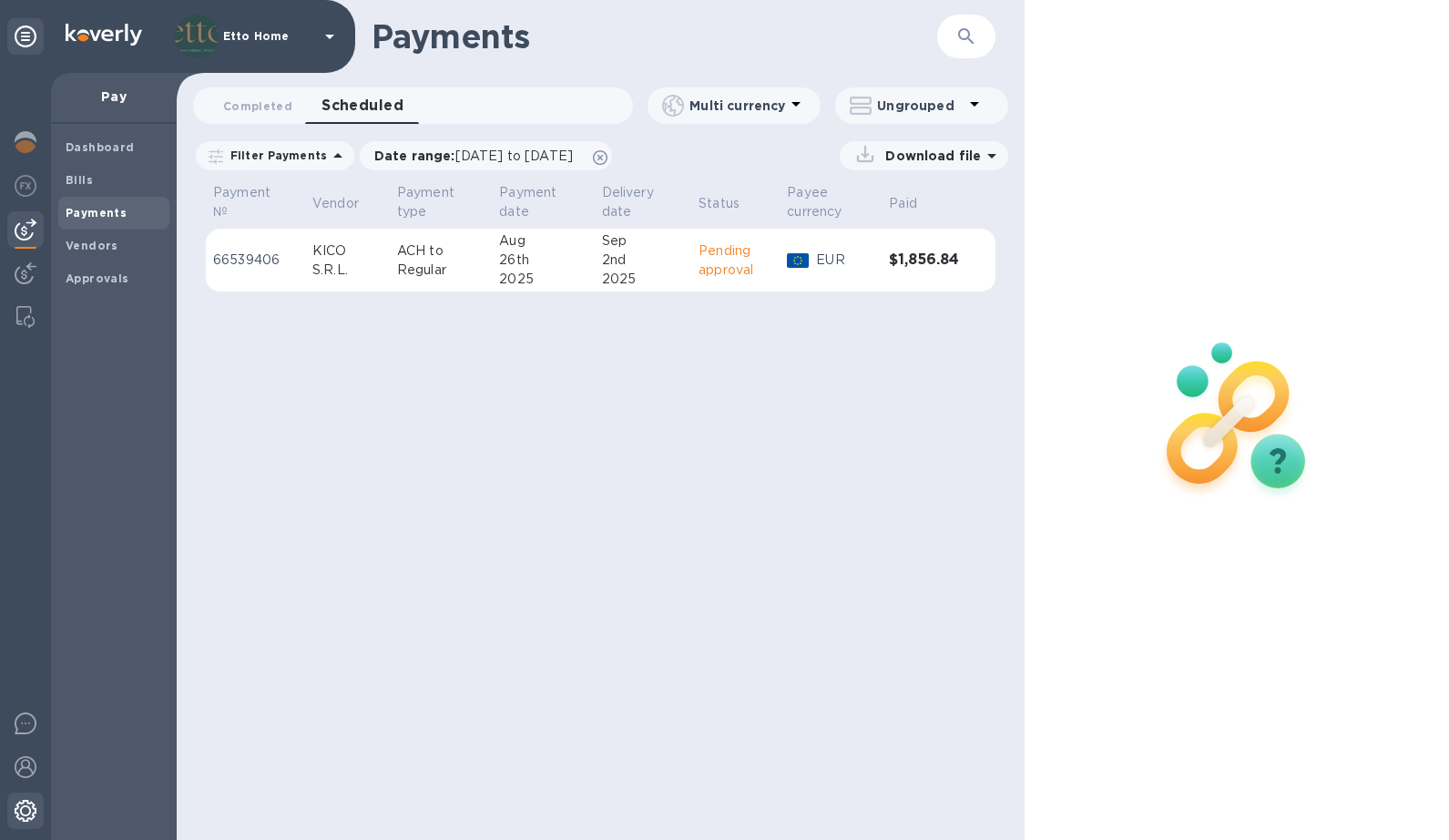
click at [33, 805] on img at bounding box center [25, 811] width 22 height 22
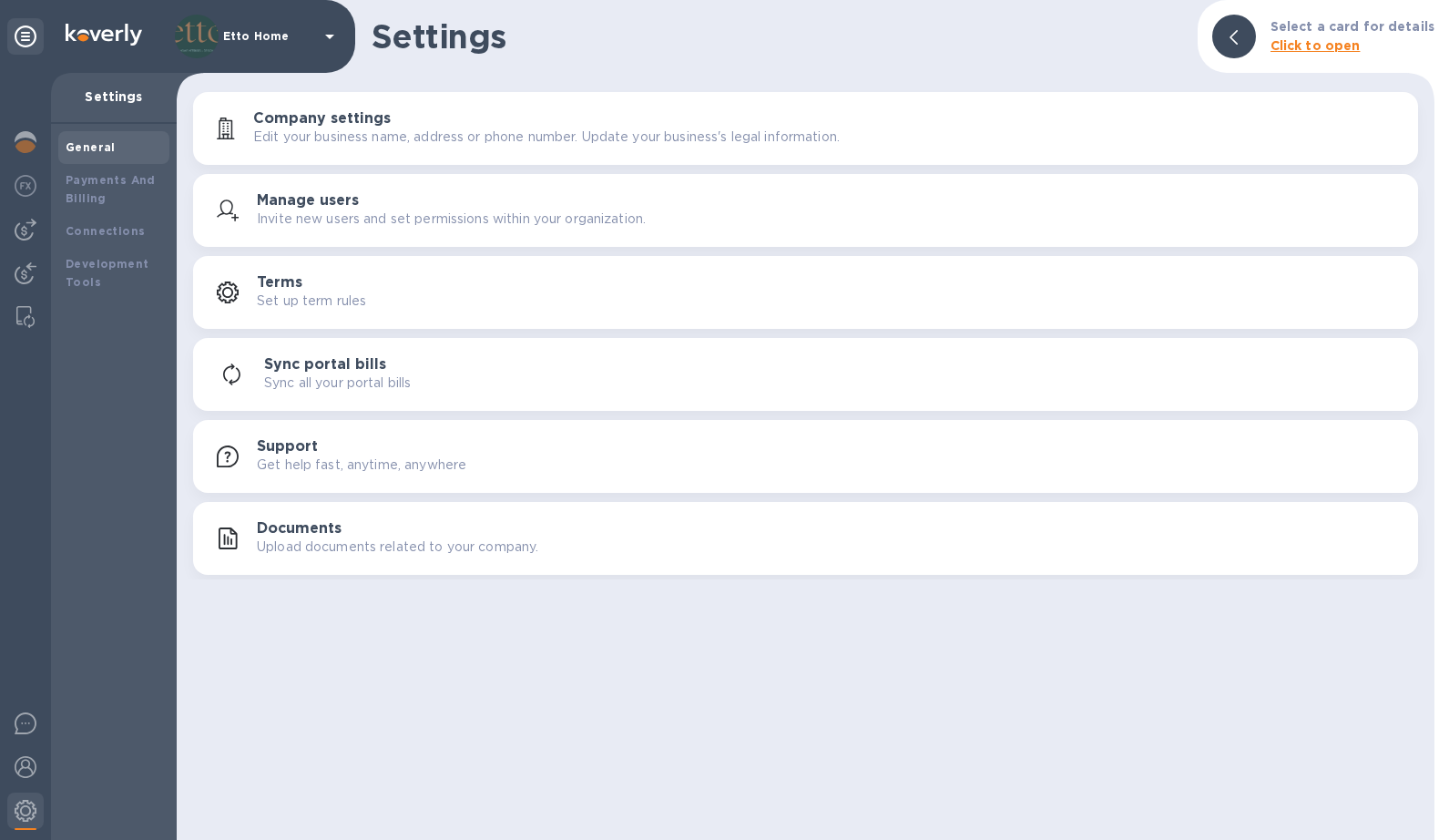
click at [364, 196] on div "Manage users Invite new users and set permissions within your organization." at bounding box center [830, 210] width 1147 height 36
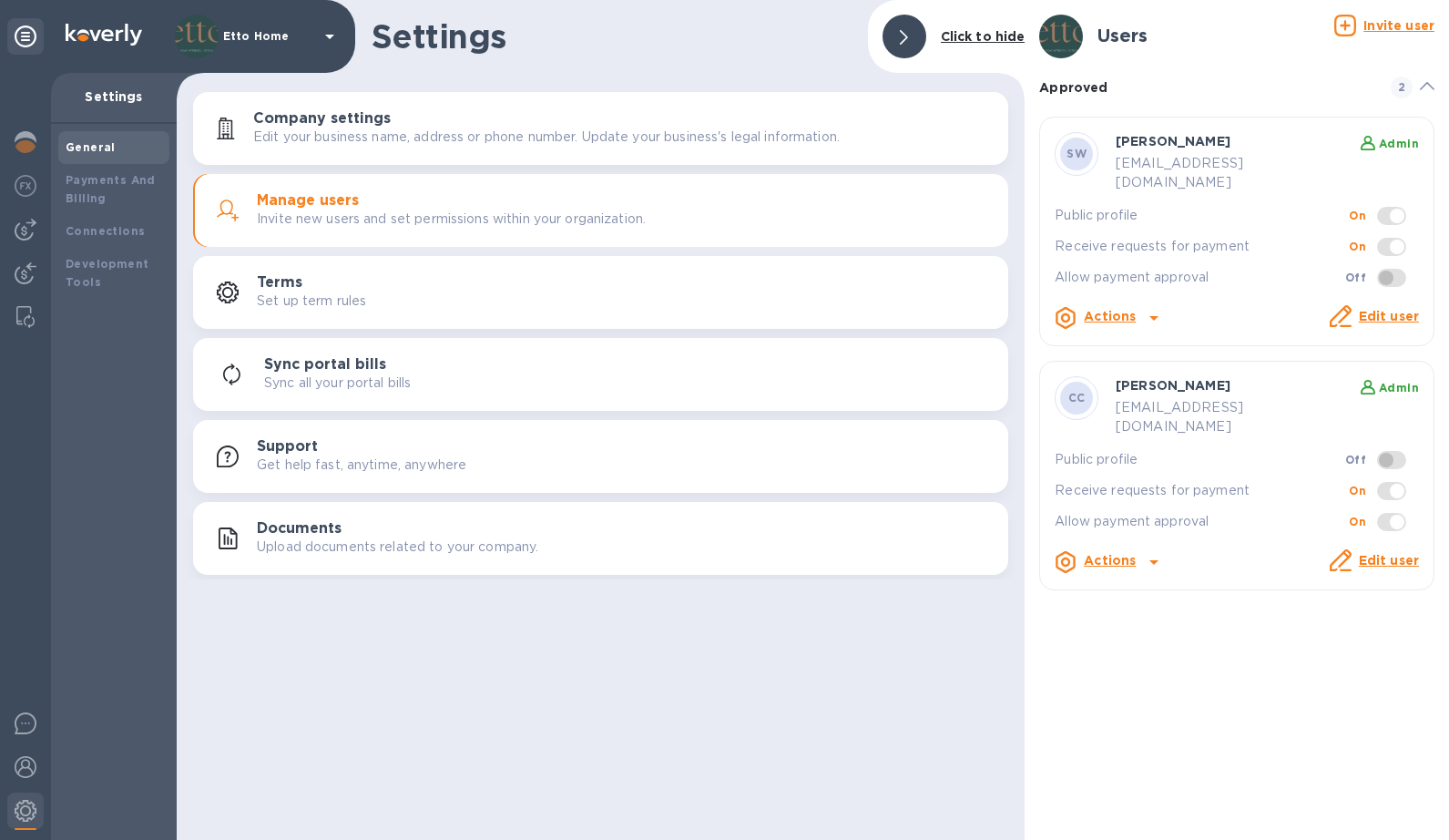
click at [1357, 309] on link "Edit user" at bounding box center [1388, 316] width 60 height 15
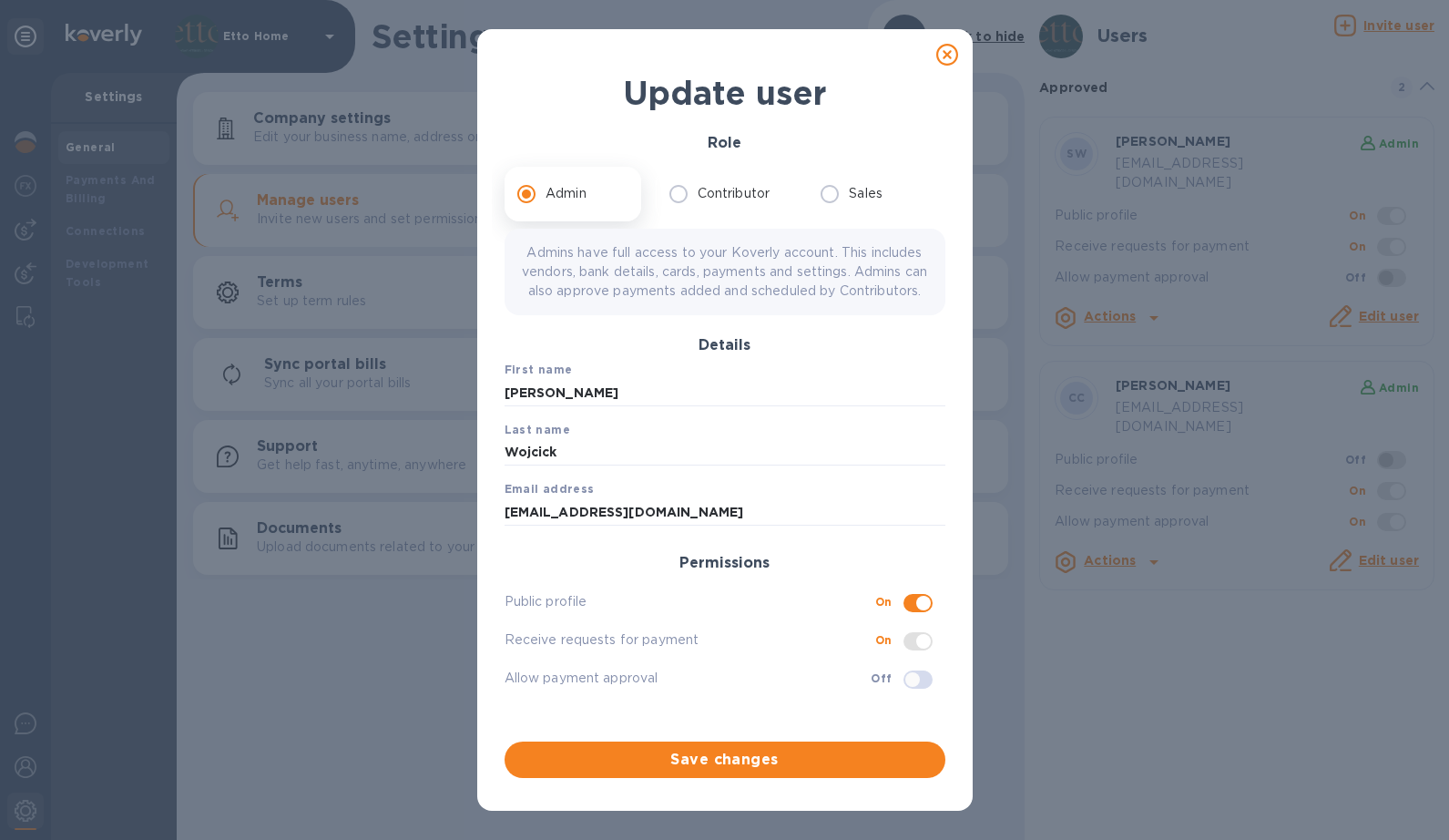
click at [929, 695] on input "checkbox" at bounding box center [912, 679] width 93 height 31
checkbox input "true"
click at [927, 618] on input "checkbox" at bounding box center [924, 603] width 93 height 31
checkbox input "false"
click at [893, 765] on span "Save changes" at bounding box center [725, 760] width 412 height 22
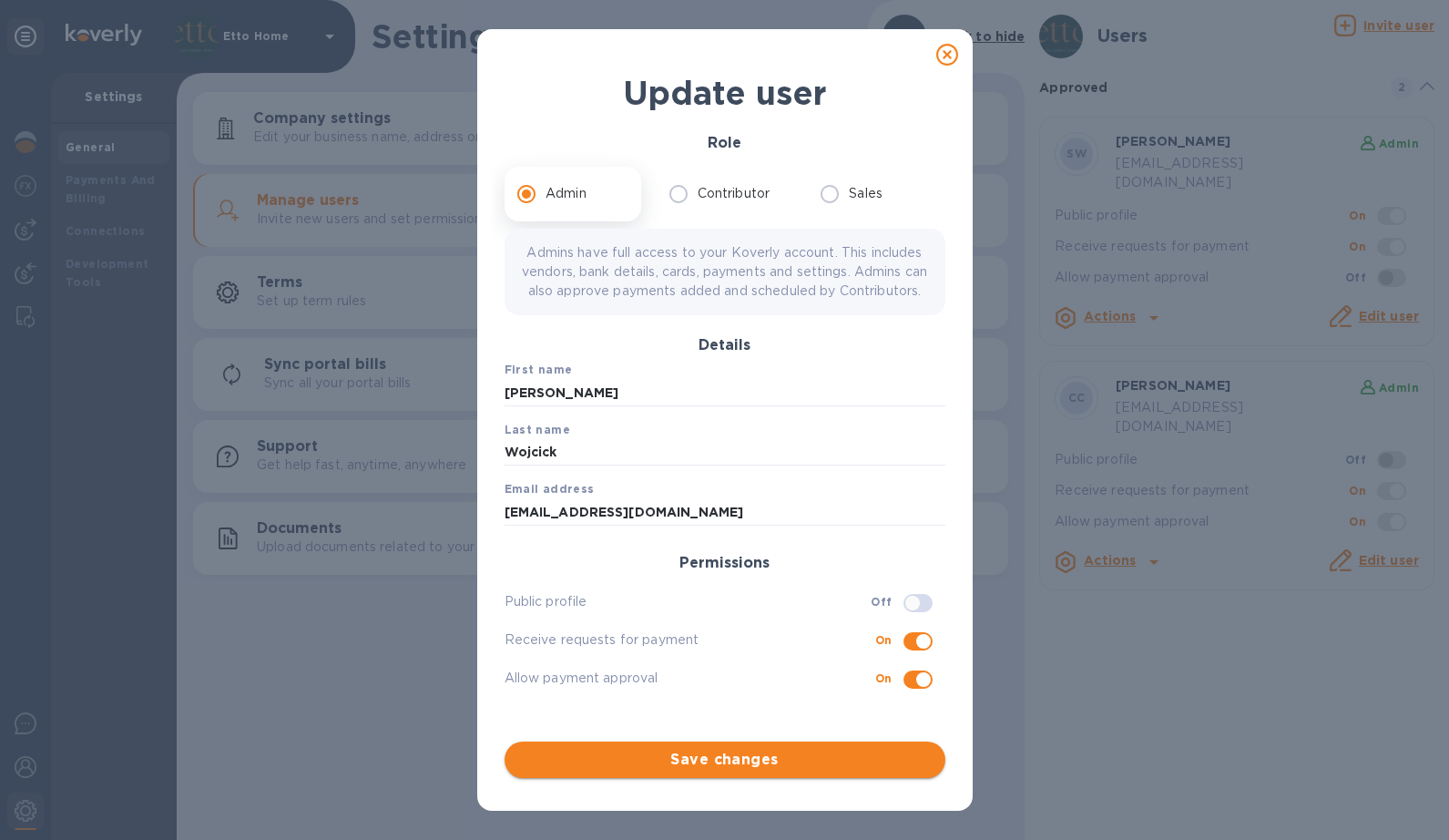
checkbox input "true"
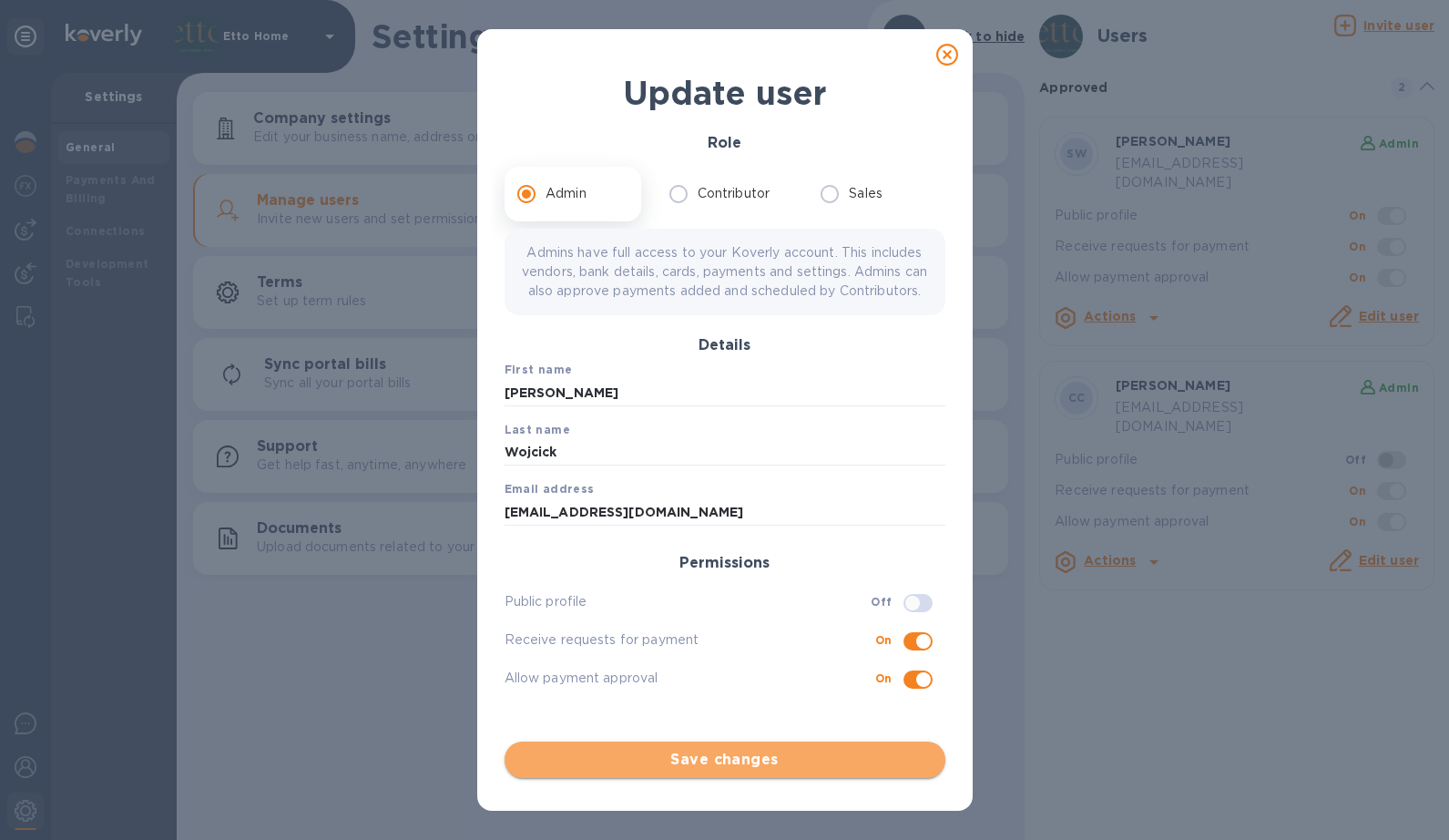
click at [844, 754] on span "Save changes" at bounding box center [725, 760] width 412 height 22
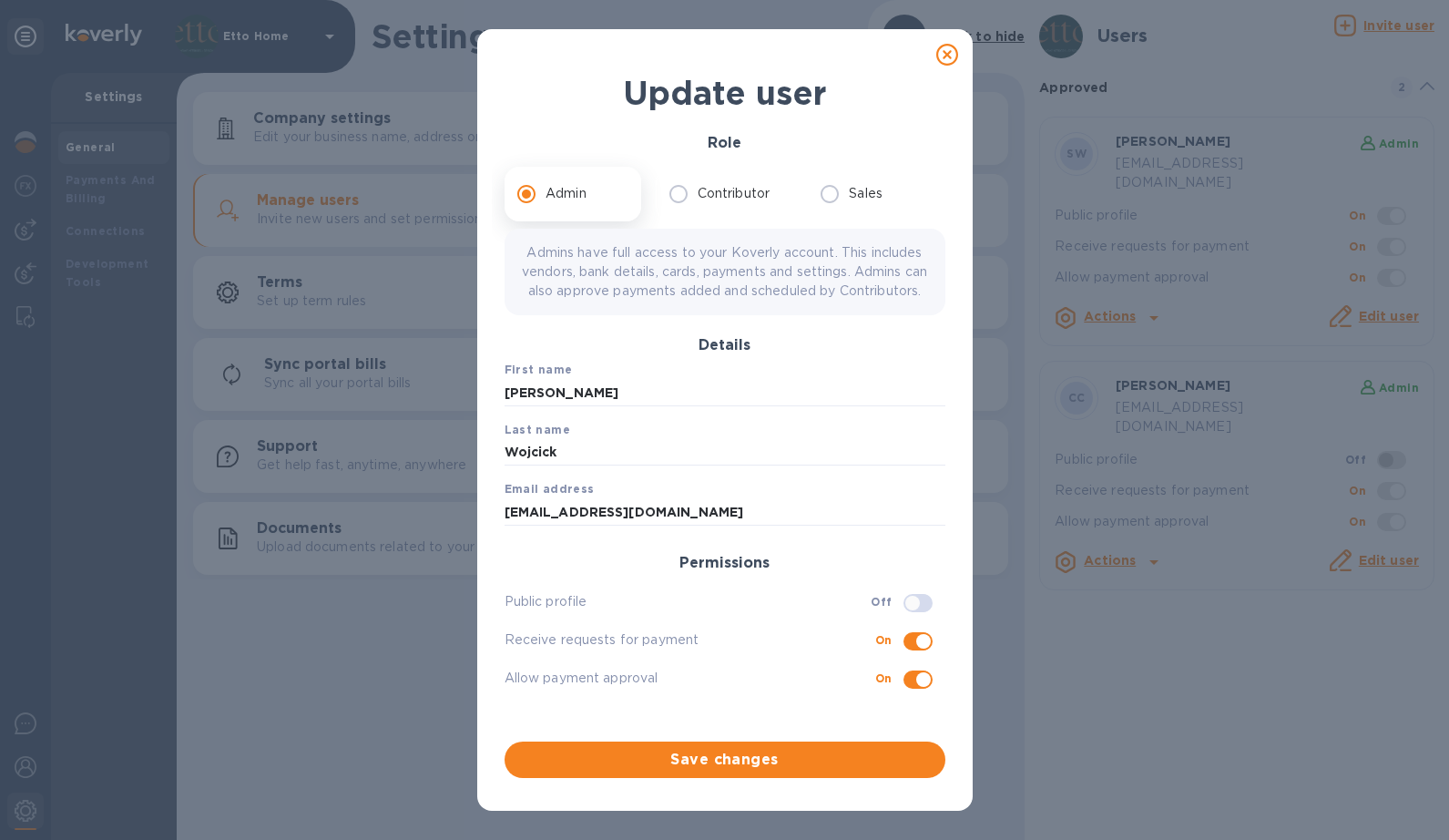
click at [943, 55] on icon at bounding box center [947, 55] width 22 height 22
checkbox input "false"
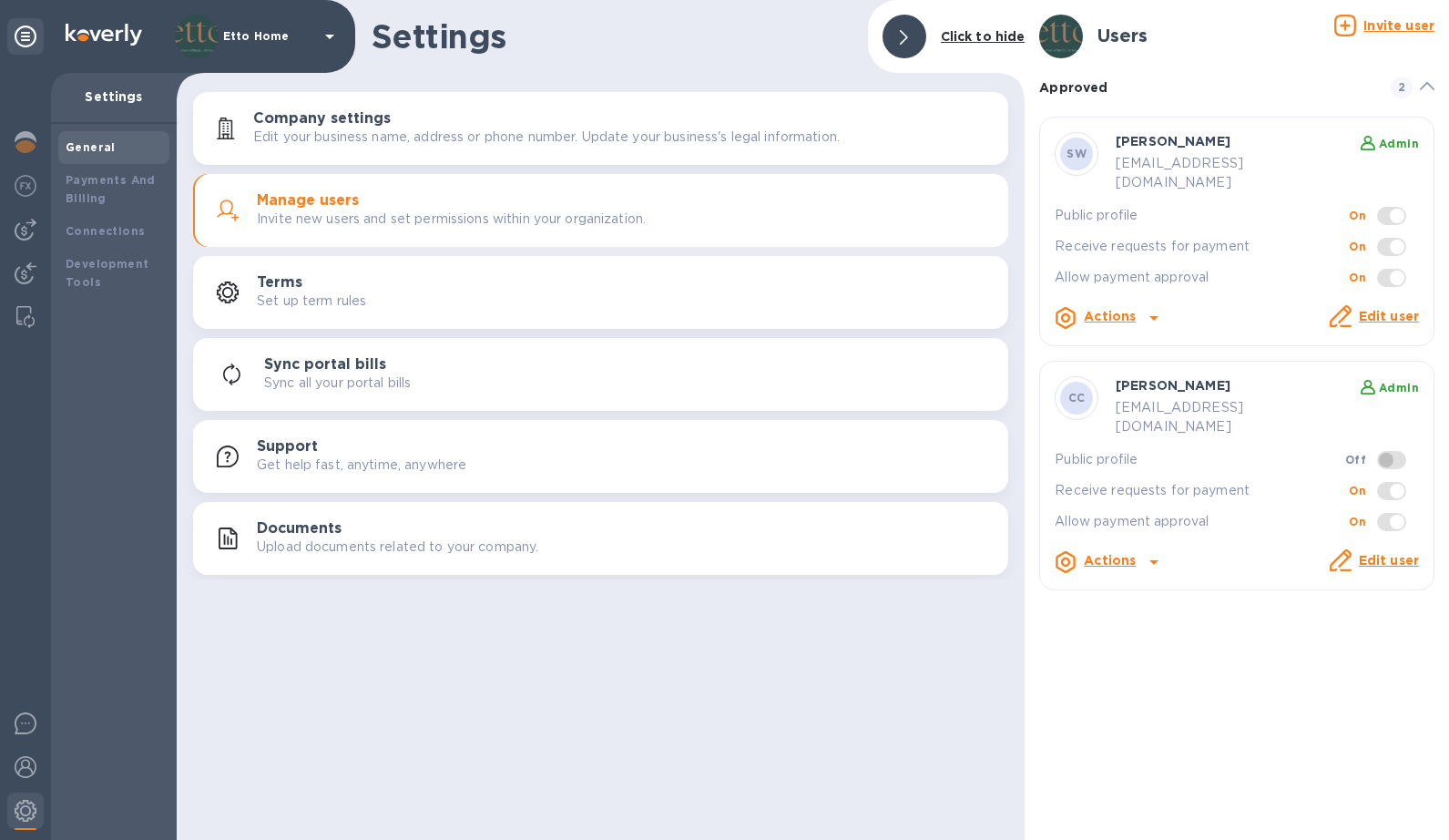
click at [1294, 630] on div "Users Invite user Approved 2 SW [PERSON_NAME] Admin [EMAIL_ADDRESS][DOMAIN_NAME…" at bounding box center [1236, 420] width 425 height 840
click at [1316, 590] on div "Users Invite user Approved 2 SW [PERSON_NAME] Admin [EMAIL_ADDRESS][DOMAIN_NAME…" at bounding box center [1236, 420] width 425 height 840
click at [1316, 586] on div "Users Invite user Approved 2 SW [PERSON_NAME] Admin [EMAIL_ADDRESS][DOMAIN_NAME…" at bounding box center [1236, 420] width 425 height 840
click at [1357, 309] on link "Edit user" at bounding box center [1388, 316] width 60 height 15
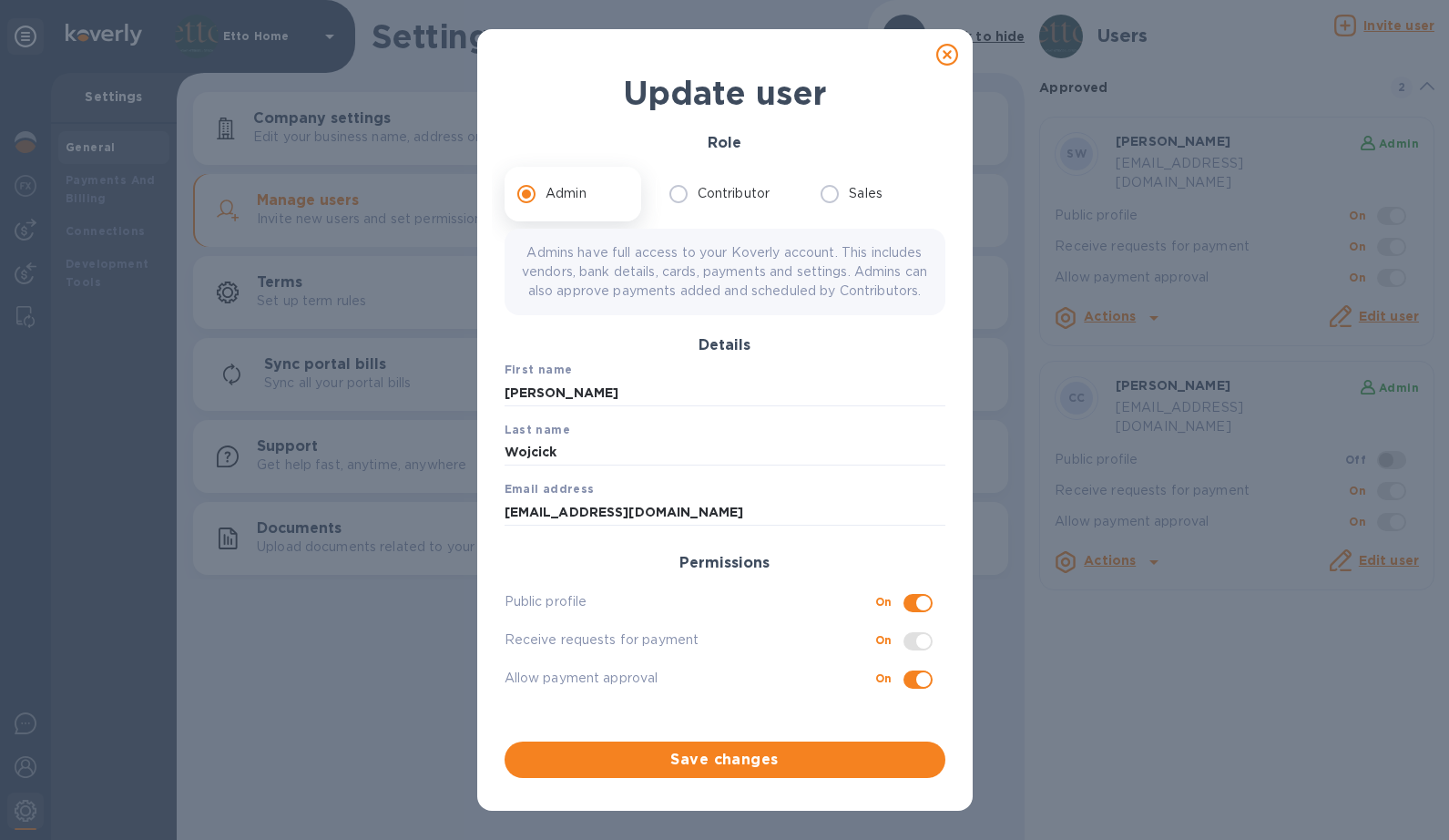
click at [955, 56] on icon at bounding box center [947, 55] width 22 height 22
checkbox input "false"
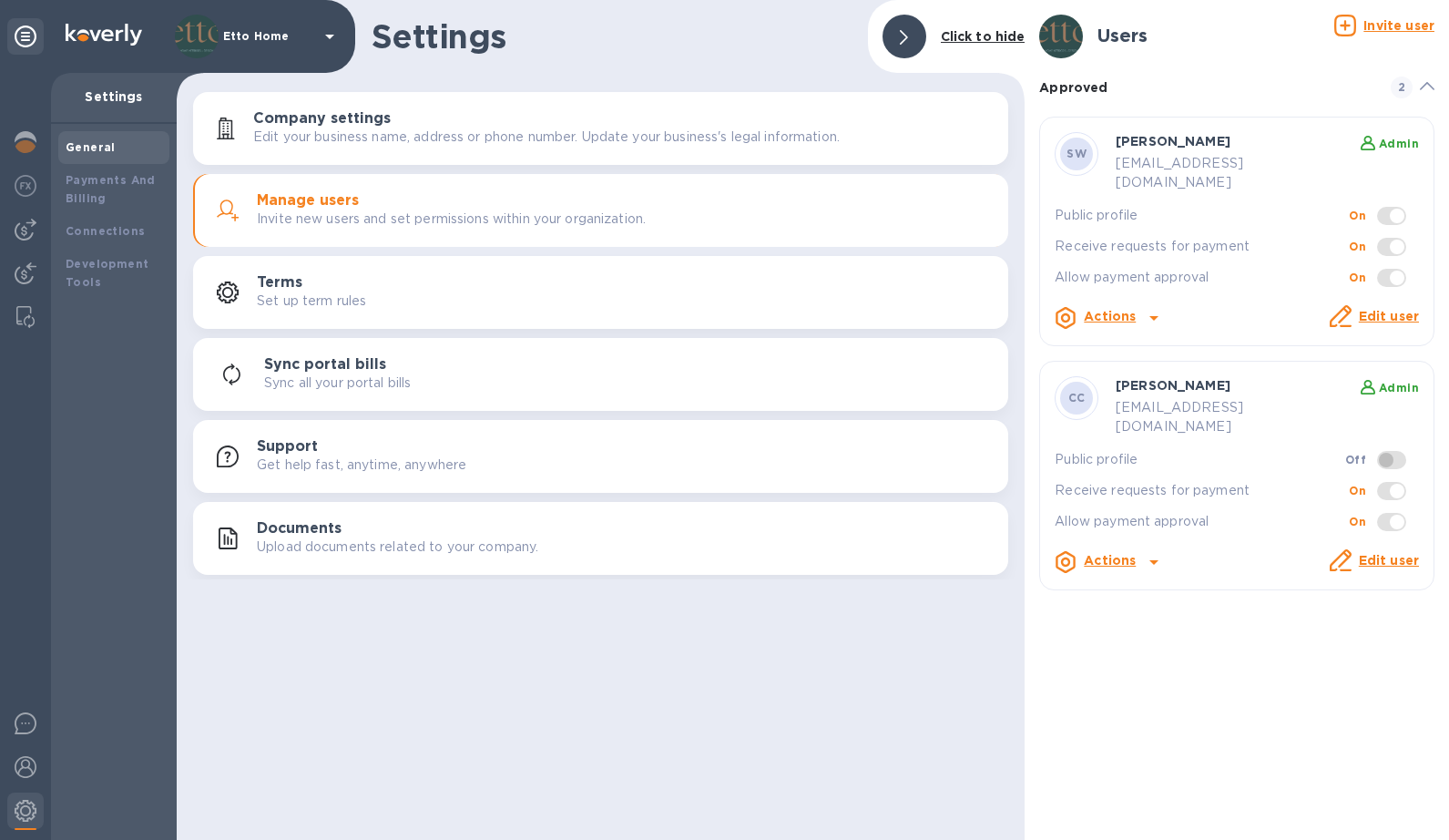
click at [1135, 305] on div "Actions" at bounding box center [1110, 318] width 59 height 29
click at [1212, 651] on div at bounding box center [724, 420] width 1449 height 840
